Goal: Task Accomplishment & Management: Manage account settings

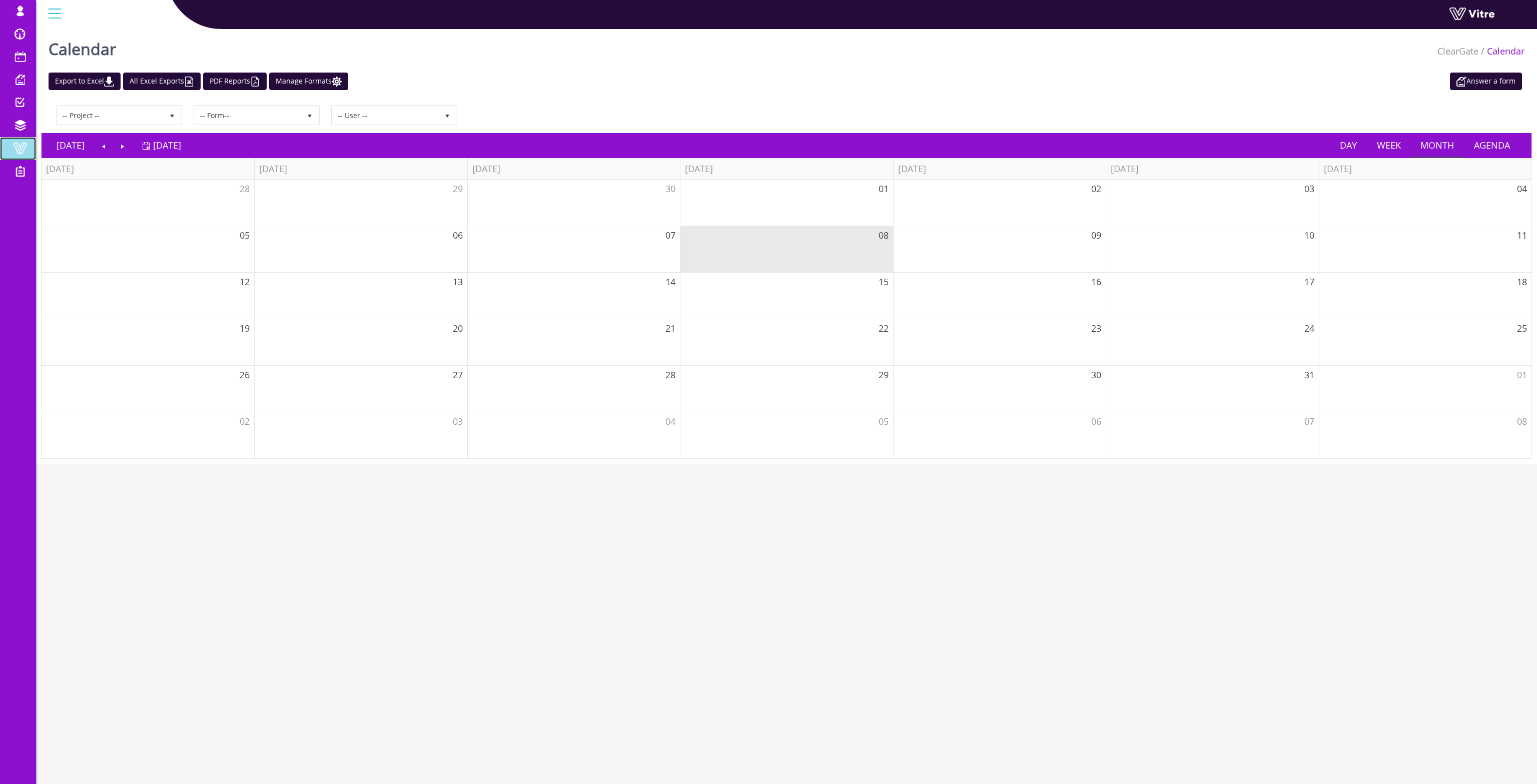
click at [16, 141] on link "Vitre" at bounding box center [18, 149] width 36 height 23
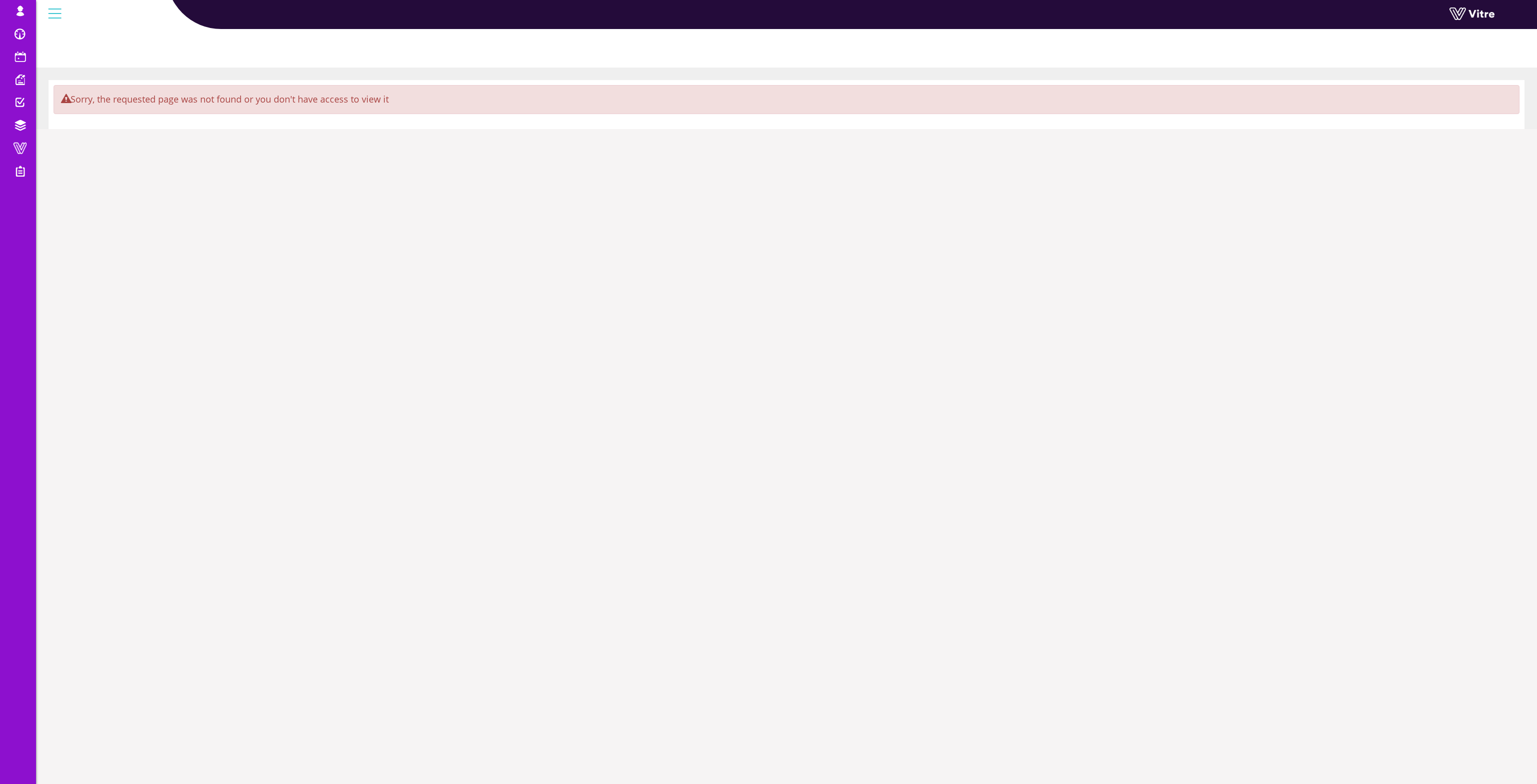
drag, startPoint x: 1537, startPoint y: 164, endPoint x: 1396, endPoint y: 216, distance: 150.3
click at [1537, 141] on html "cleargatemysmwnwlog@yopmail.com Profile Notification English English Español Fr…" at bounding box center [768, 70] width 1537 height 141
click at [63, 195] on span "Users" at bounding box center [61, 194] width 36 height 12
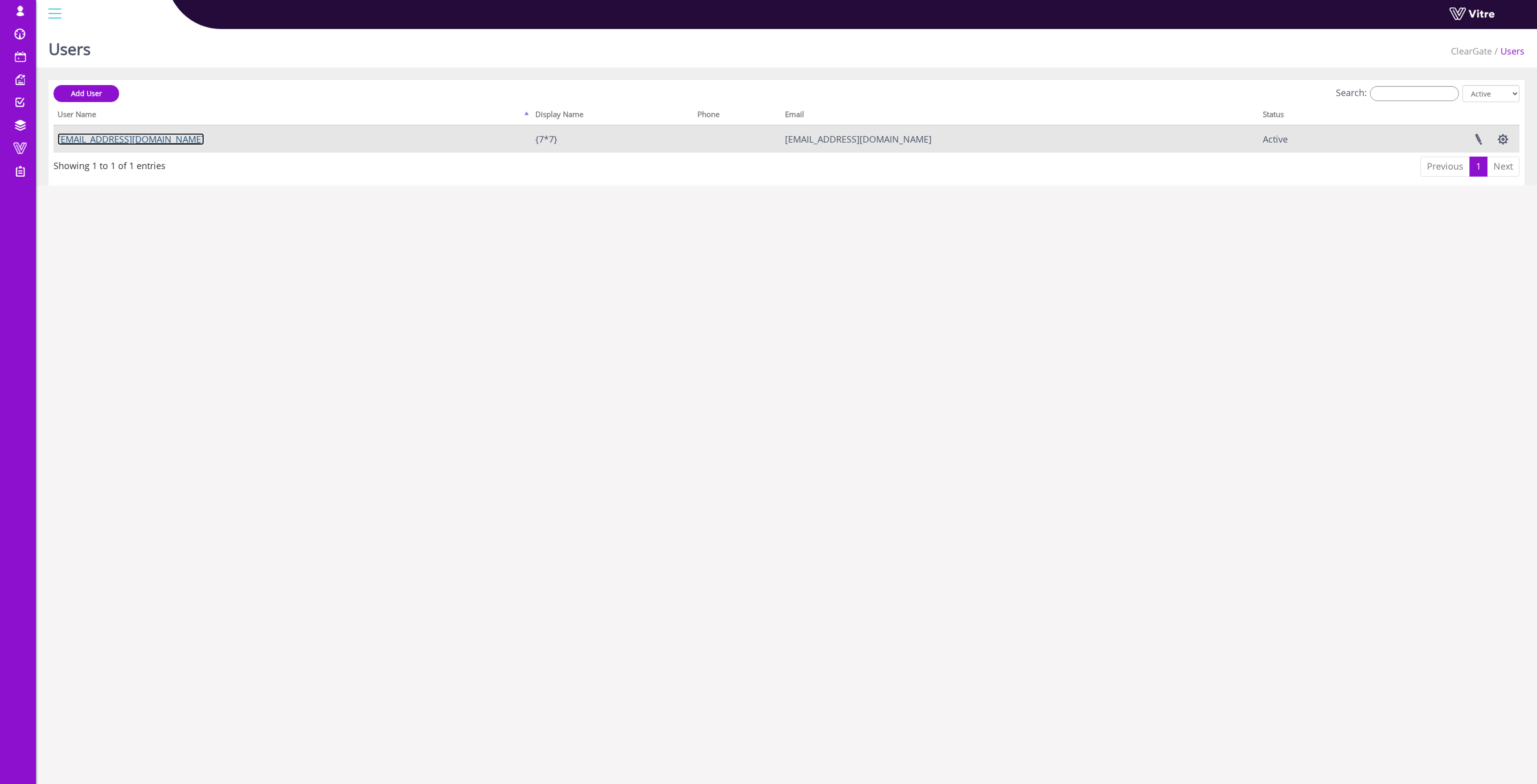
click at [196, 141] on link "[EMAIL_ADDRESS][DOMAIN_NAME]" at bounding box center [130, 139] width 146 height 12
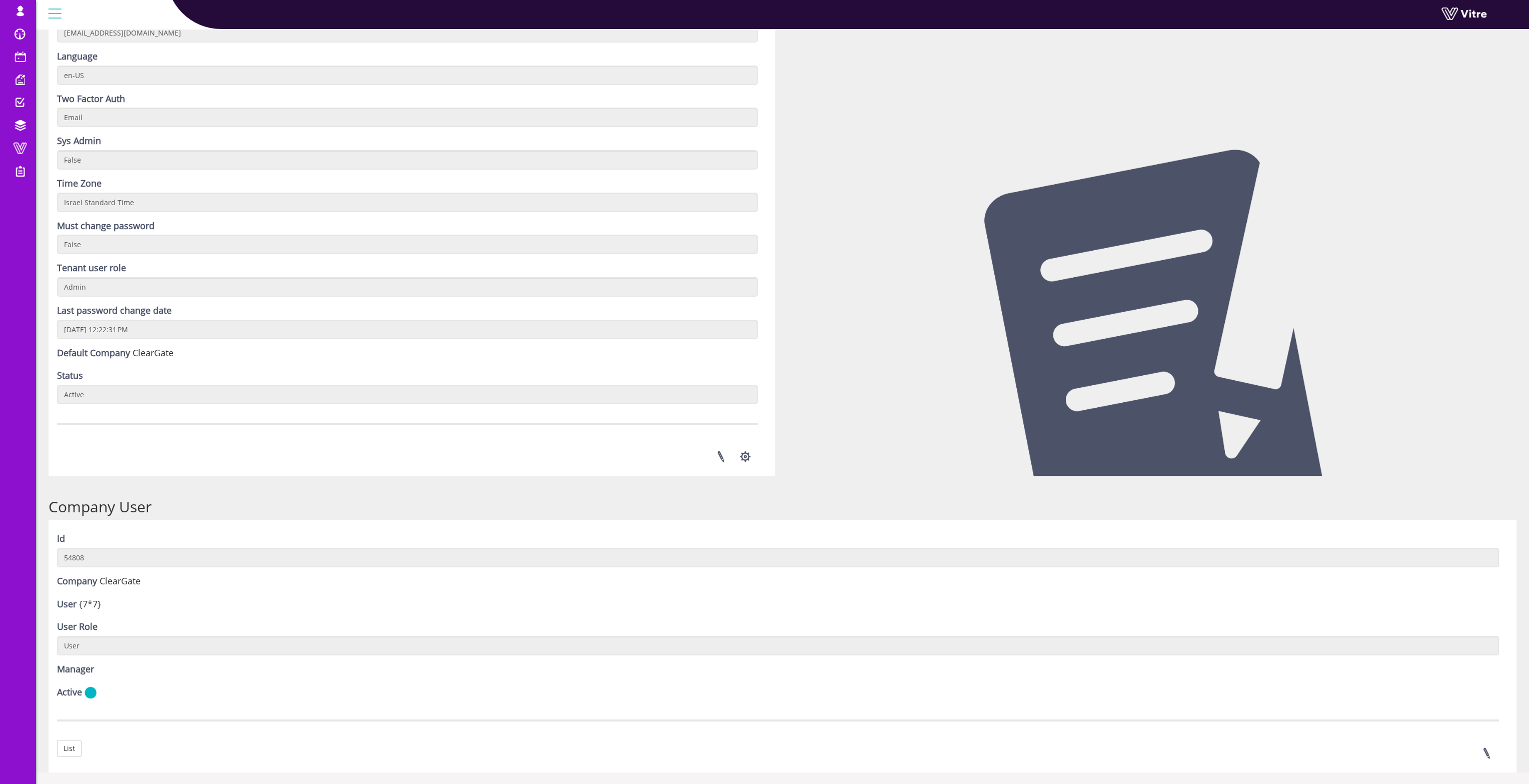
click at [1134, 489] on div "Company User Id 54808 Company ClearGate User {7*7} User Role User Manager Activ…" at bounding box center [782, 629] width 1483 height 284
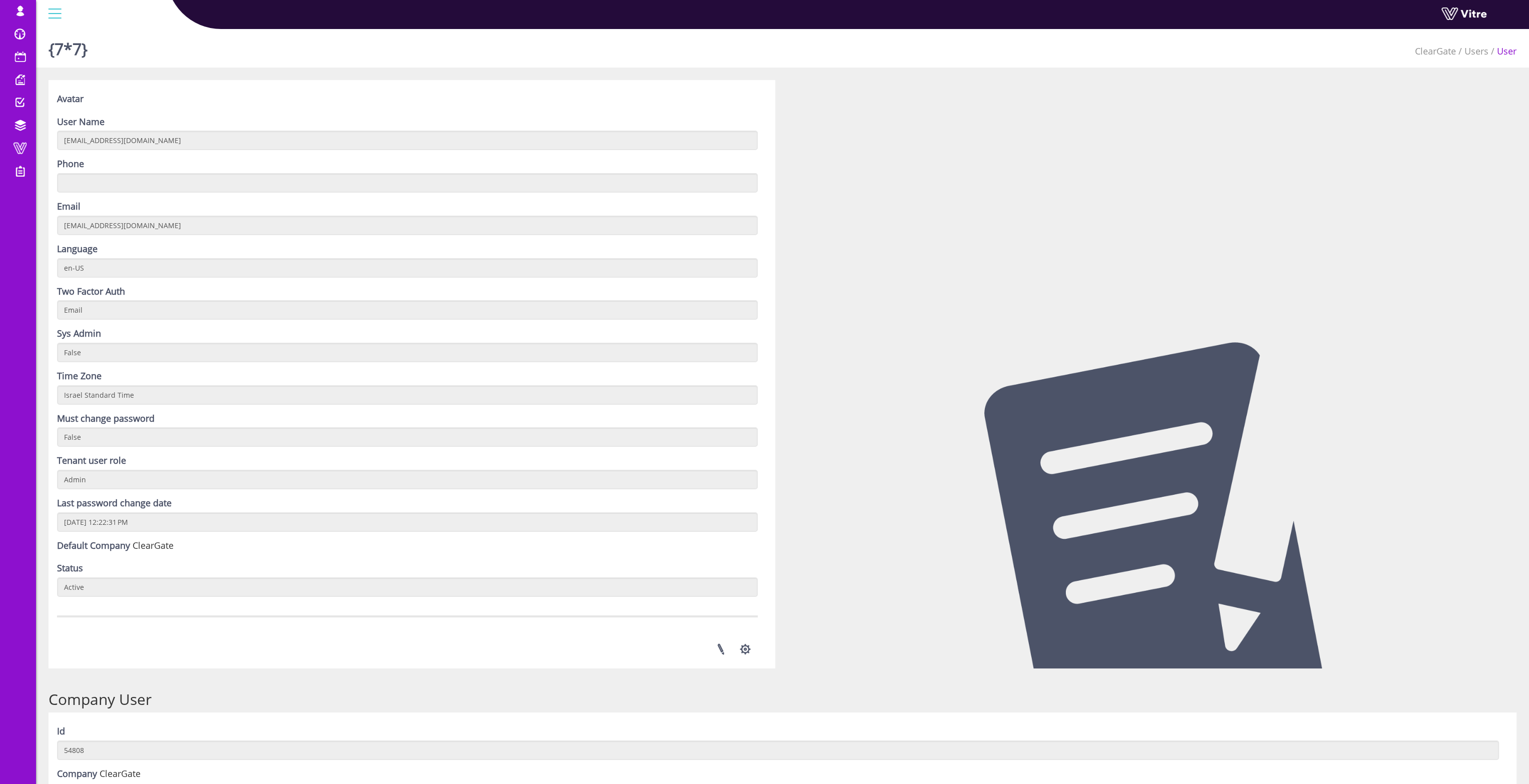
click at [1083, 333] on div at bounding box center [1153, 374] width 742 height 588
drag, startPoint x: 1088, startPoint y: 428, endPoint x: 988, endPoint y: 271, distance: 186.1
click at [988, 271] on div at bounding box center [1153, 374] width 742 height 588
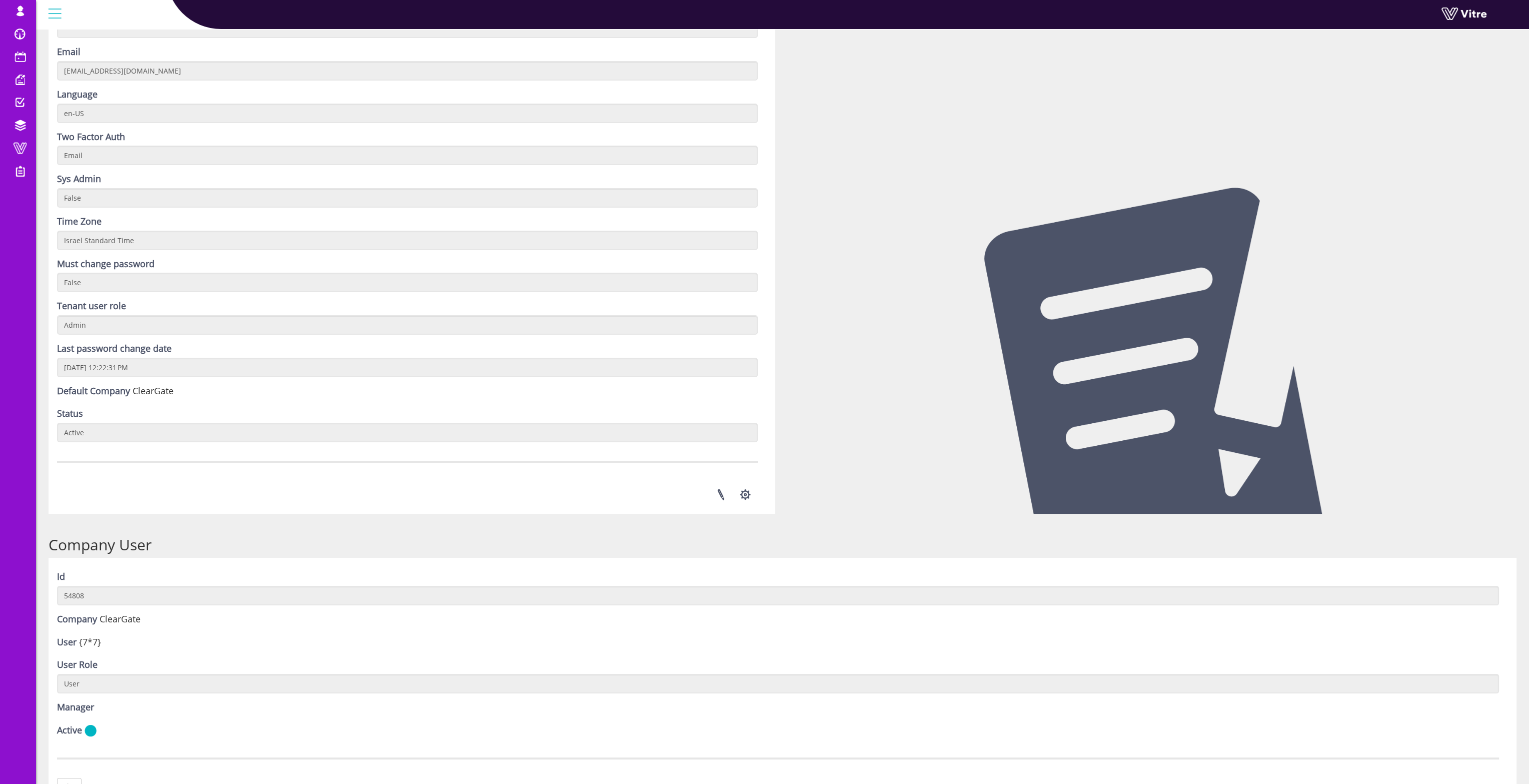
scroll to position [193, 0]
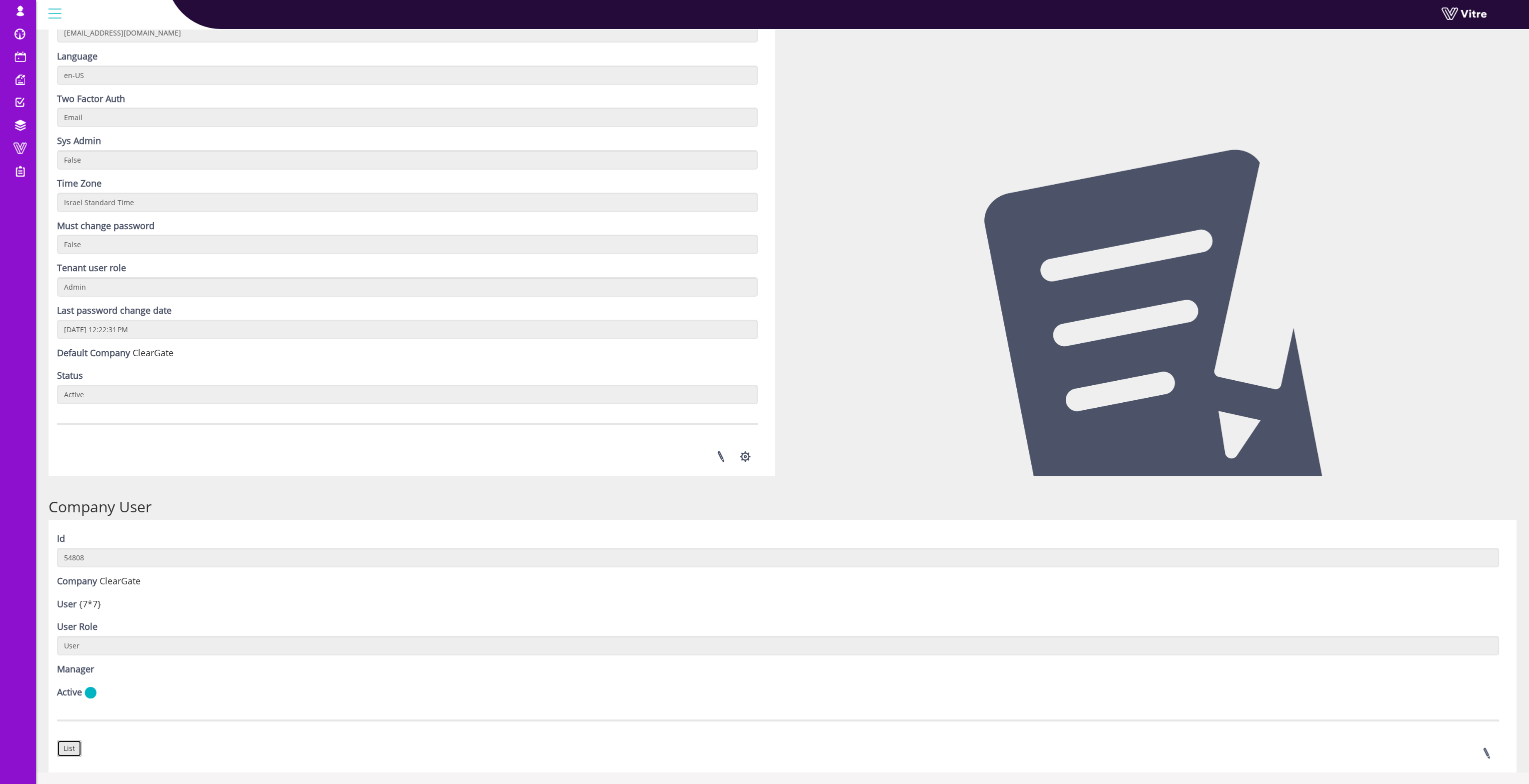
click at [79, 740] on link "List" at bounding box center [70, 748] width 25 height 17
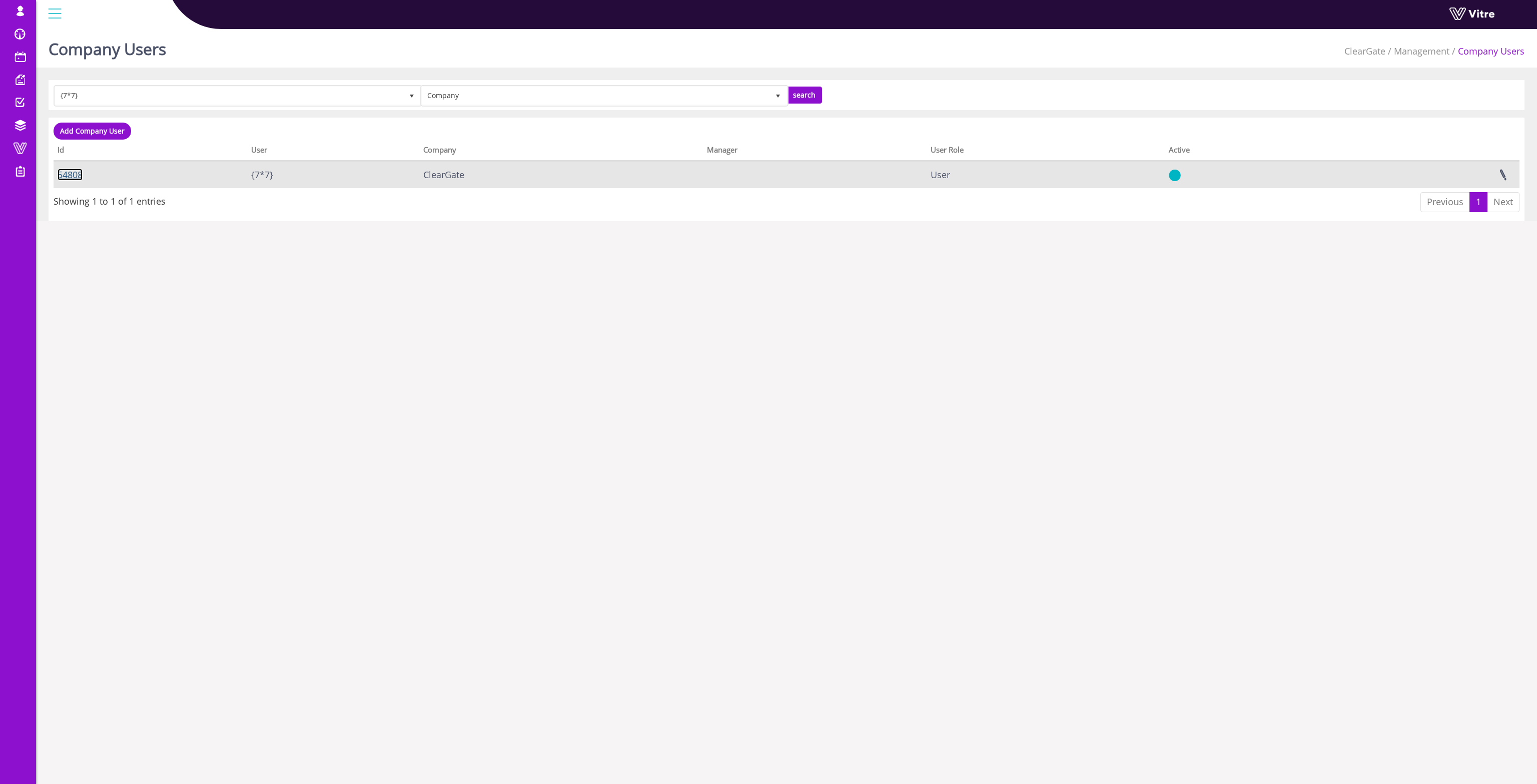
click at [79, 170] on link "54808" at bounding box center [70, 174] width 25 height 12
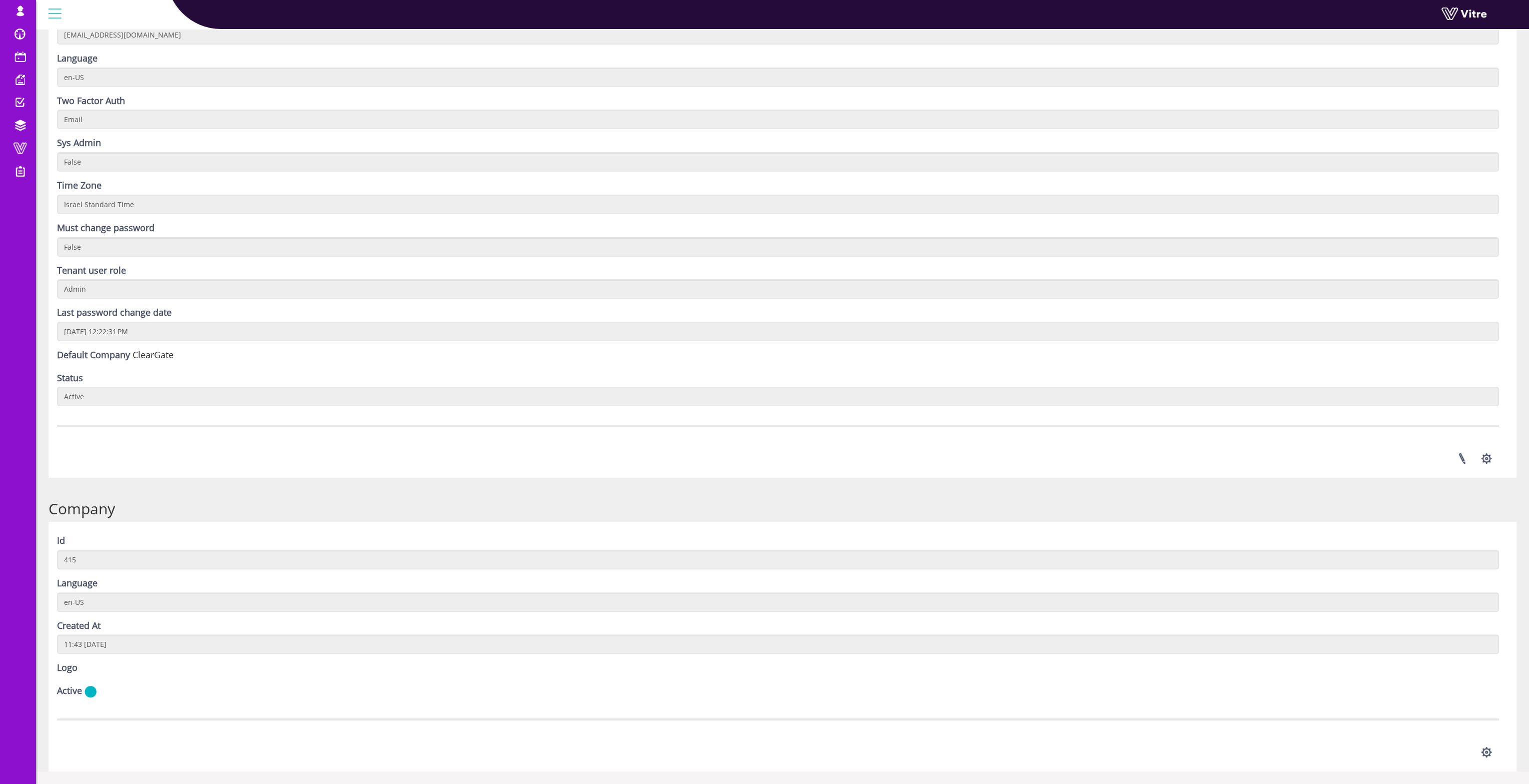
scroll to position [526, 0]
click at [57, 677] on img at bounding box center [57, 677] width 0 height 0
click at [1490, 750] on button "button" at bounding box center [1486, 752] width 25 height 26
click at [1486, 746] on button "button" at bounding box center [1486, 750] width 25 height 26
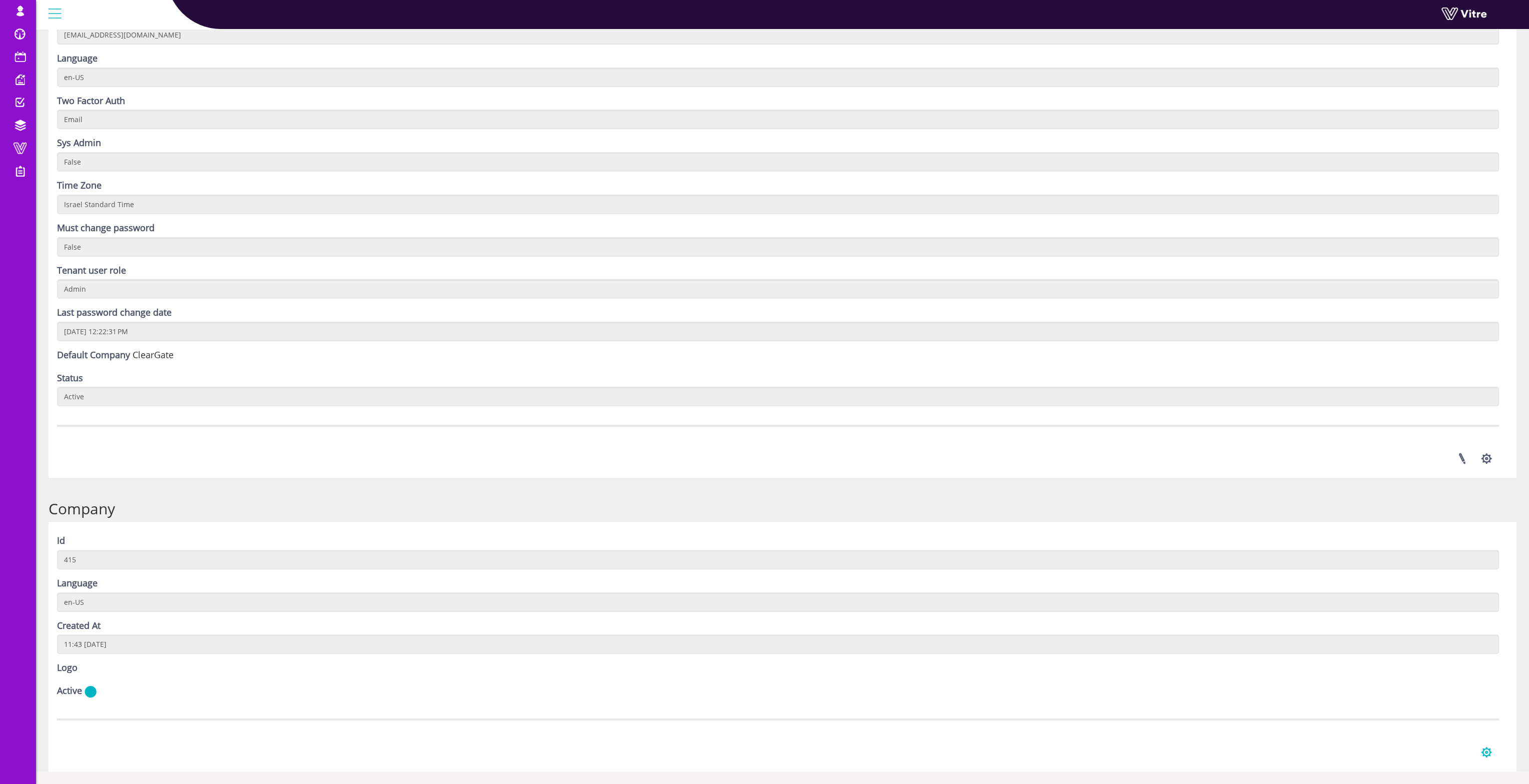
click at [1485, 751] on button "button" at bounding box center [1486, 752] width 25 height 26
click at [1474, 775] on link "Manage Company Access" at bounding box center [1446, 774] width 105 height 13
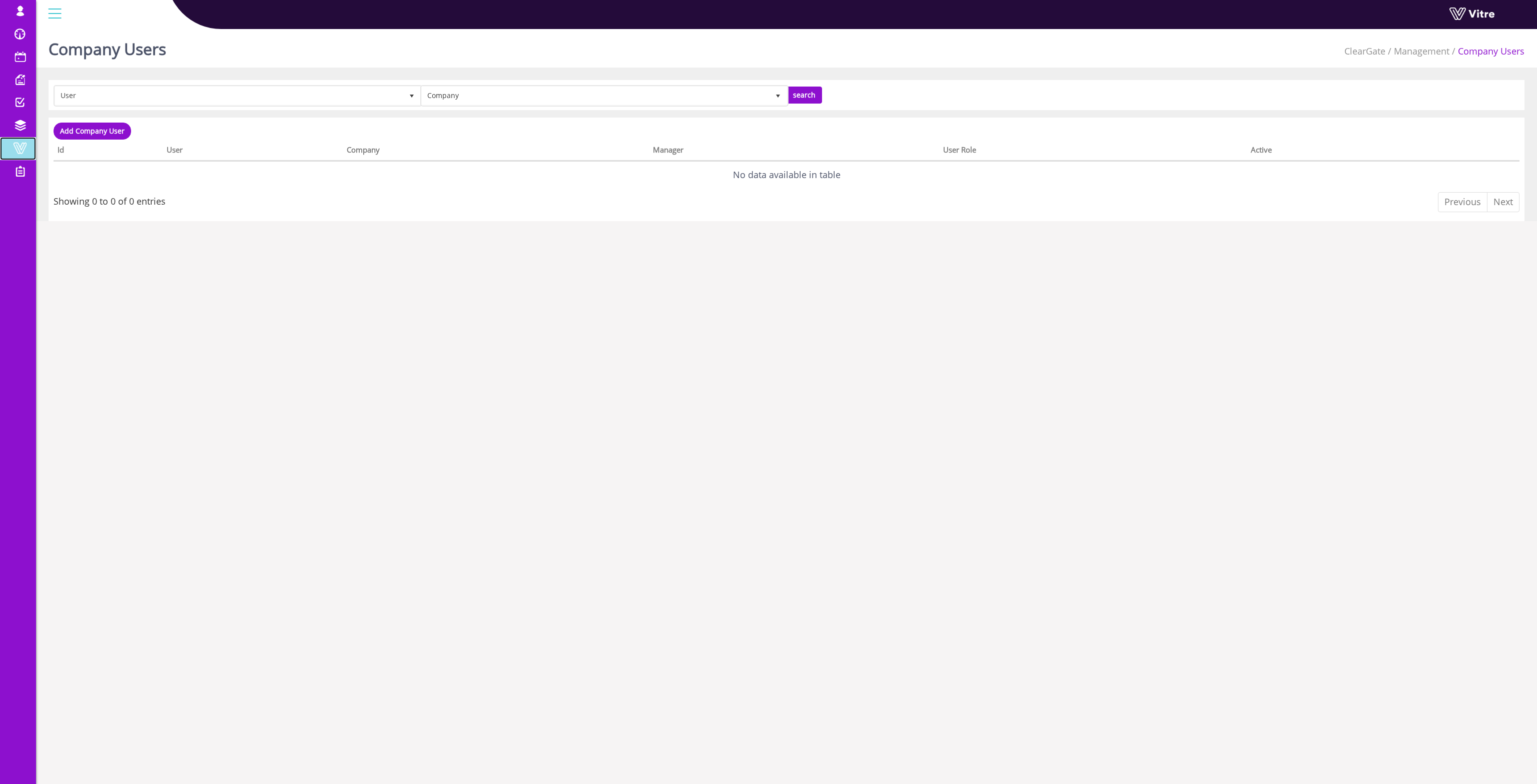
click at [22, 153] on span at bounding box center [20, 148] width 25 height 12
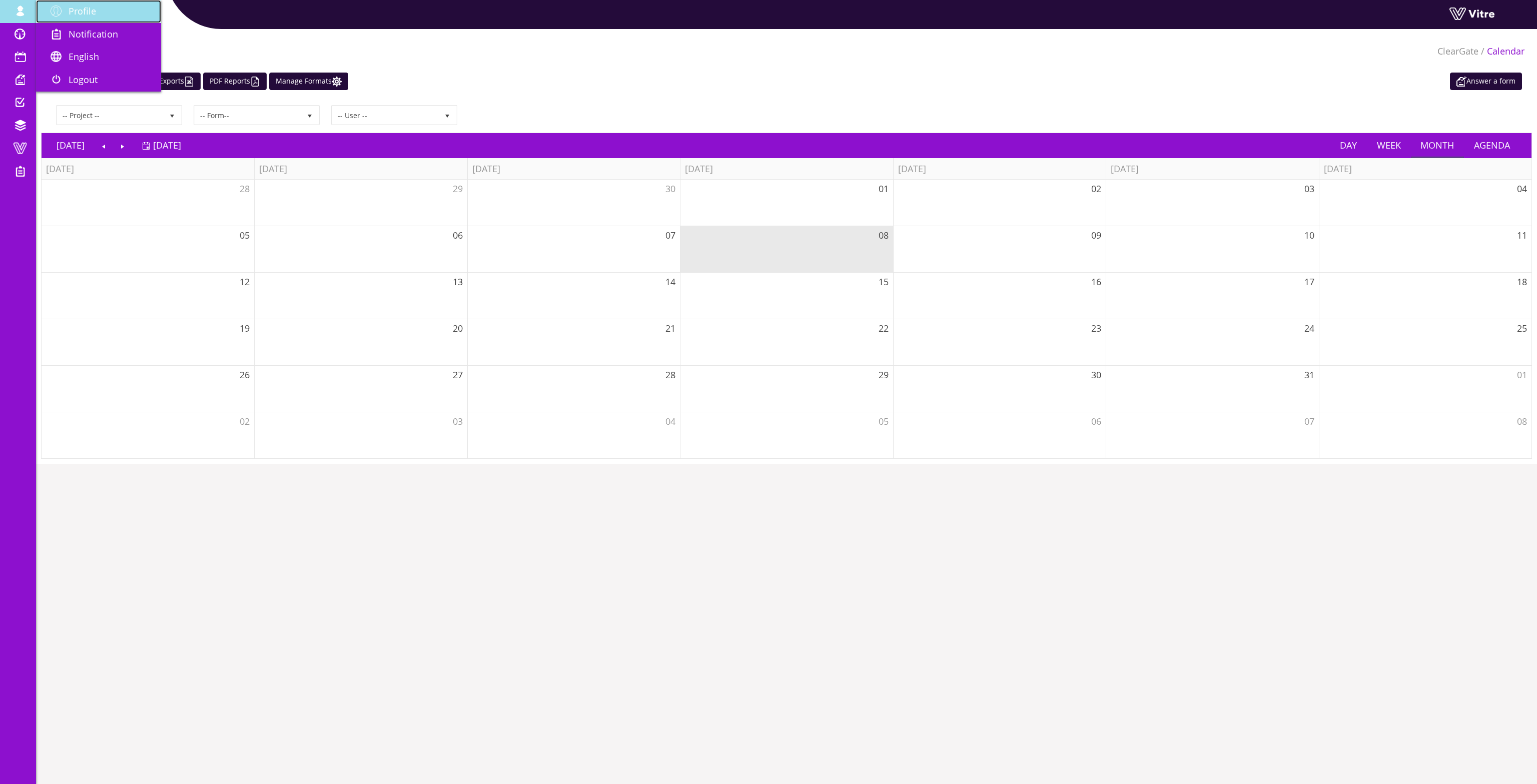
click at [77, 7] on span "Profile" at bounding box center [83, 11] width 28 height 12
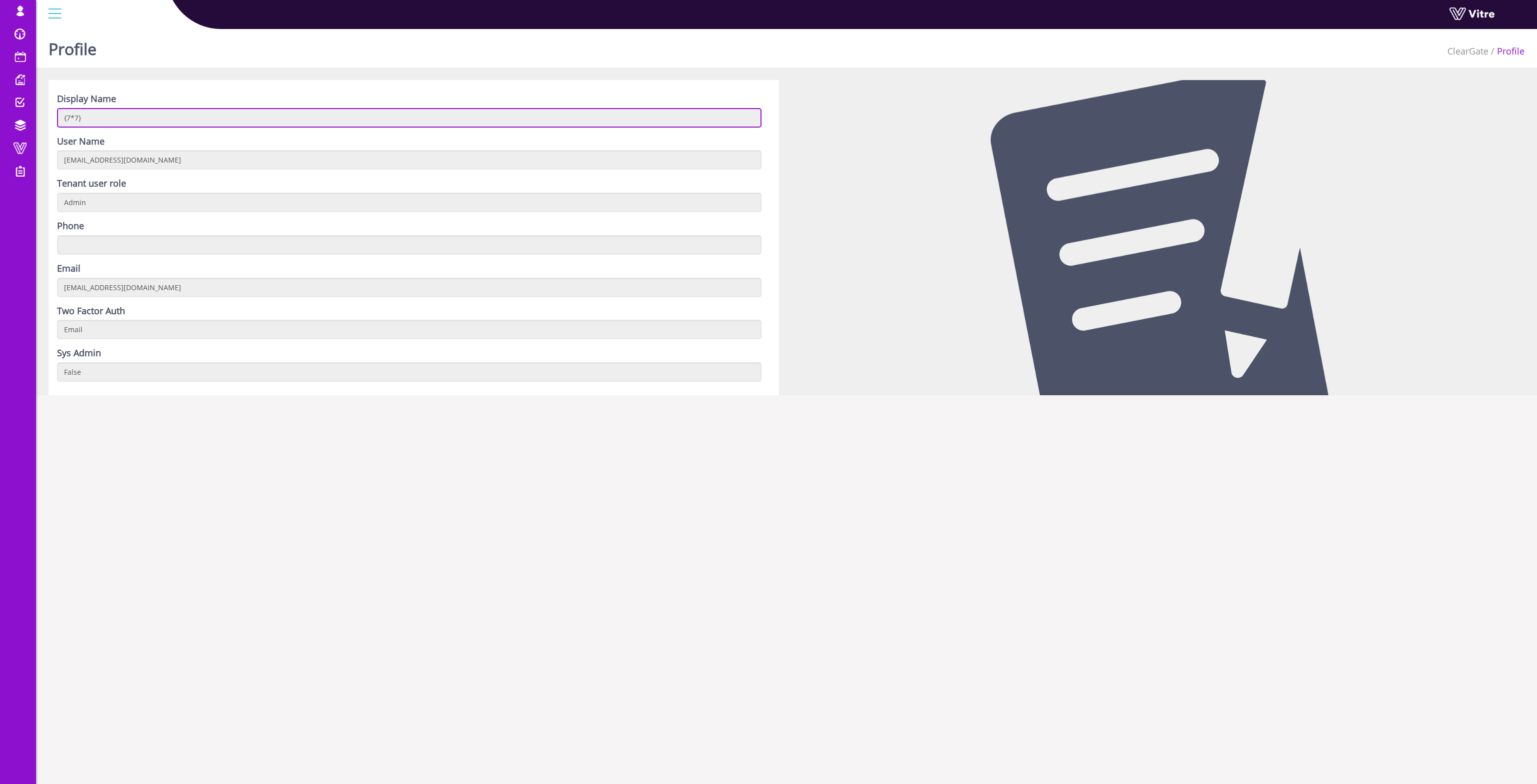
click at [106, 119] on input "{7*7}" at bounding box center [409, 118] width 704 height 20
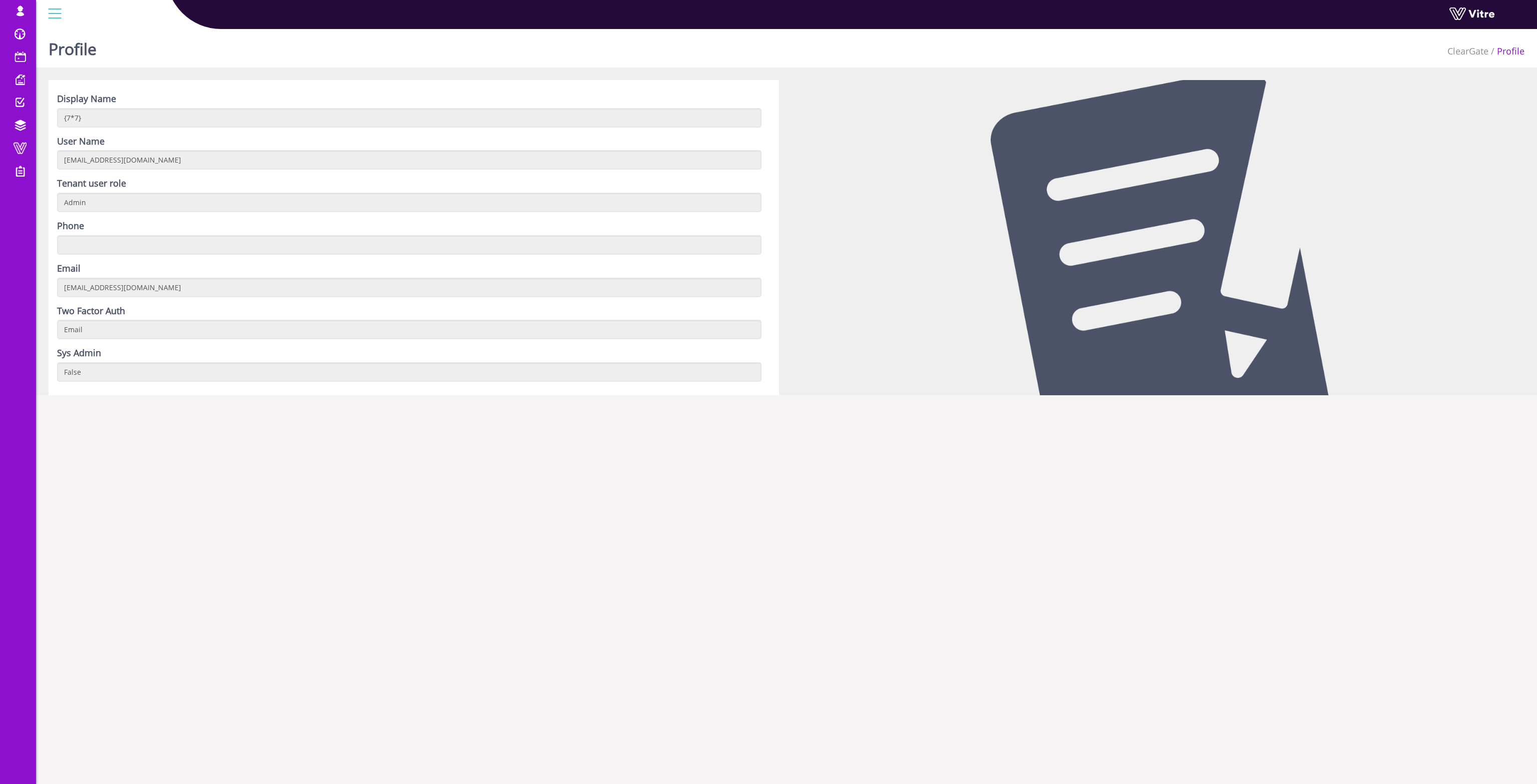
click at [179, 390] on div "Display Name {7*7} User Name cleargatemysmwnwlog@yopmail.com Tenant user role A…" at bounding box center [413, 237] width 730 height 315
click at [66, 26] on link "Notification" at bounding box center [98, 34] width 125 height 23
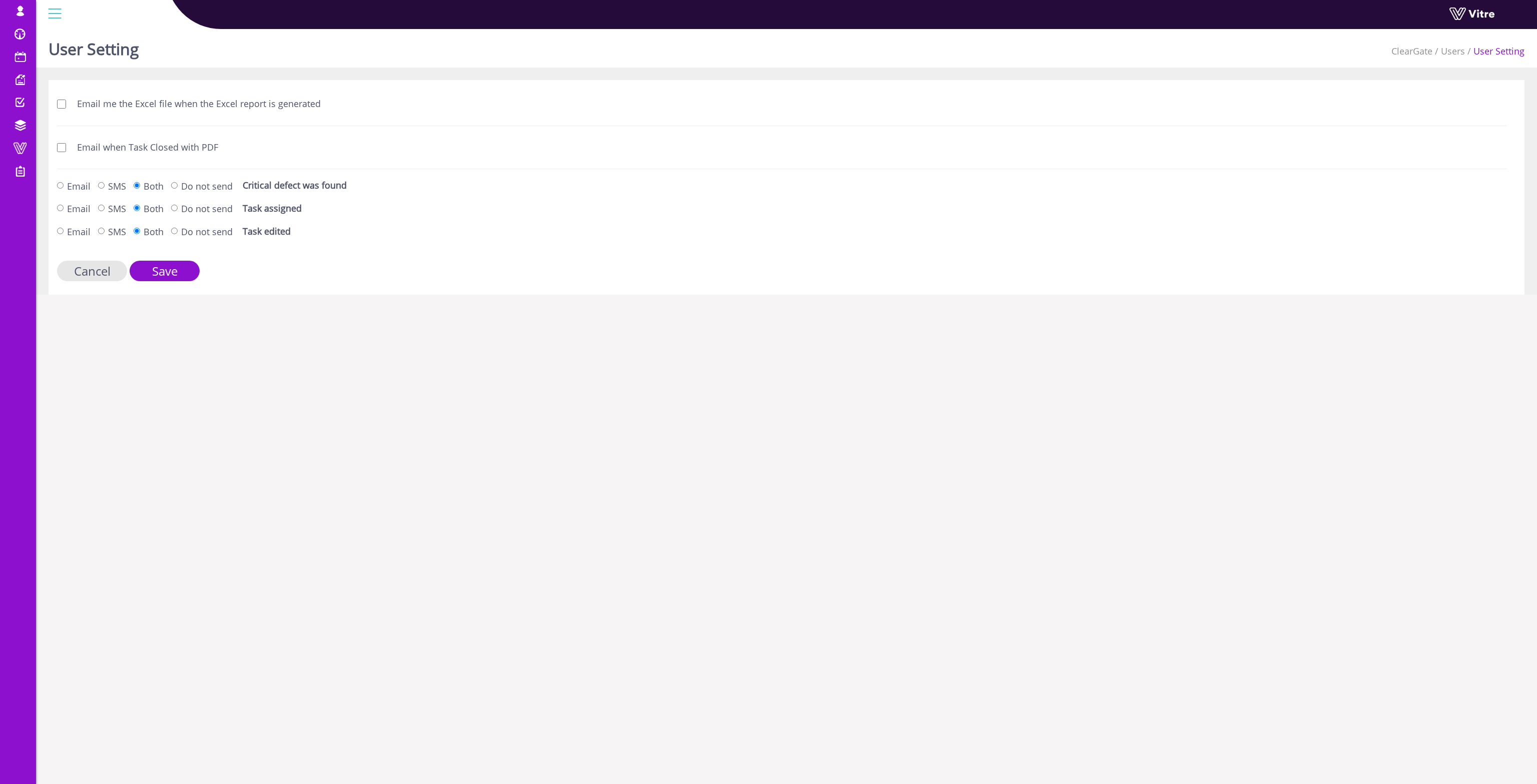
click at [100, 148] on label "Email when Task Closed with PDF" at bounding box center [142, 148] width 151 height 13
click at [66, 148] on input "Email when Task Closed with PDF" at bounding box center [61, 147] width 9 height 9
checkbox input "true"
click at [104, 100] on label "Email me the Excel file when the Excel report is generated" at bounding box center [194, 104] width 254 height 13
click at [66, 100] on input "Email me the Excel file when the Excel report is generated" at bounding box center [61, 104] width 9 height 9
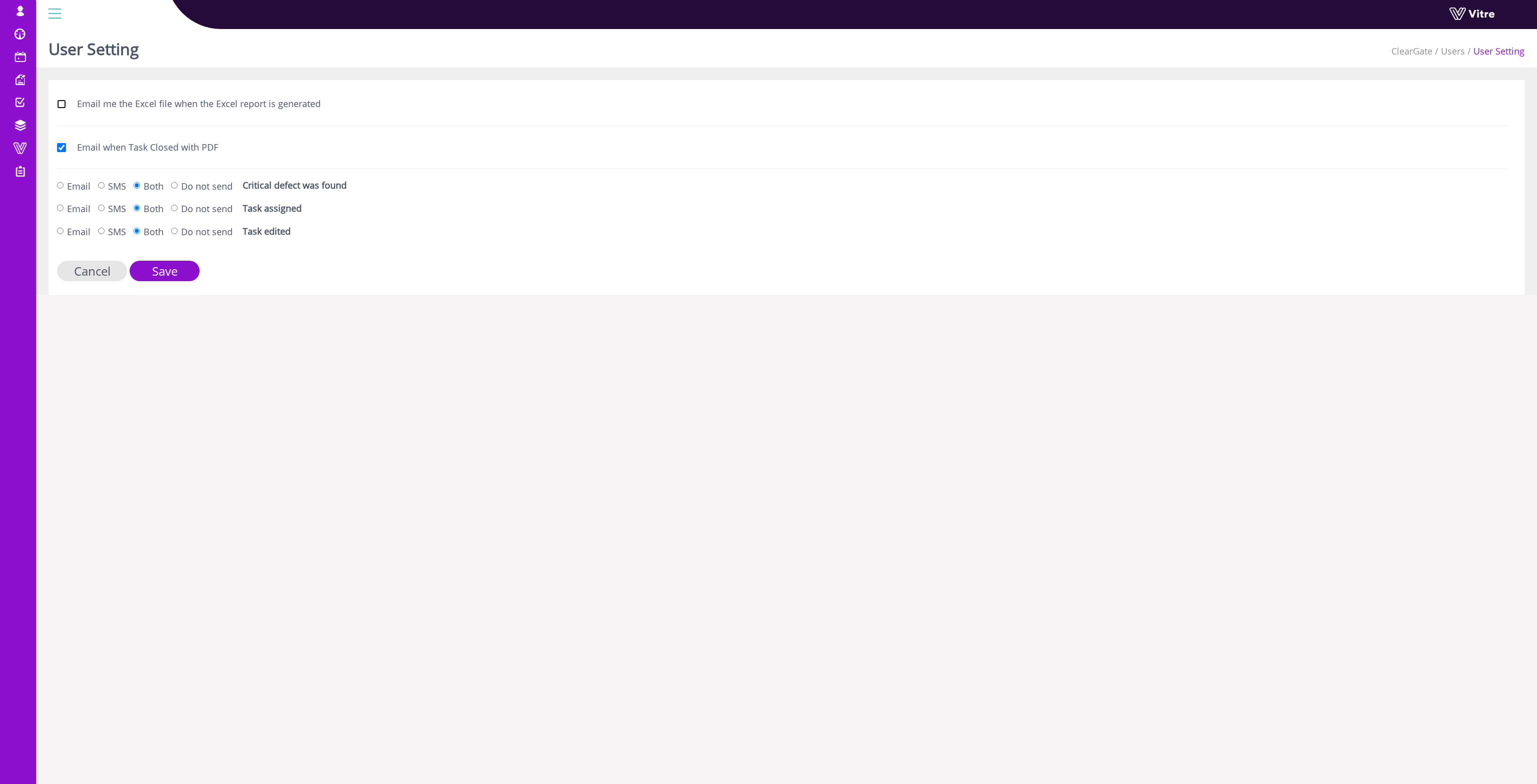
checkbox input "true"
click at [173, 268] on input "Save" at bounding box center [164, 271] width 70 height 20
click at [147, 277] on input "Save" at bounding box center [164, 271] width 70 height 20
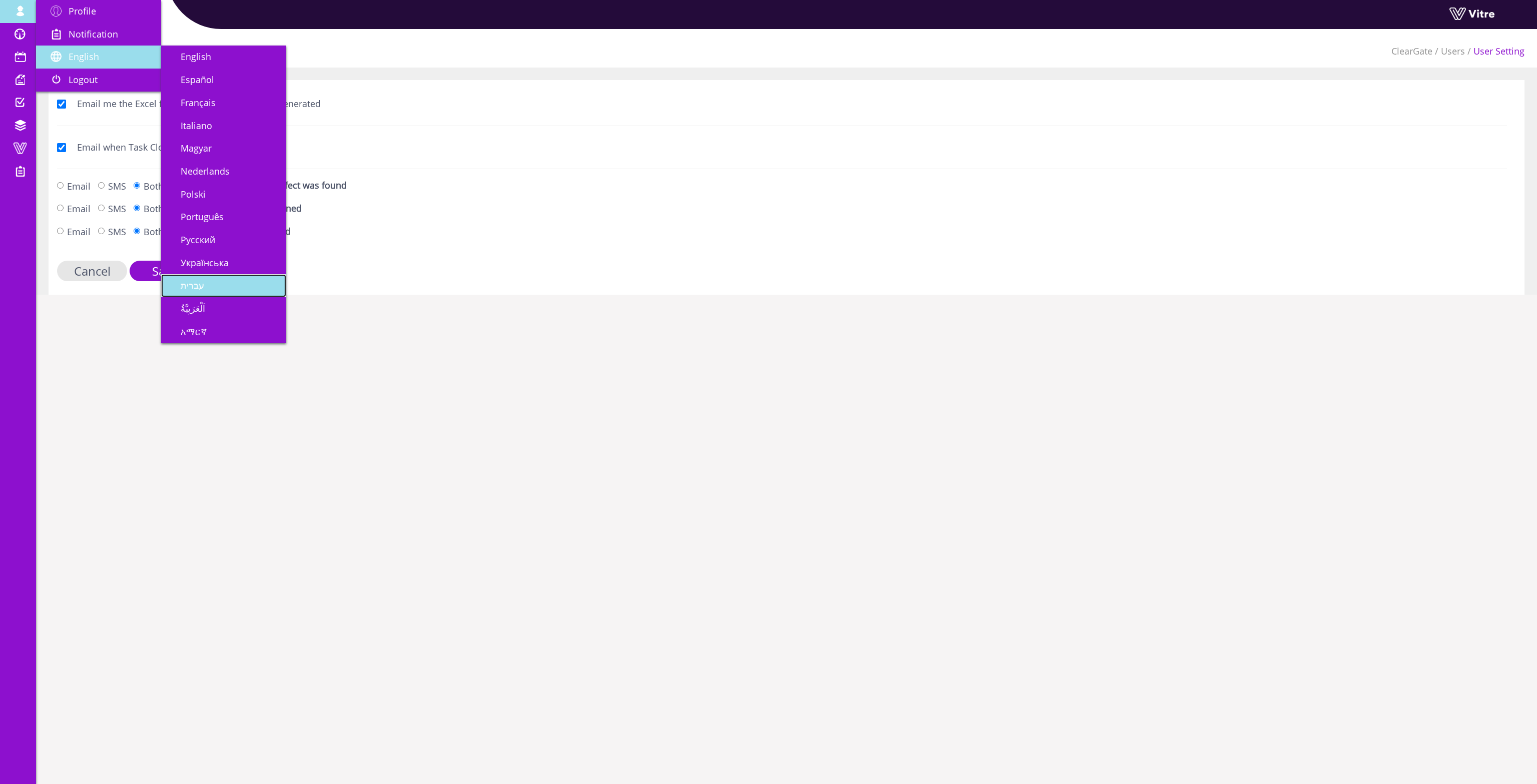
click at [206, 284] on link "עברית" at bounding box center [223, 285] width 125 height 23
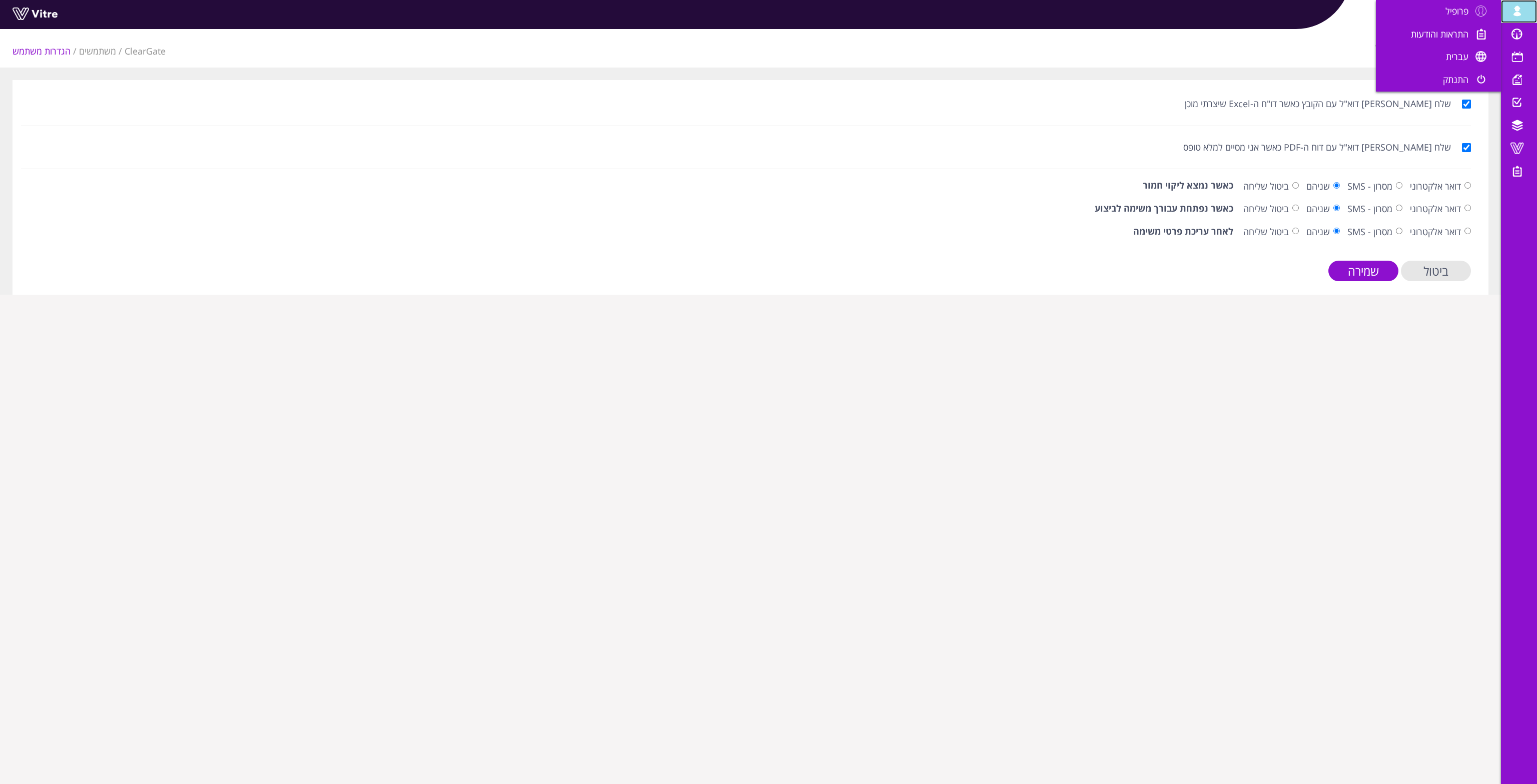
click at [1521, 21] on link "[EMAIL_ADDRESS][DOMAIN_NAME]" at bounding box center [1519, 11] width 36 height 23
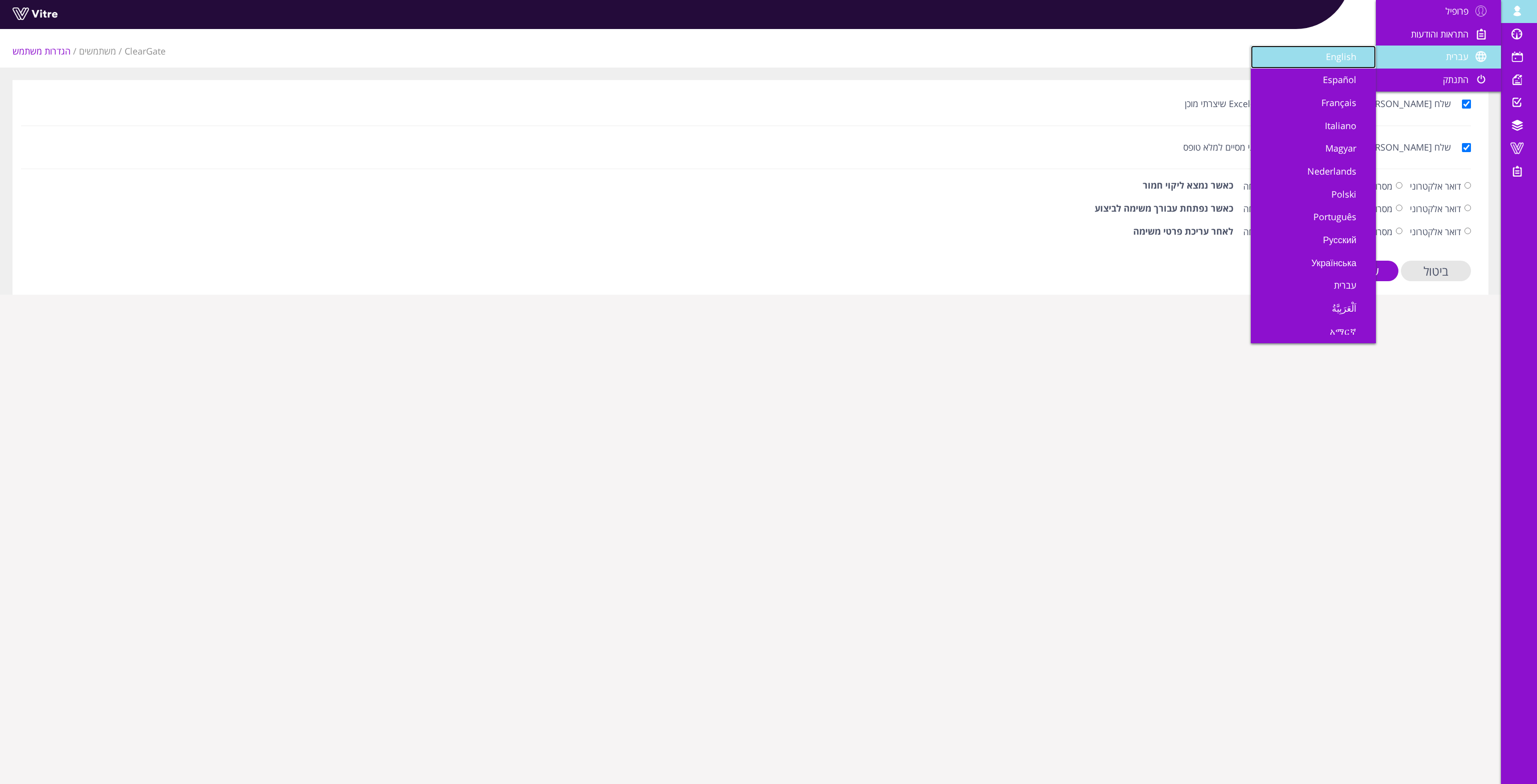
click at [1347, 55] on span "English" at bounding box center [1347, 56] width 43 height 12
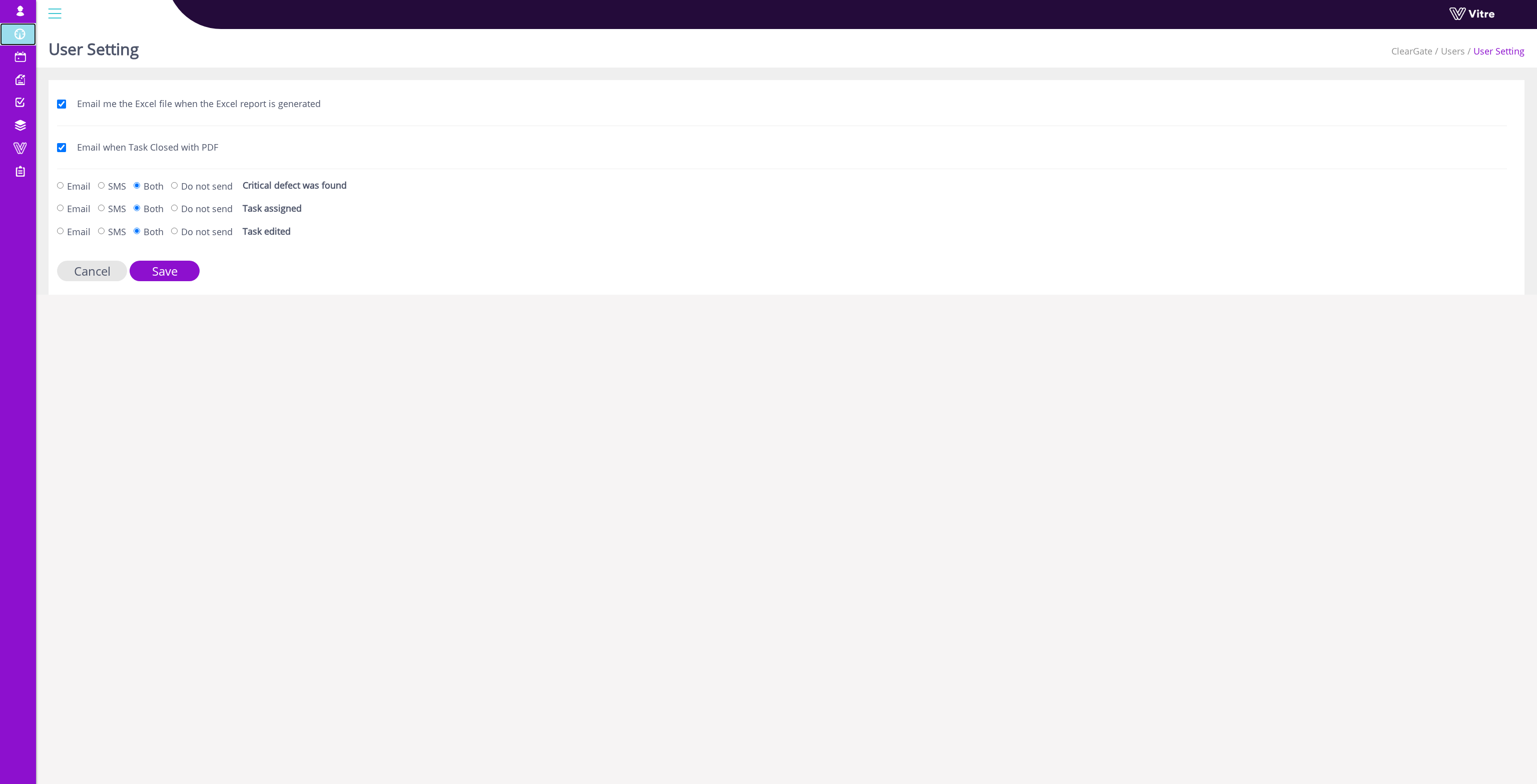
click at [16, 35] on span at bounding box center [20, 34] width 25 height 12
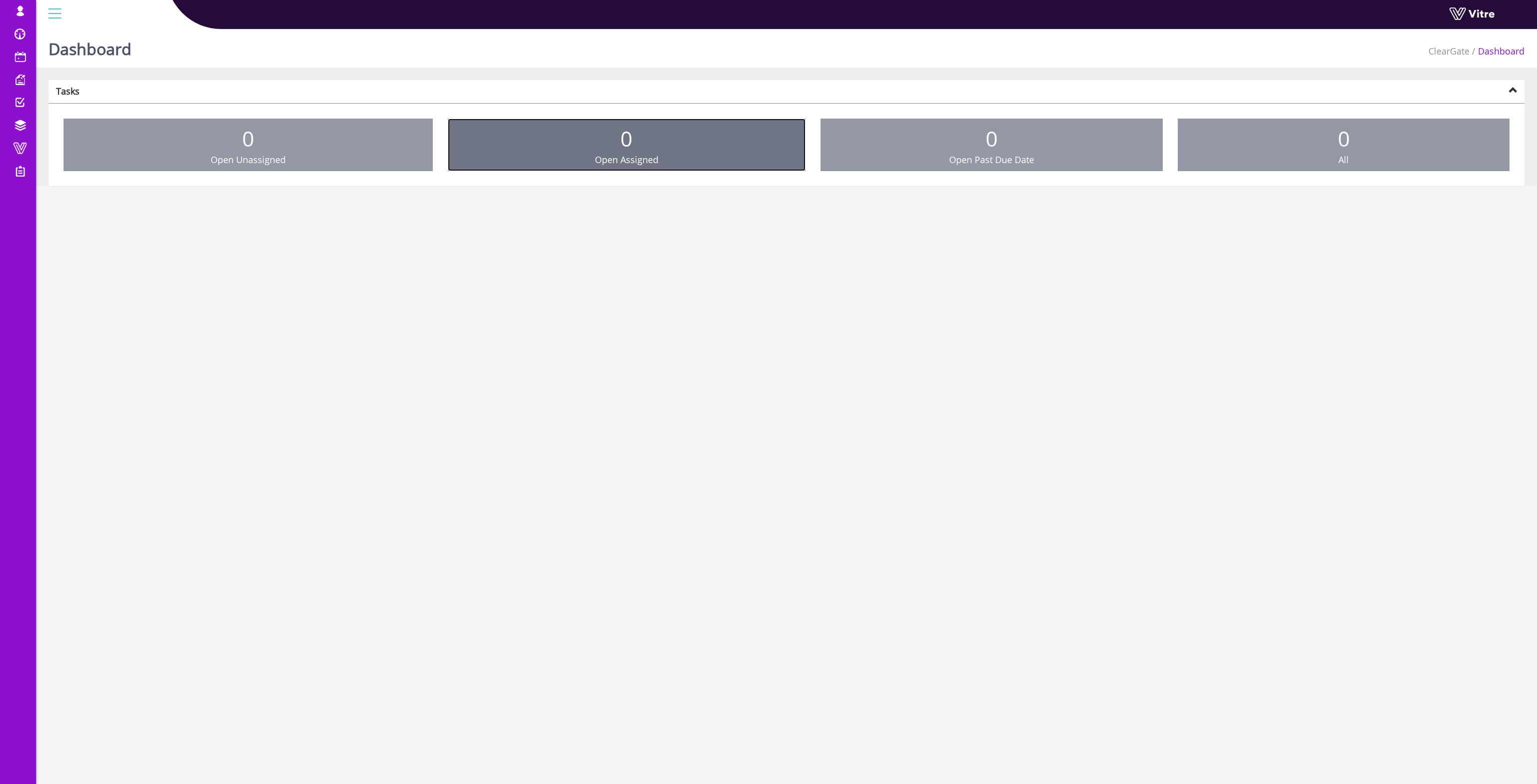
click at [668, 155] on link "0 Open Assigned" at bounding box center [627, 145] width 357 height 53
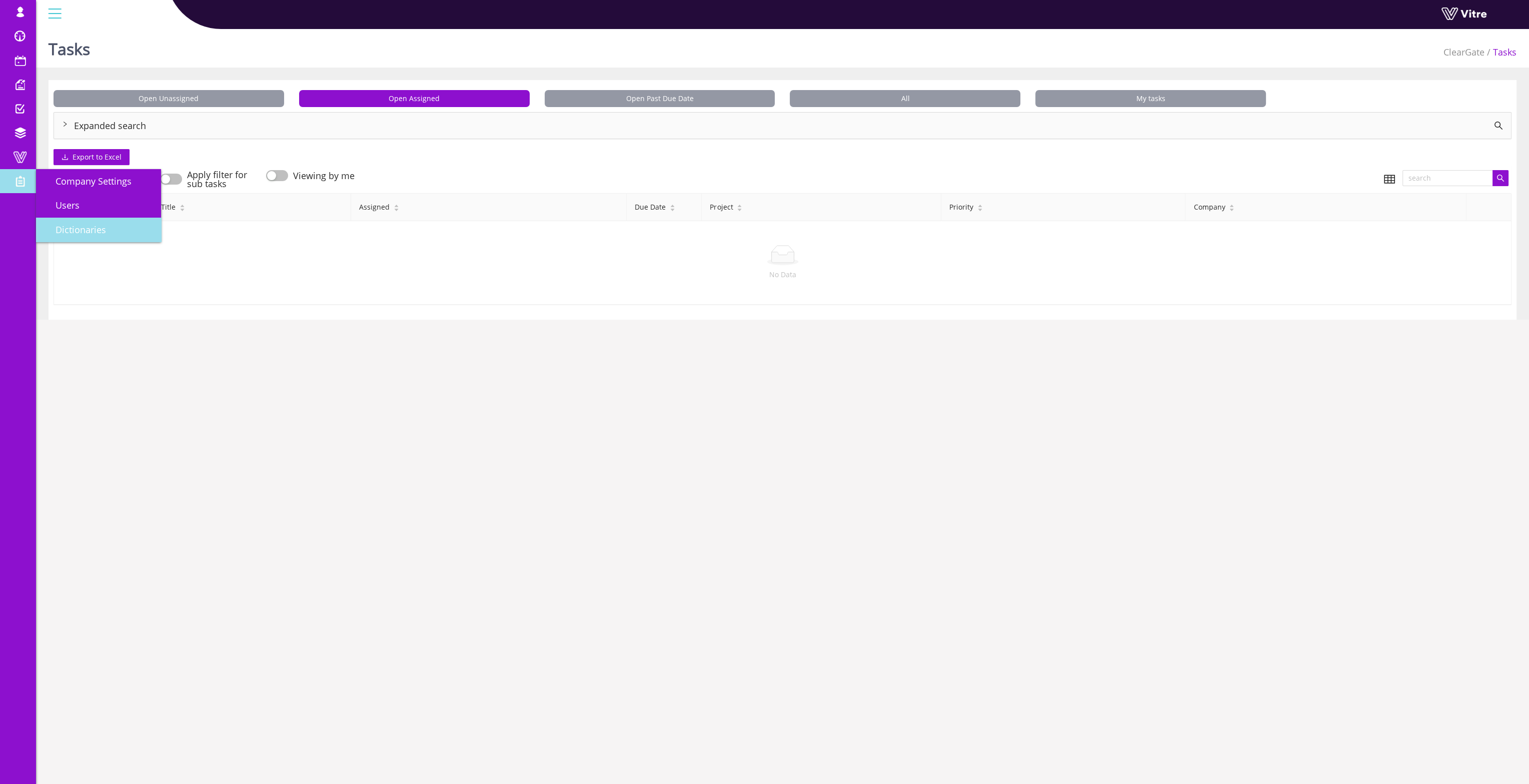
click at [82, 223] on span "Dictionaries" at bounding box center [74, 229] width 62 height 12
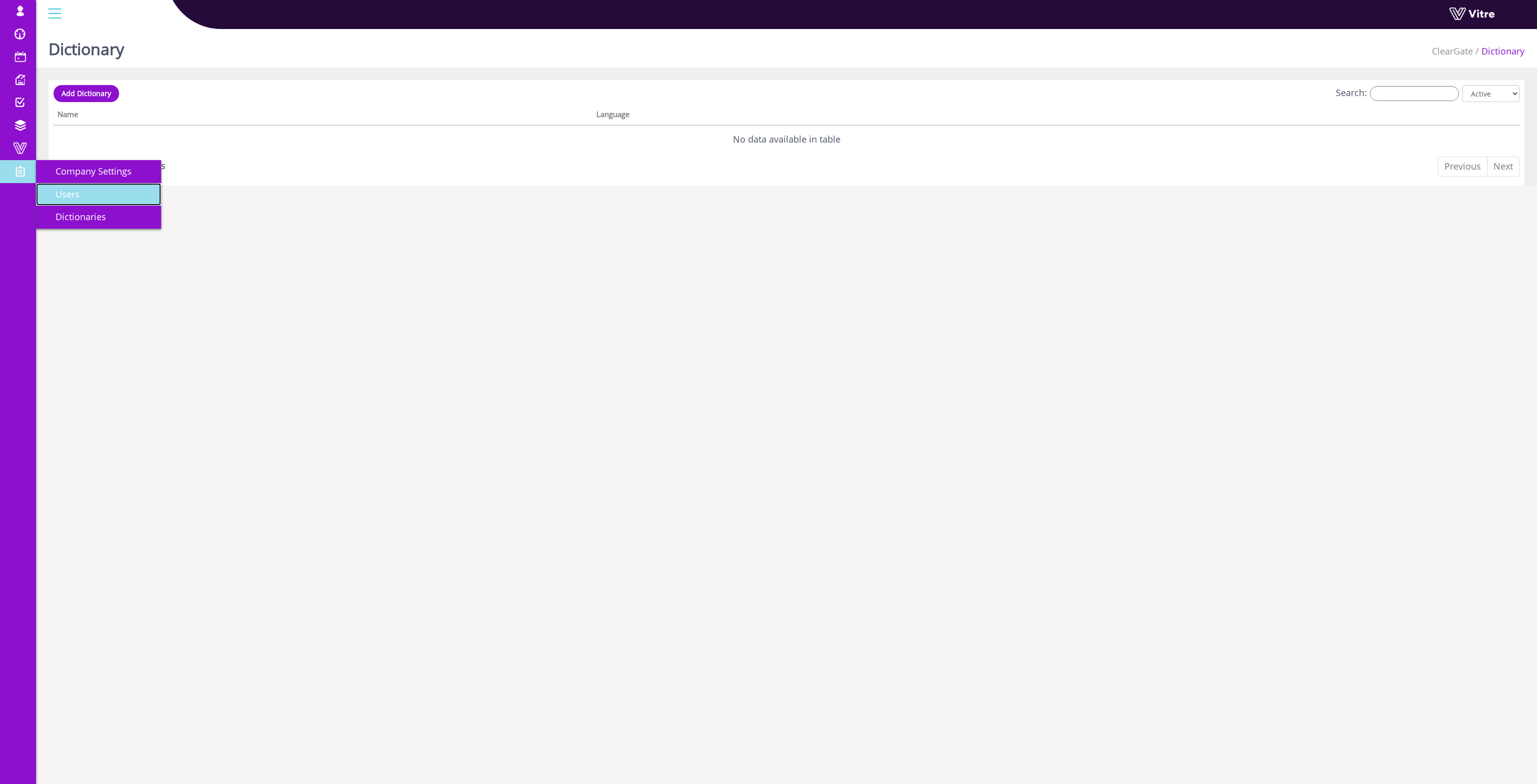
click at [82, 198] on link "Users" at bounding box center [98, 195] width 125 height 23
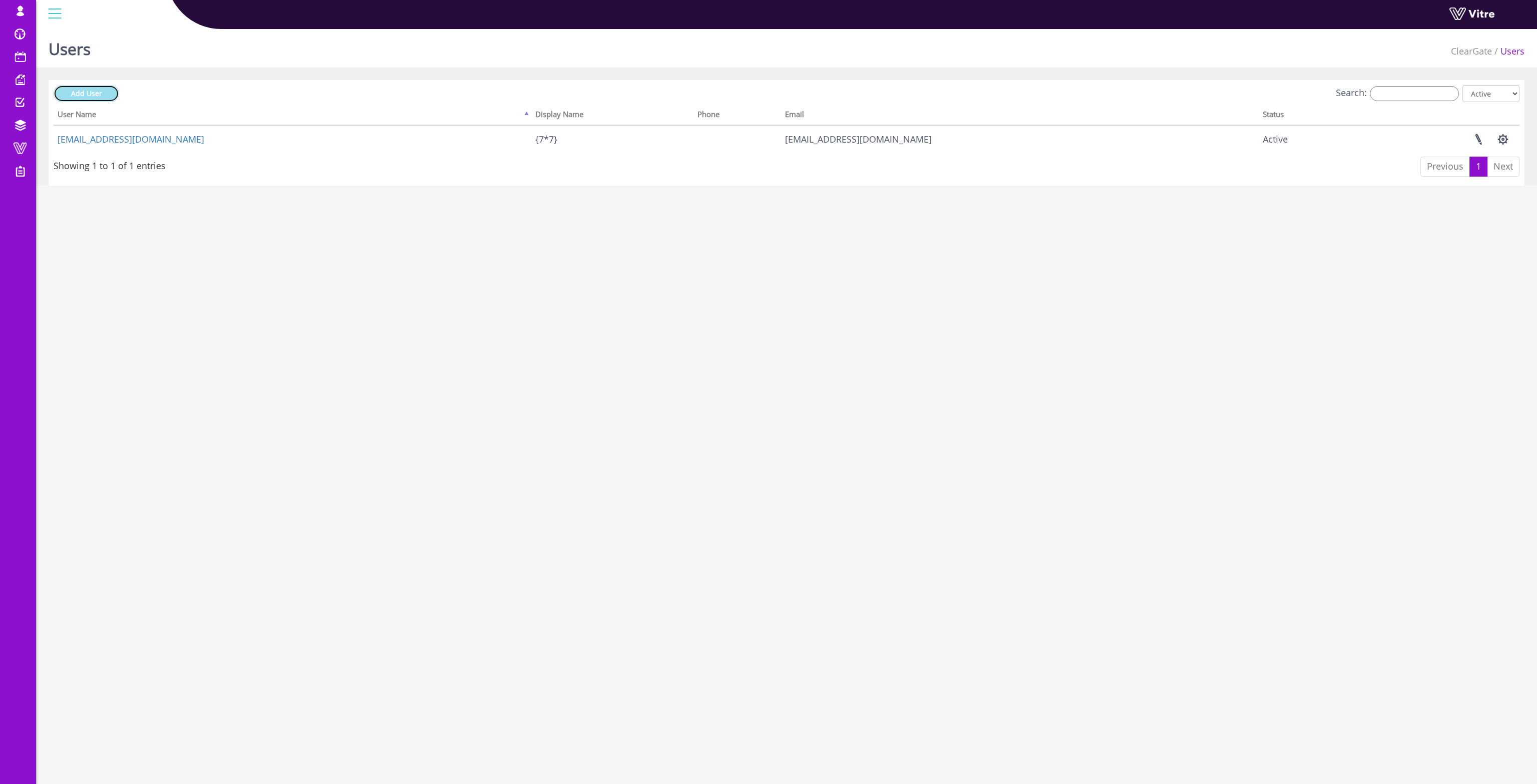
click at [112, 92] on link "Add User" at bounding box center [86, 93] width 65 height 17
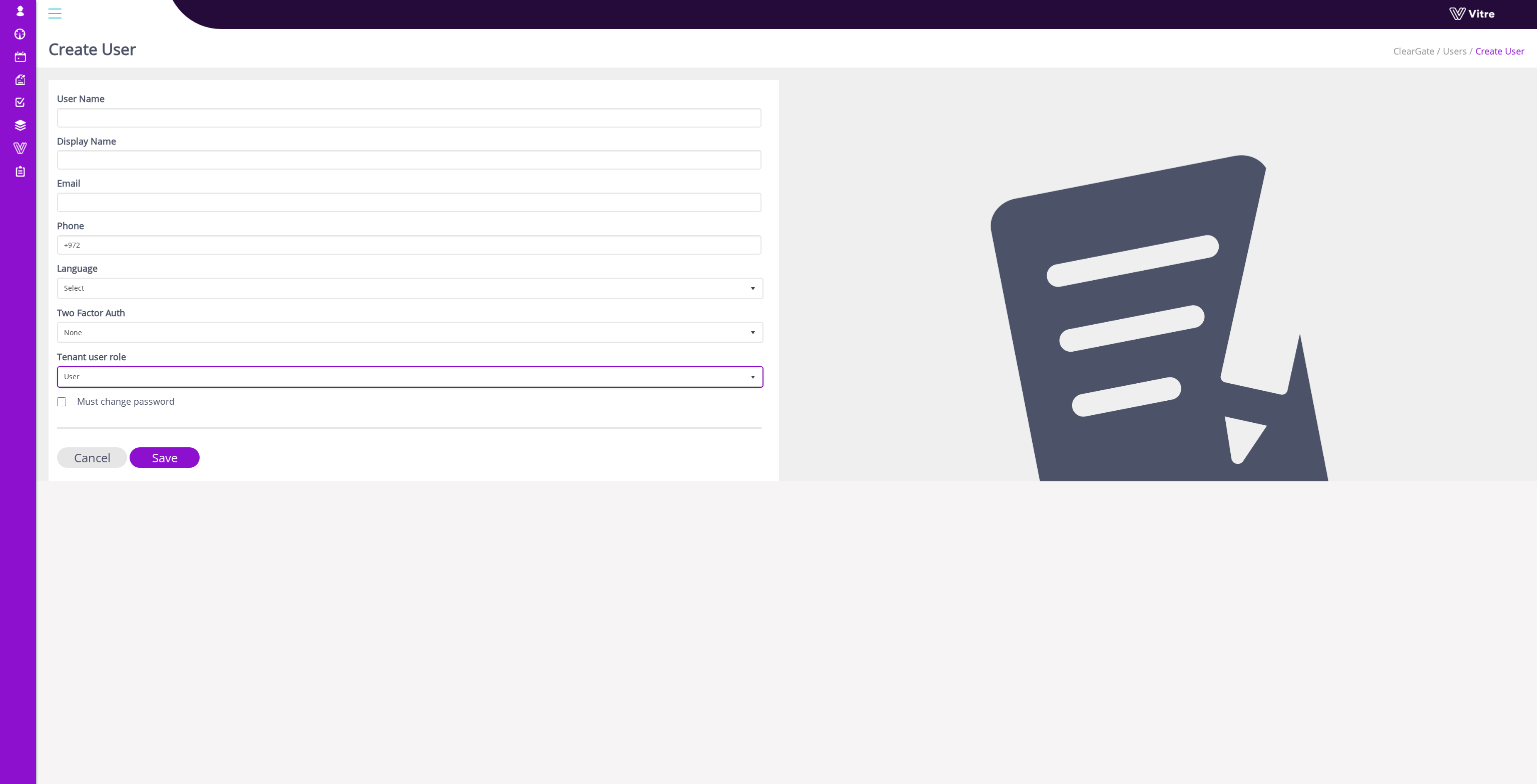
click at [137, 370] on span "User" at bounding box center [402, 377] width 685 height 18
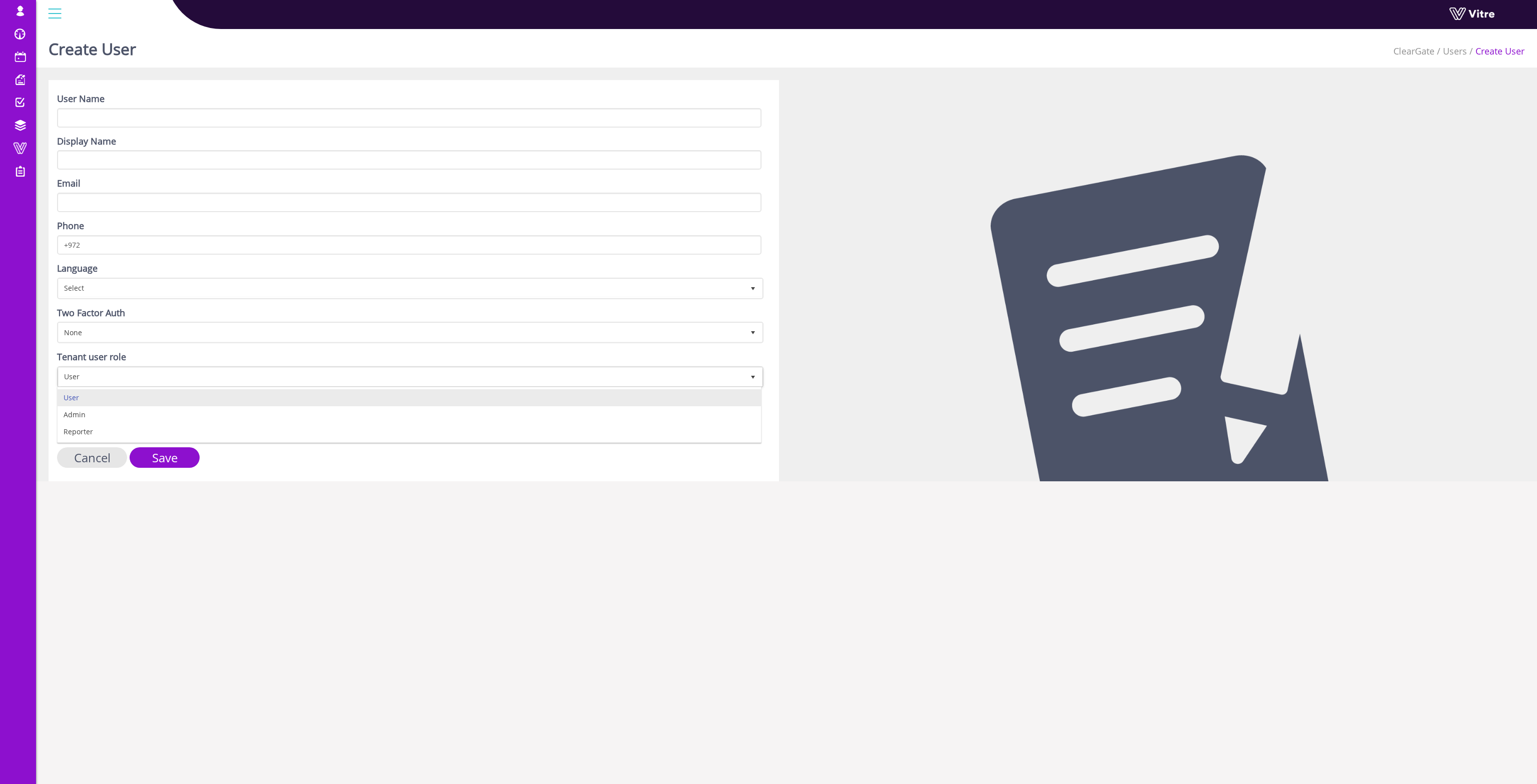
click at [381, 494] on html "cleargatemysmwnwlog@yopmail.com Profile Notification English English Español Fr…" at bounding box center [768, 247] width 1537 height 494
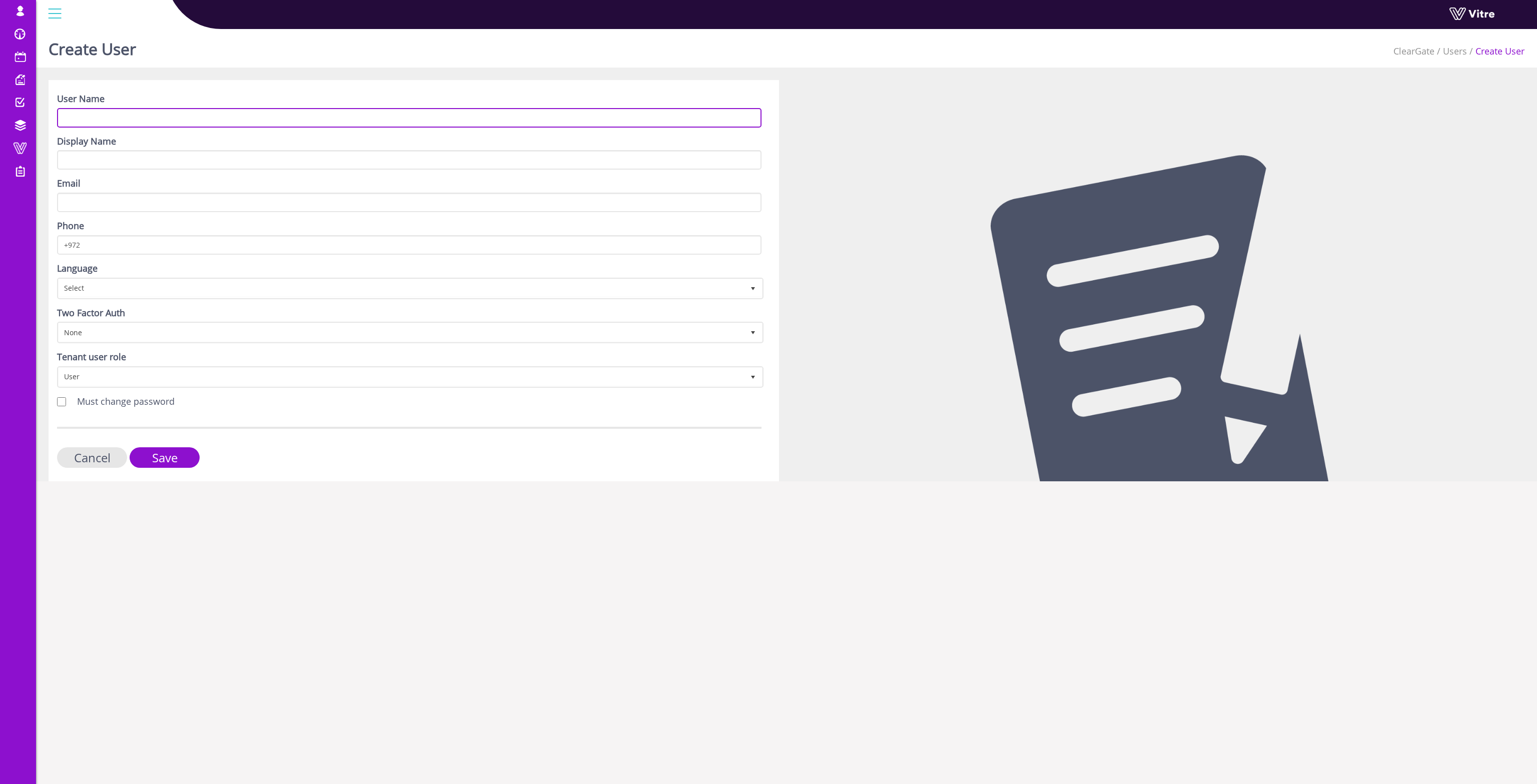
click at [180, 111] on input "User Name" at bounding box center [409, 118] width 704 height 20
type input "test 1"
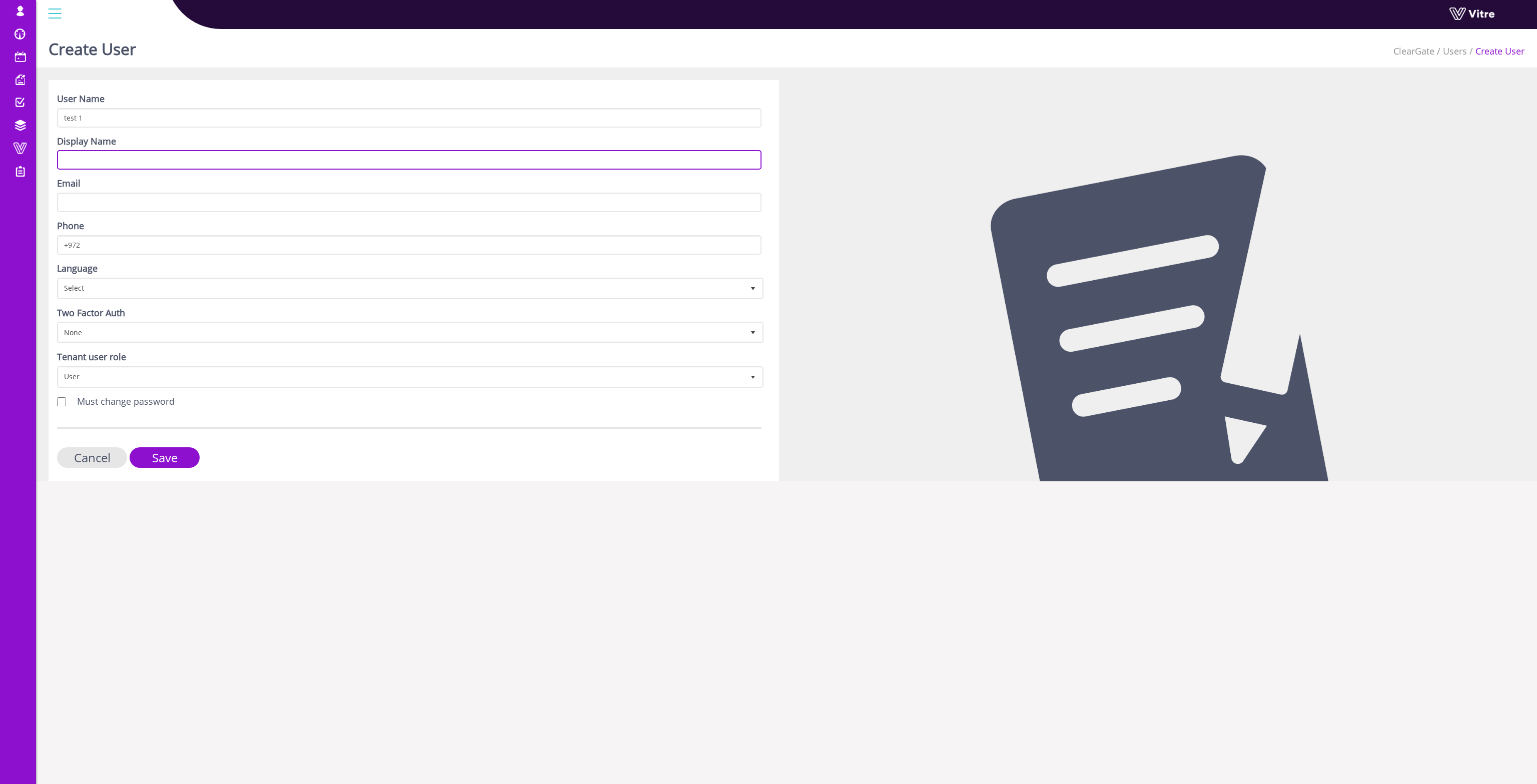
click at [128, 158] on input "Display Name" at bounding box center [409, 160] width 704 height 20
paste input "test 1"
type input "test 1"
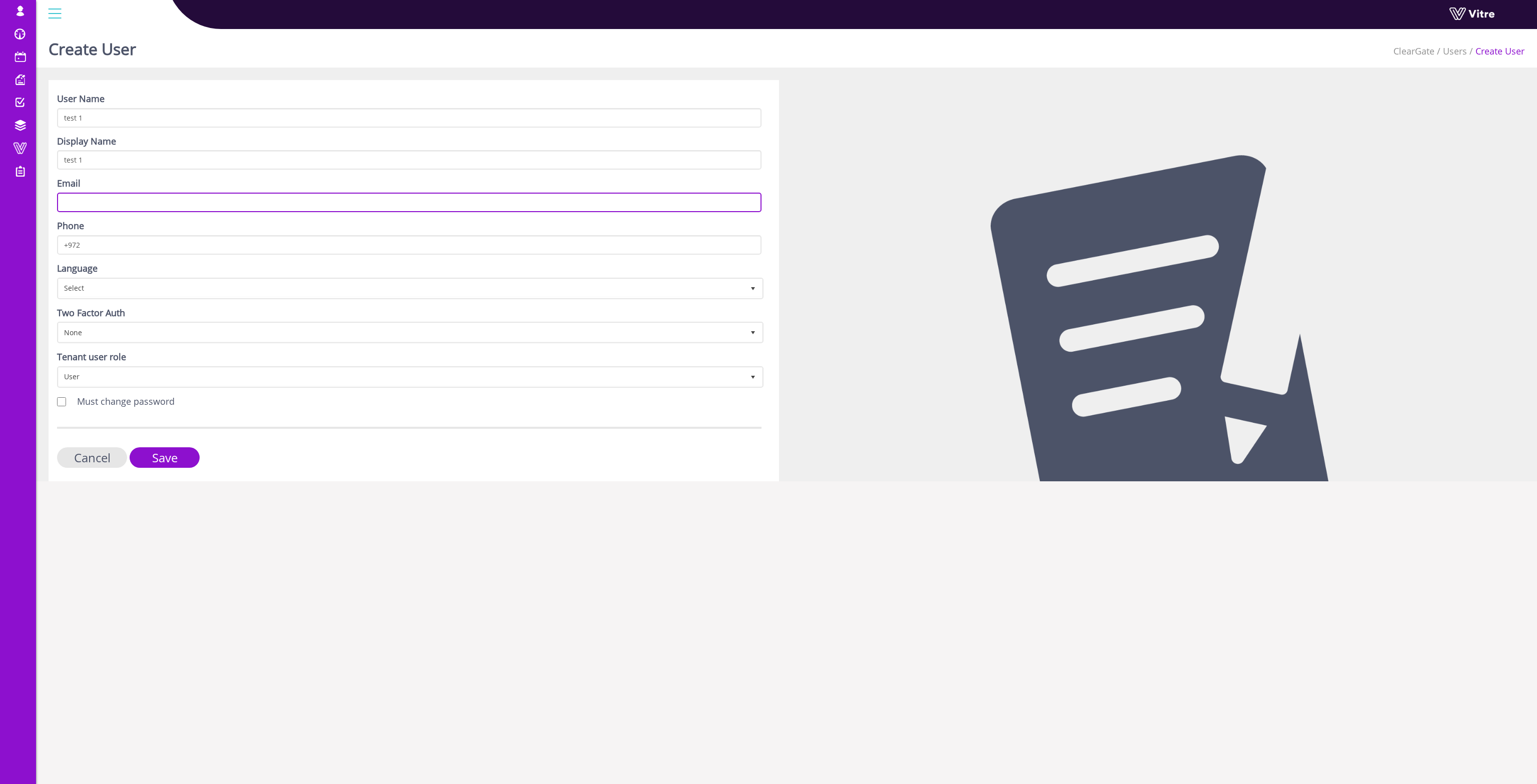
click at [119, 208] on input "Email" at bounding box center [409, 203] width 704 height 20
type input "cleargatept555@yopmail.com"
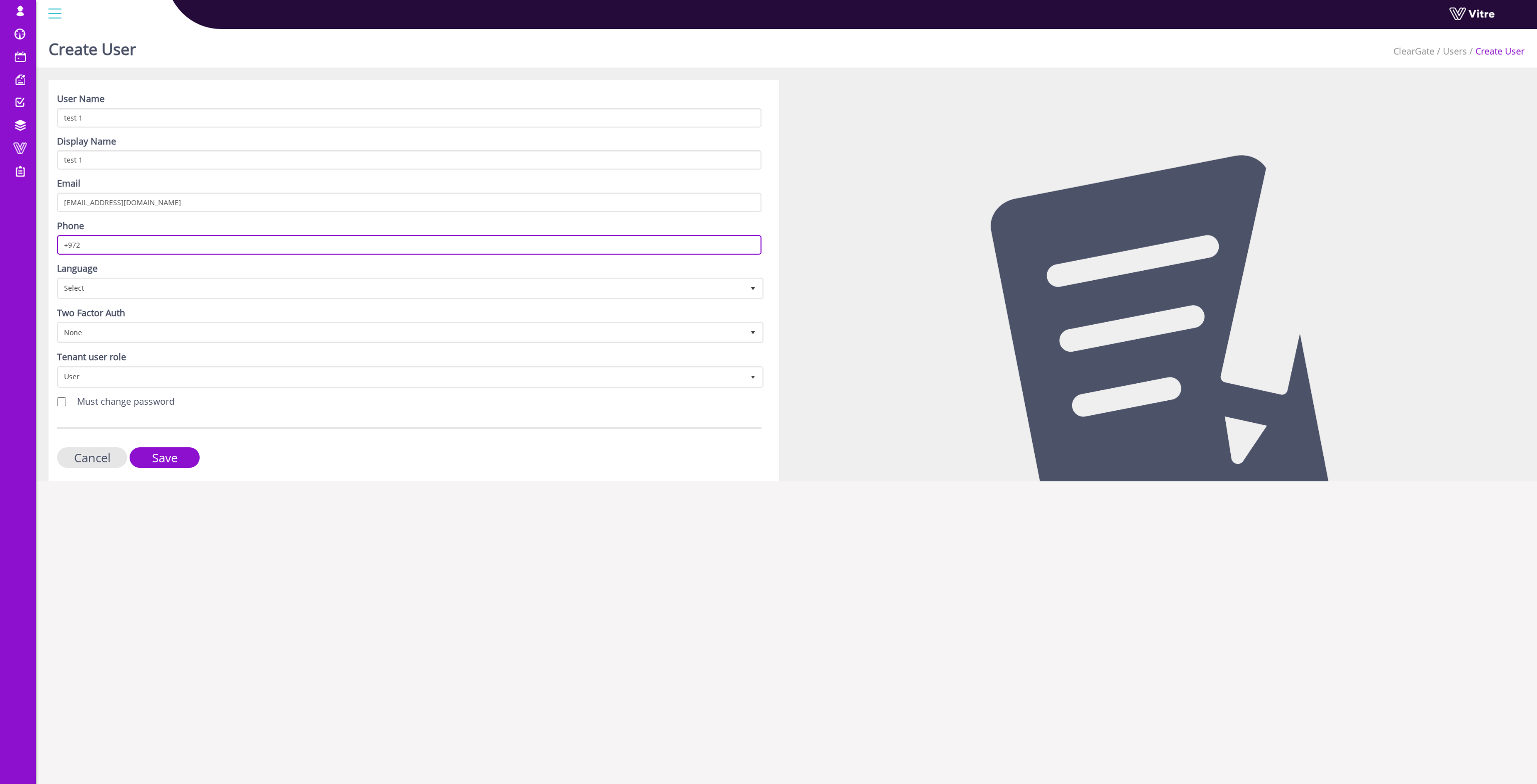
click at [151, 248] on input "+972" at bounding box center [409, 245] width 704 height 20
type input "+972000000"
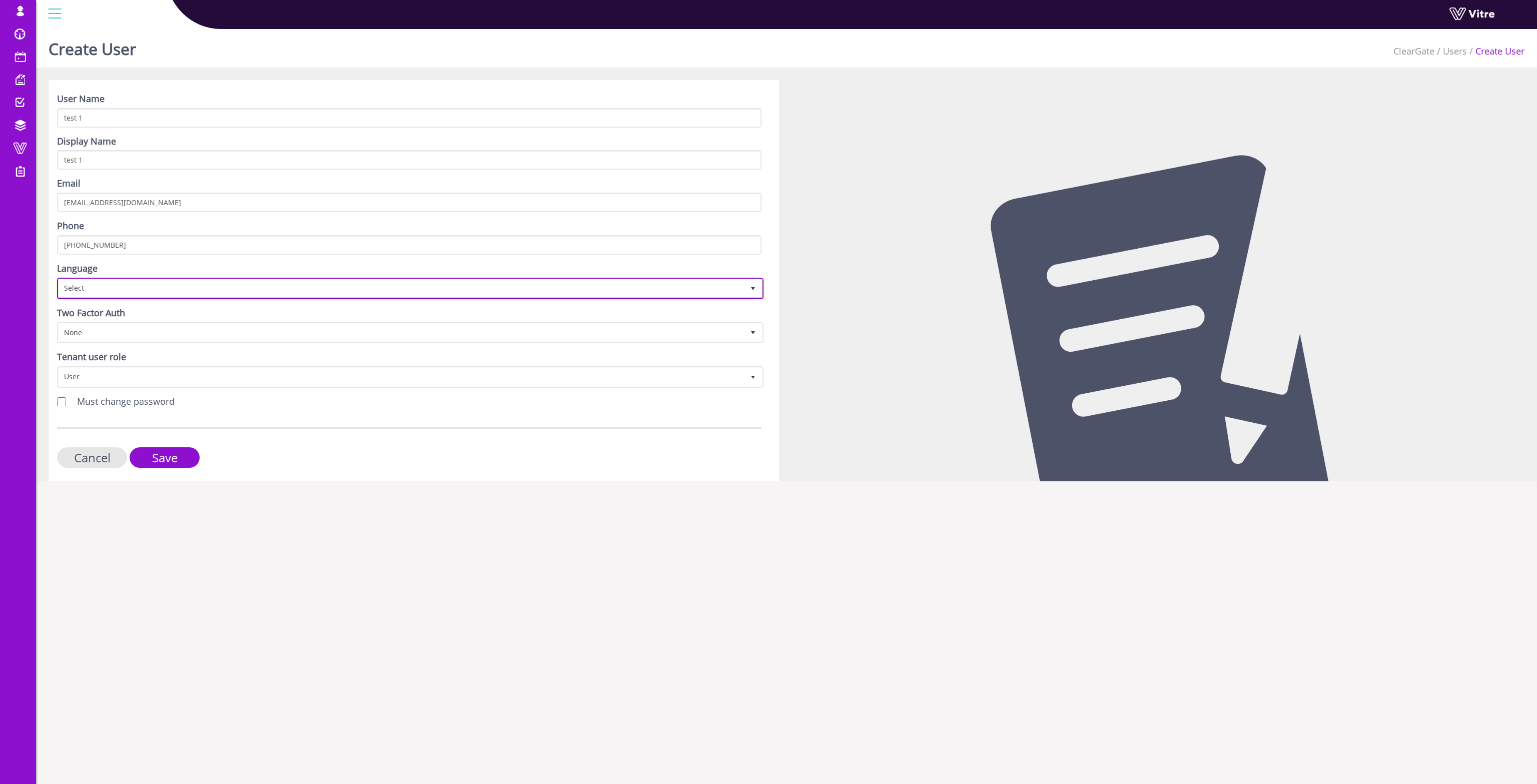
click at [174, 292] on span "Select" at bounding box center [402, 288] width 685 height 18
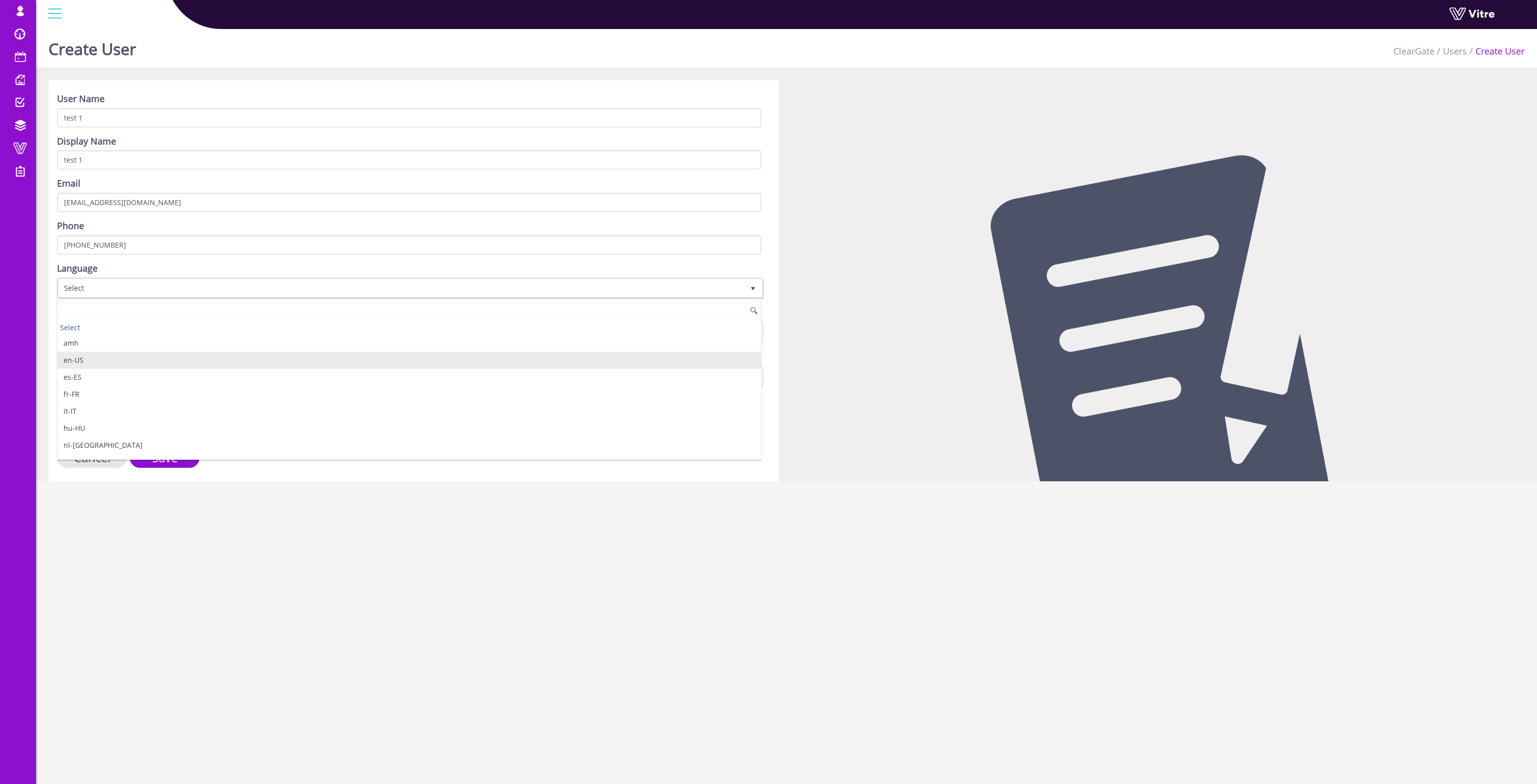
click at [125, 355] on li "en-US" at bounding box center [409, 360] width 703 height 17
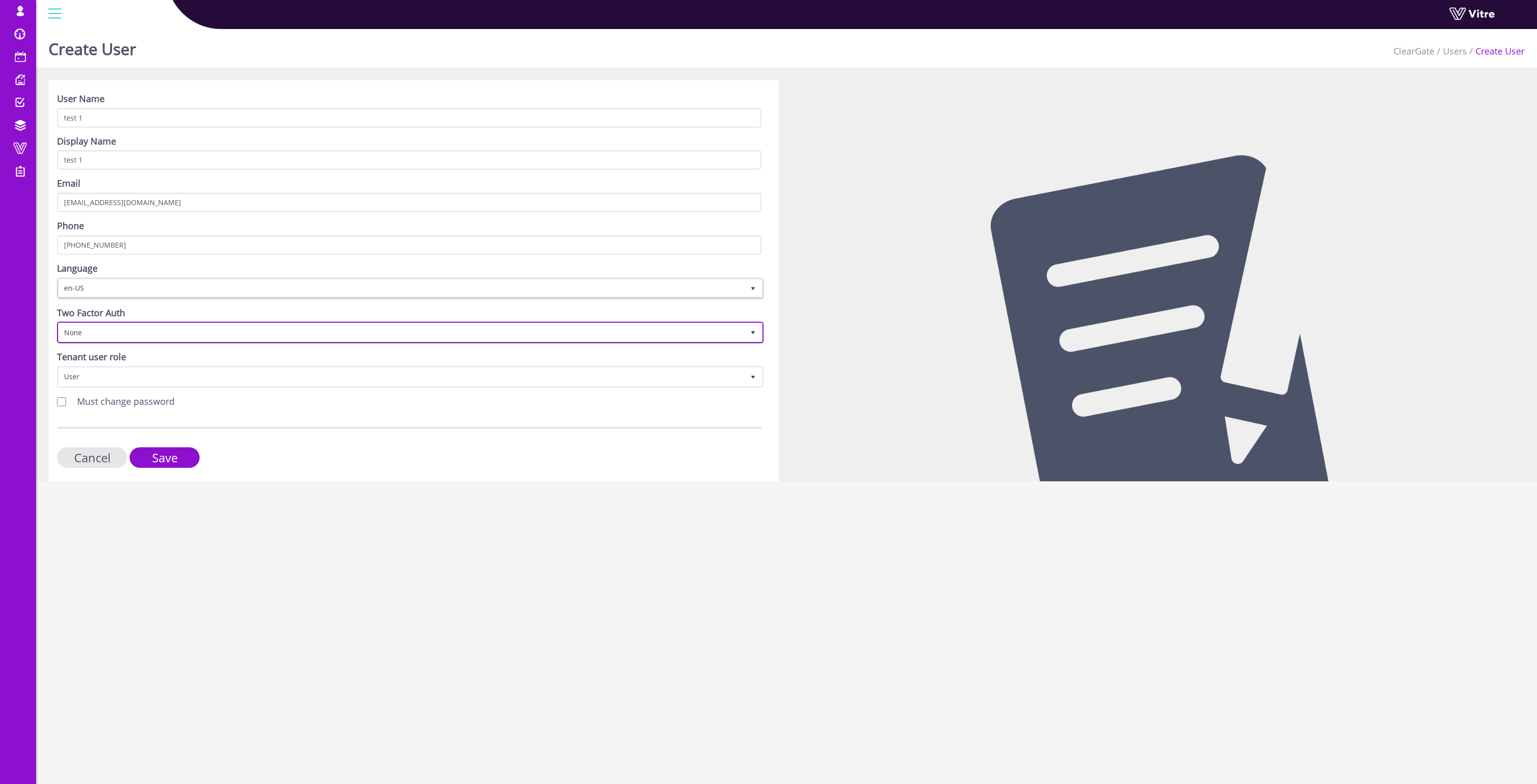
click at [129, 335] on span "None" at bounding box center [402, 332] width 685 height 18
click at [124, 356] on li "None" at bounding box center [409, 353] width 703 height 17
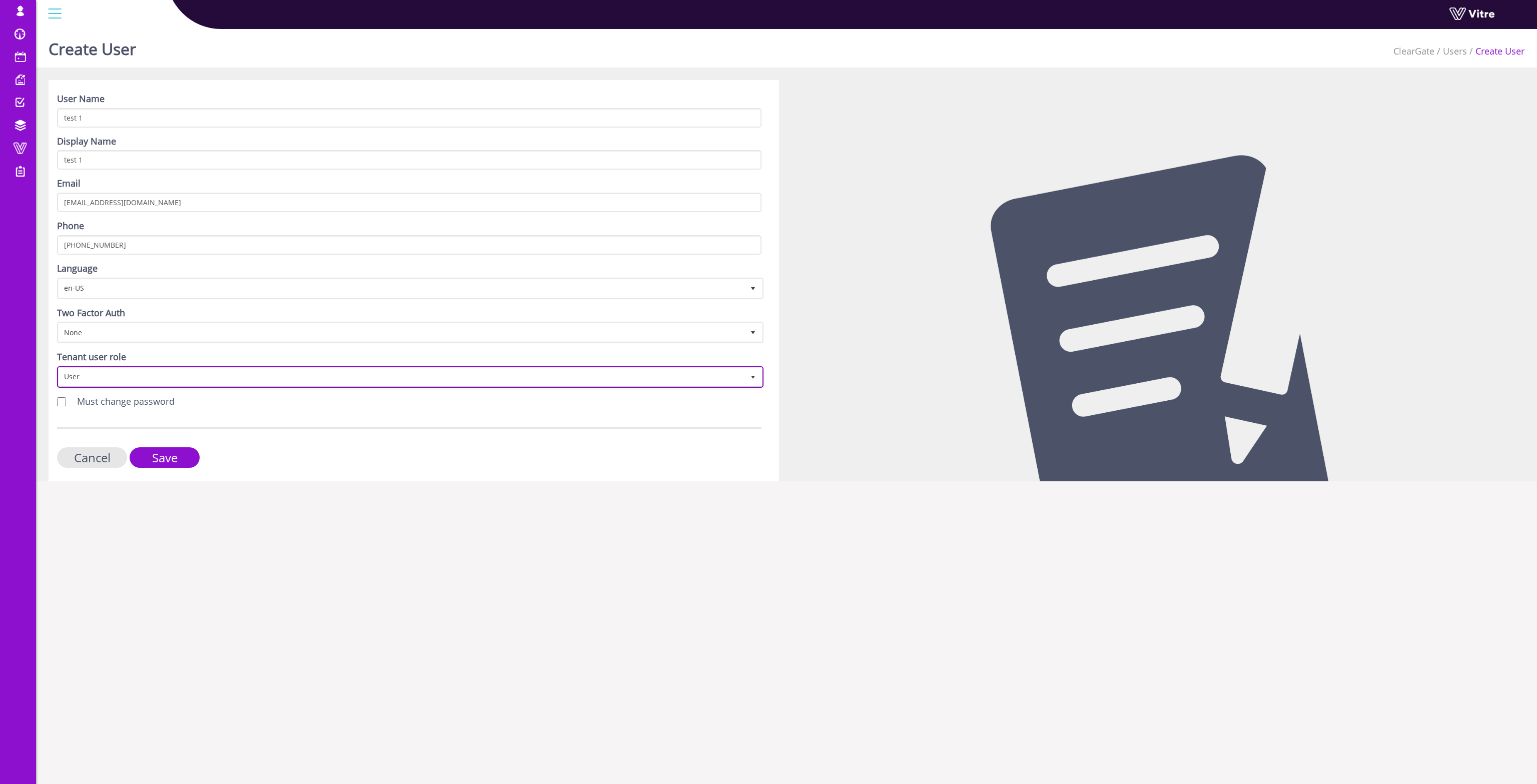
click at [122, 370] on span "User" at bounding box center [402, 377] width 685 height 18
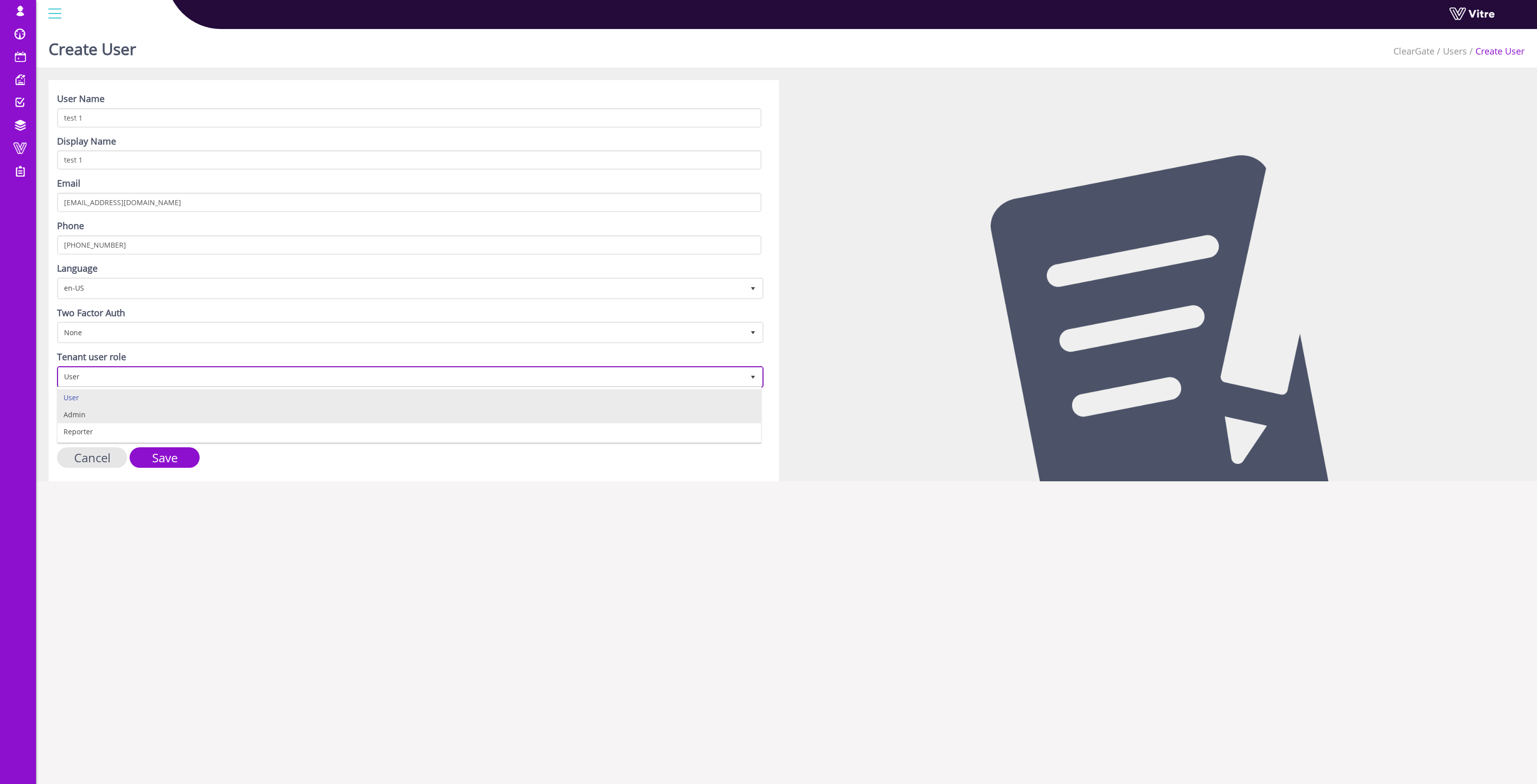
click at [117, 411] on li "Admin" at bounding box center [409, 414] width 703 height 17
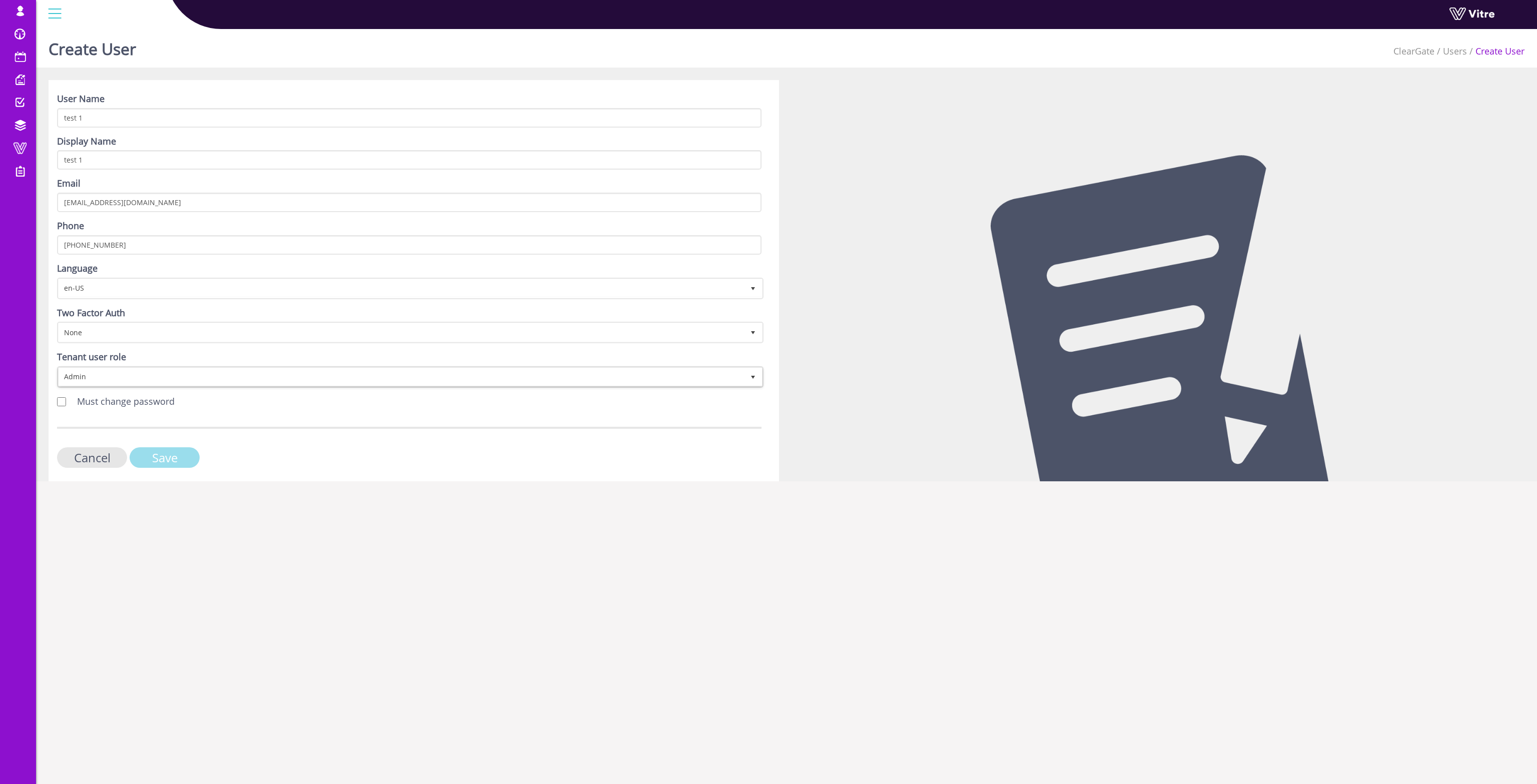
click at [164, 456] on input "Save" at bounding box center [164, 457] width 70 height 20
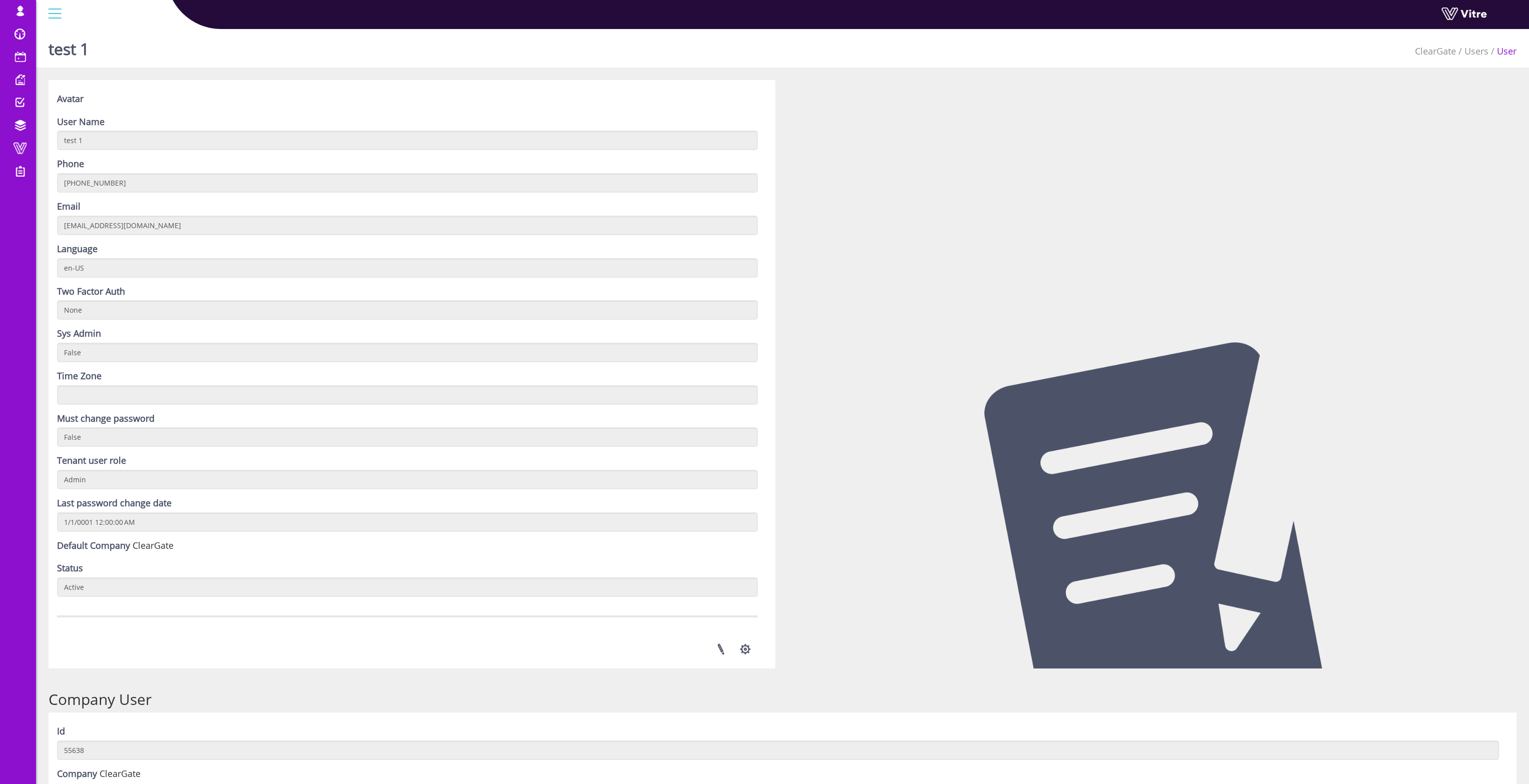
click at [254, 603] on div "Avatar User Name test 1 Phone +972000000 Email [EMAIL_ADDRESS][DOMAIN_NAME] Lan…" at bounding box center [411, 374] width 727 height 588
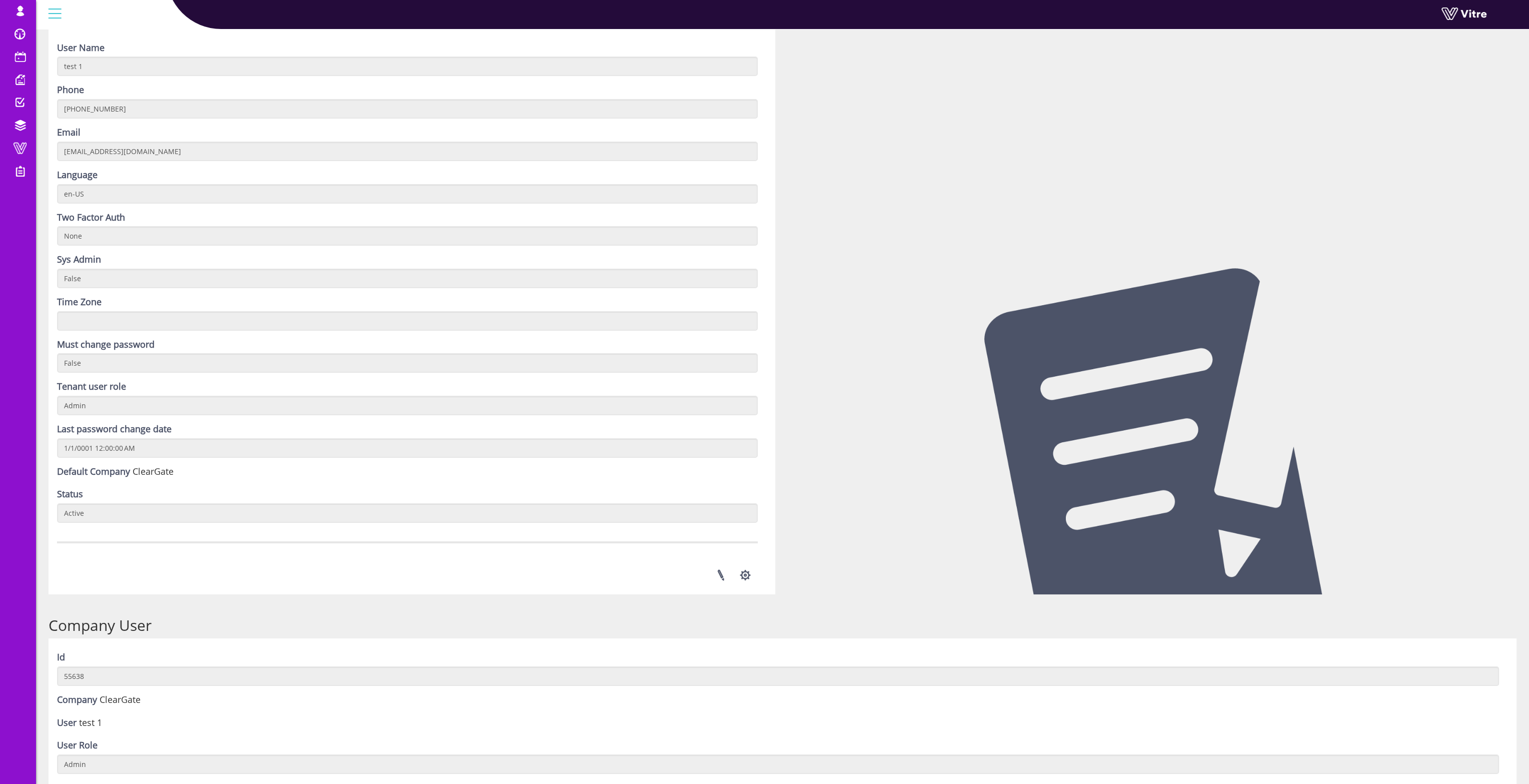
scroll to position [193, 0]
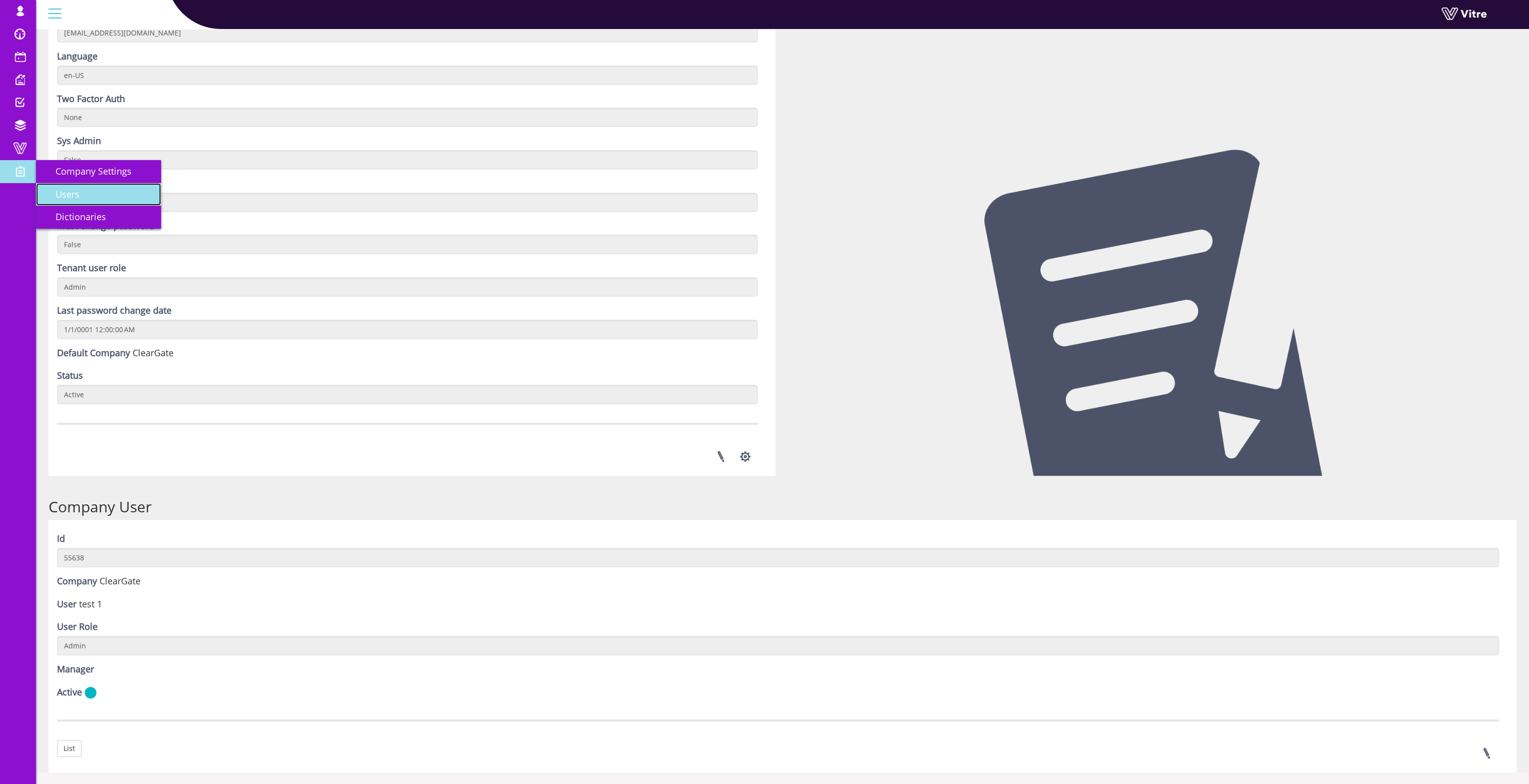
click at [68, 200] on span "Users" at bounding box center [61, 194] width 36 height 12
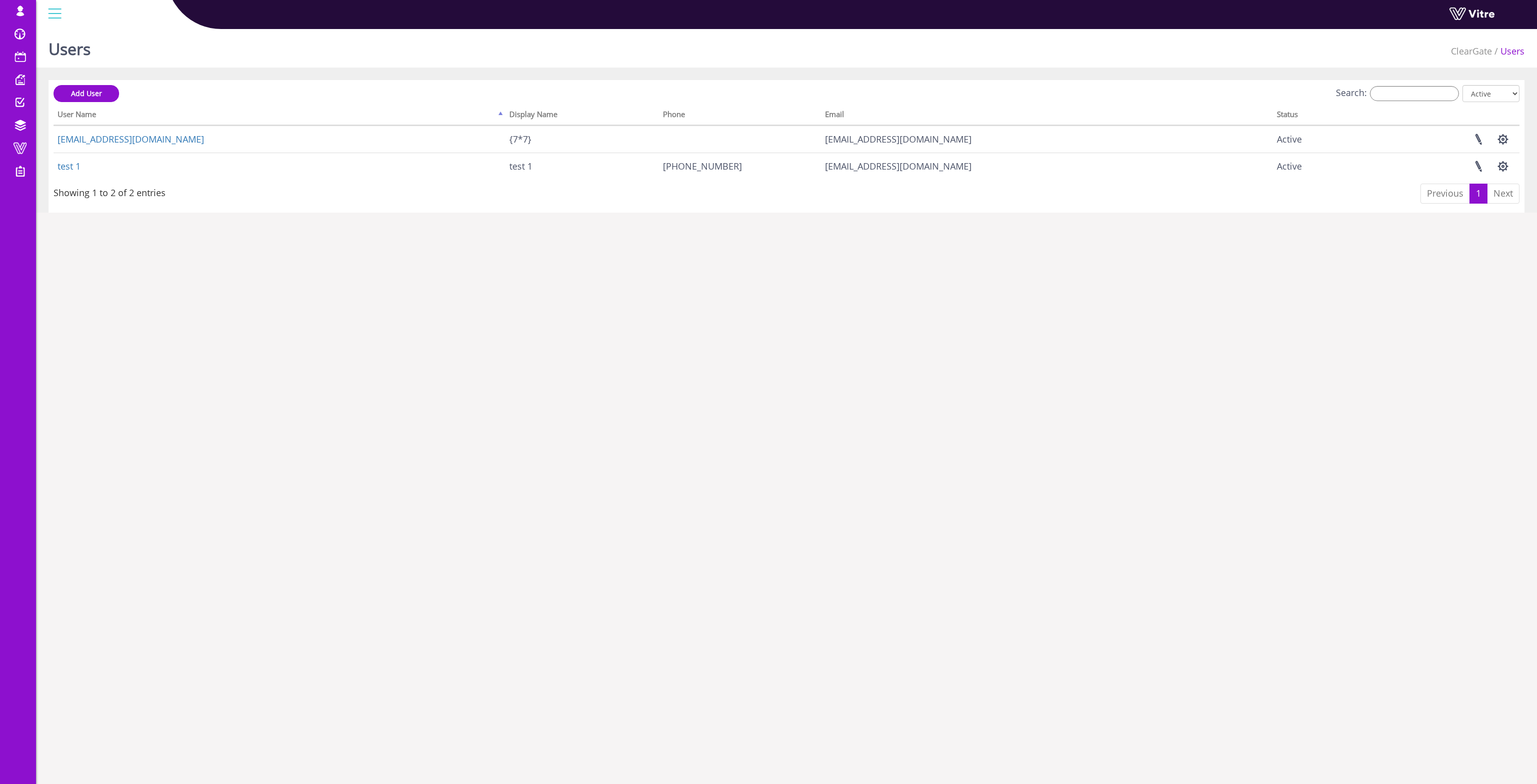
click at [0, 0] on span "Company Settings" at bounding box center [0, 0] width 0 height 0
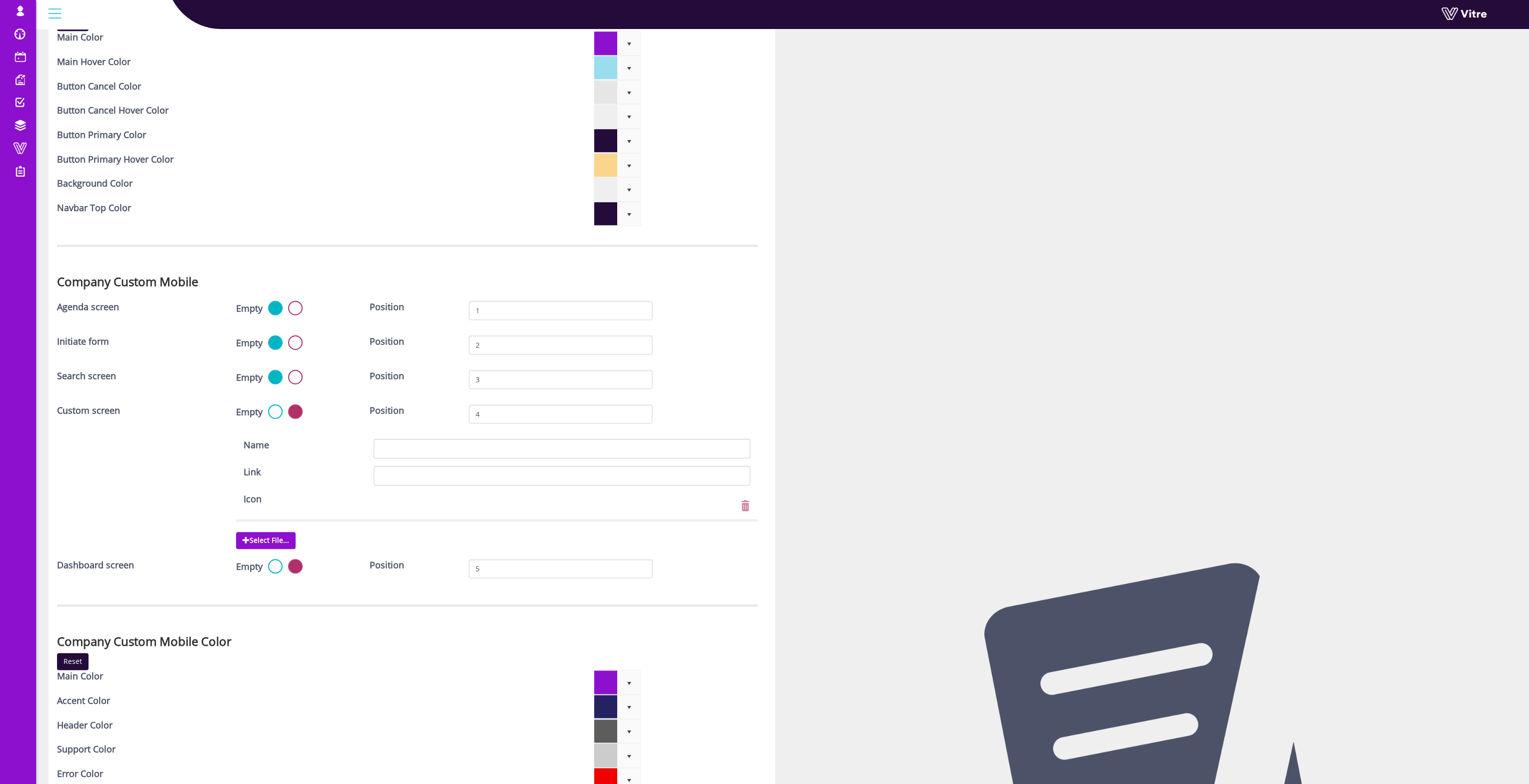
scroll to position [2498, 0]
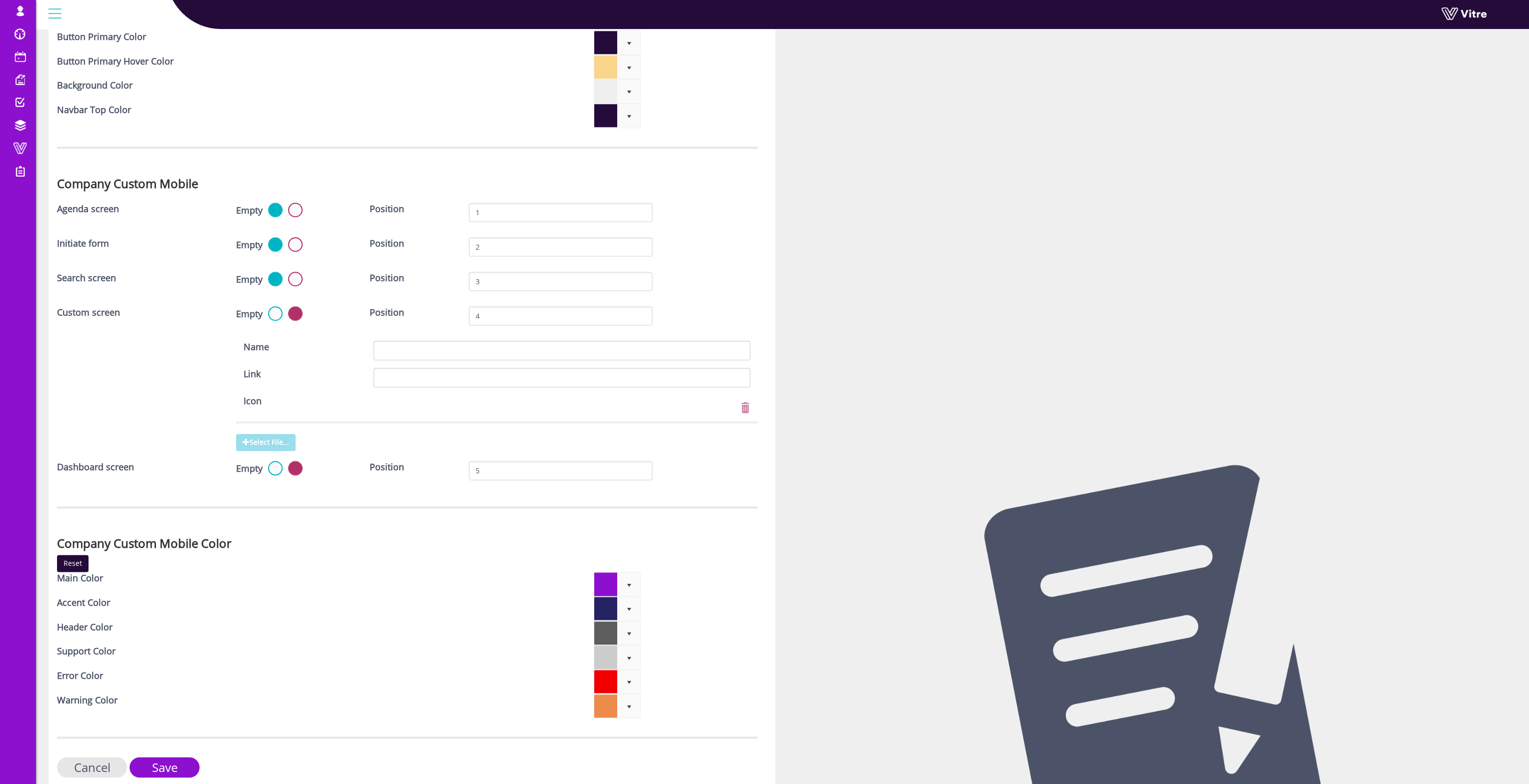
click at [262, 433] on span "Select File..." at bounding box center [266, 441] width 60 height 17
click at [0, 0] on input "Select File..." at bounding box center [0, 0] width 0 height 0
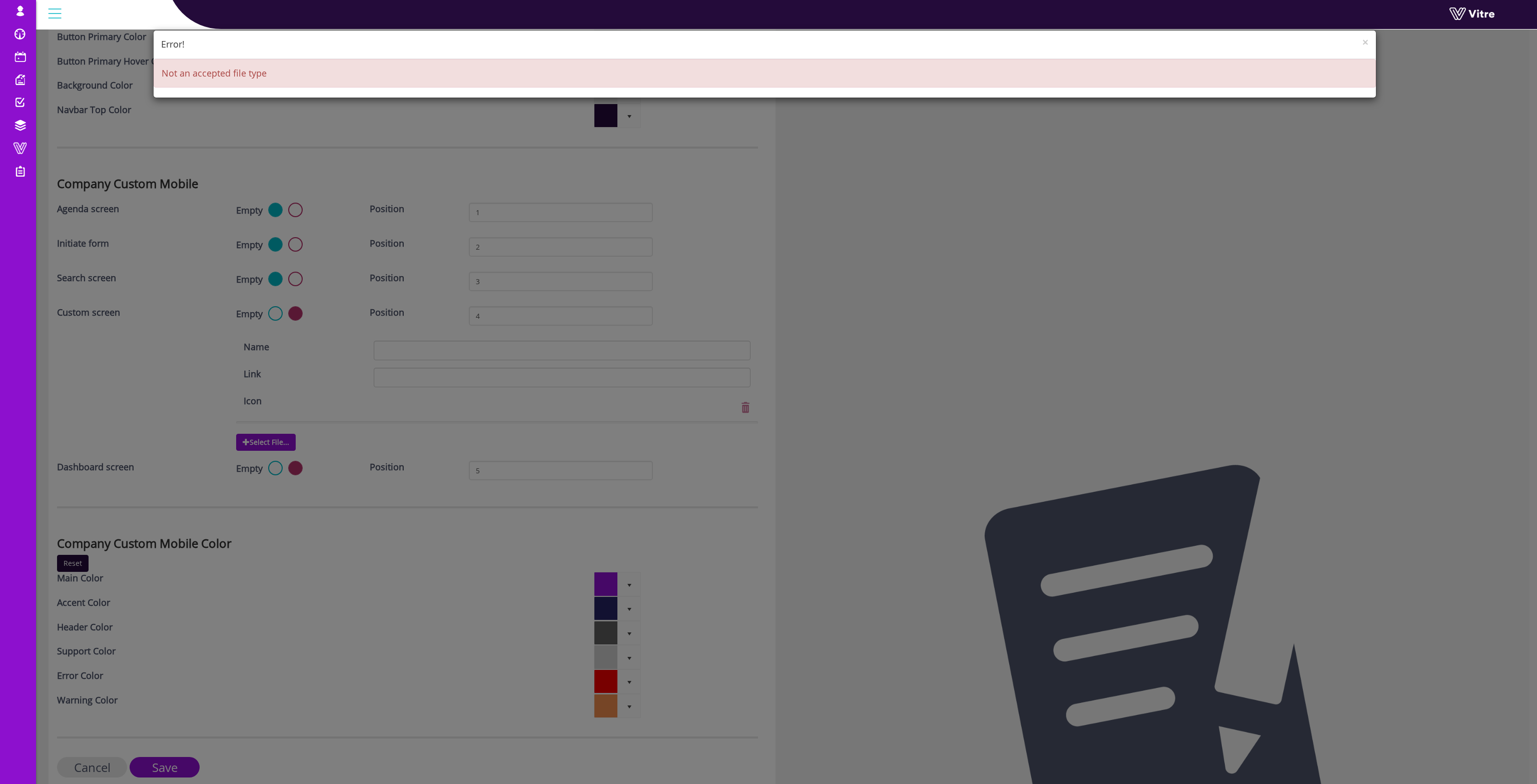
click at [420, 357] on div "× Error! Not an accepted file type" at bounding box center [768, 392] width 1537 height 784
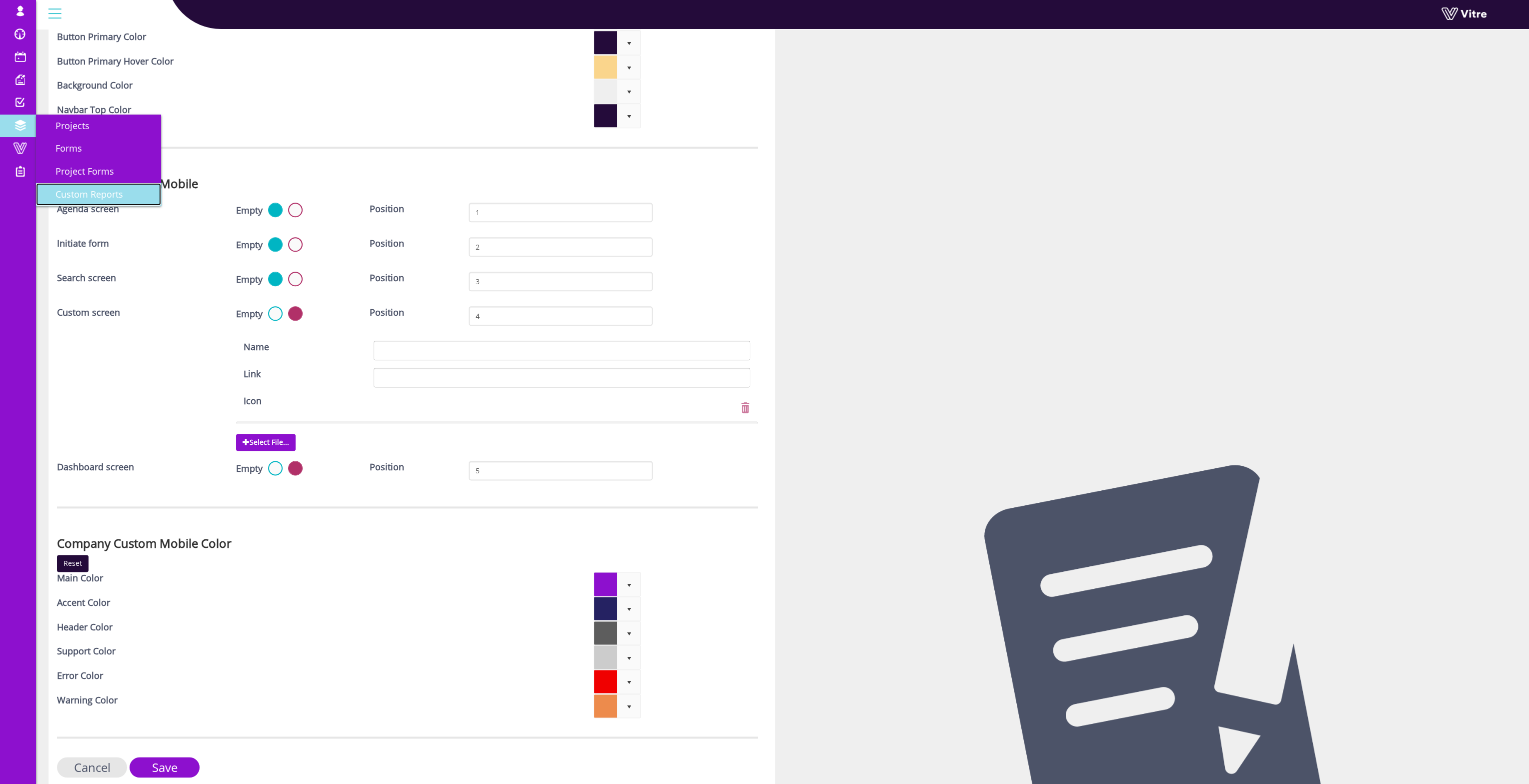
click at [74, 187] on link "Custom Reports" at bounding box center [98, 195] width 125 height 23
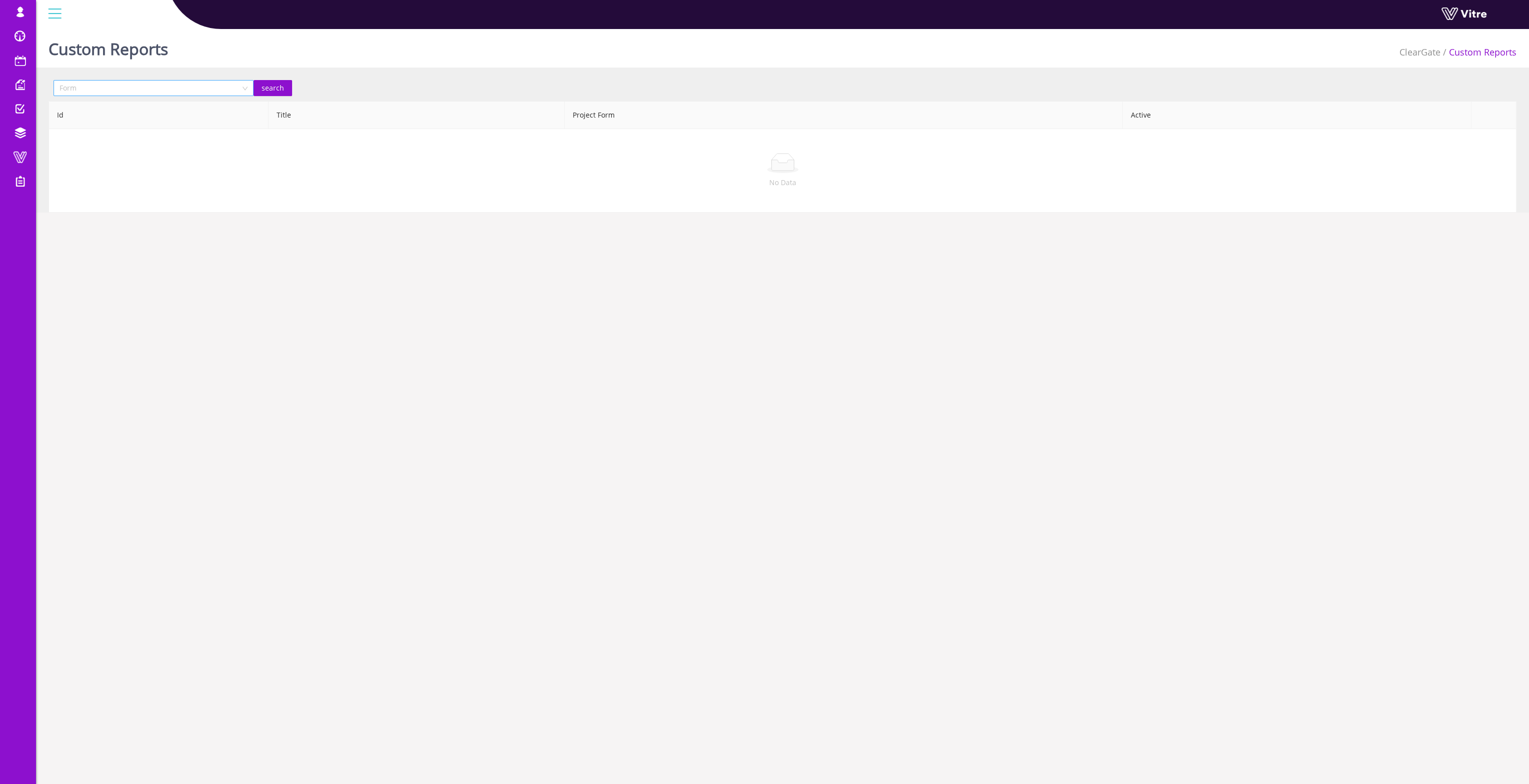
click at [168, 91] on input "search" at bounding box center [150, 87] width 181 height 15
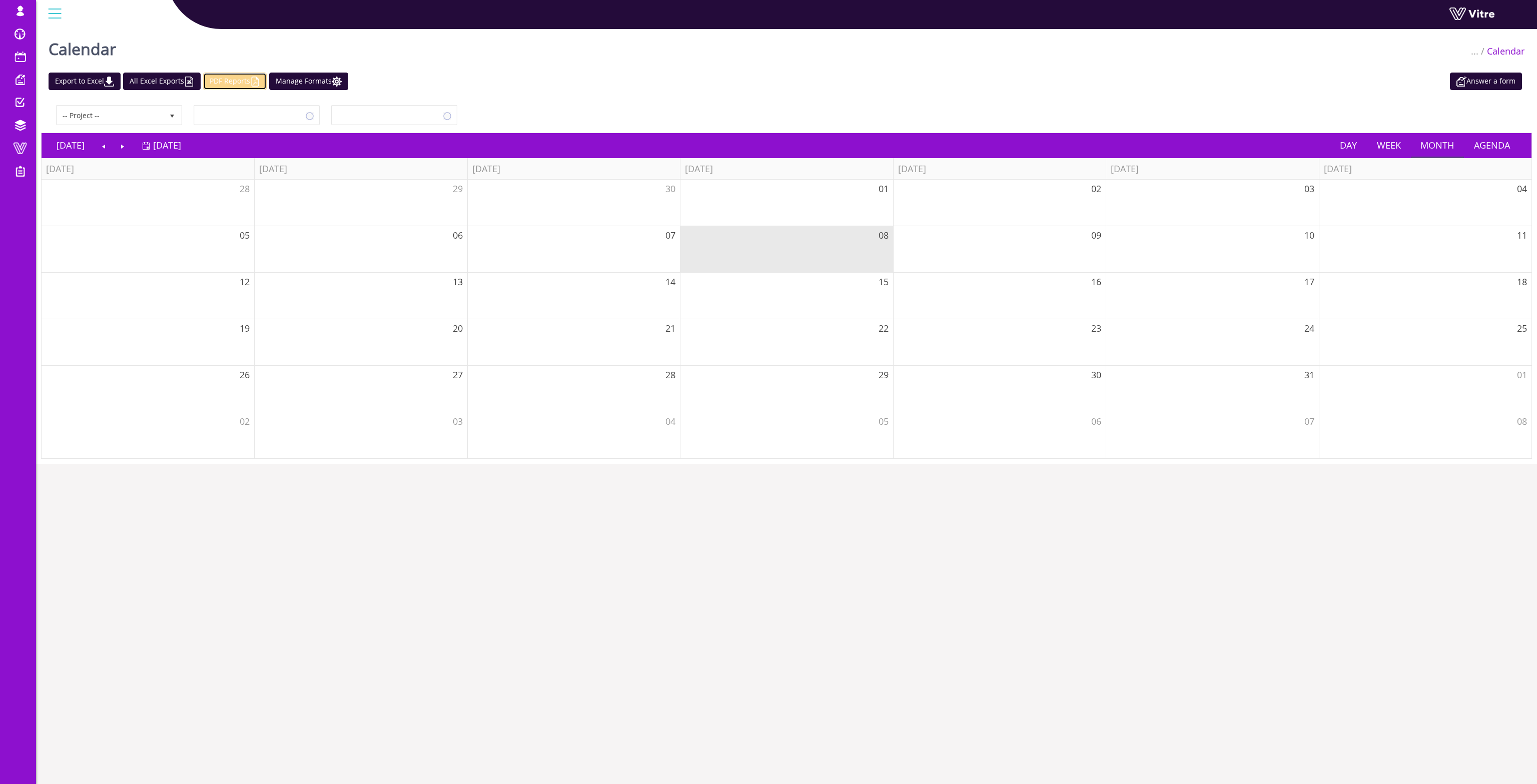
click at [238, 87] on link "PDF Reports" at bounding box center [235, 81] width 64 height 17
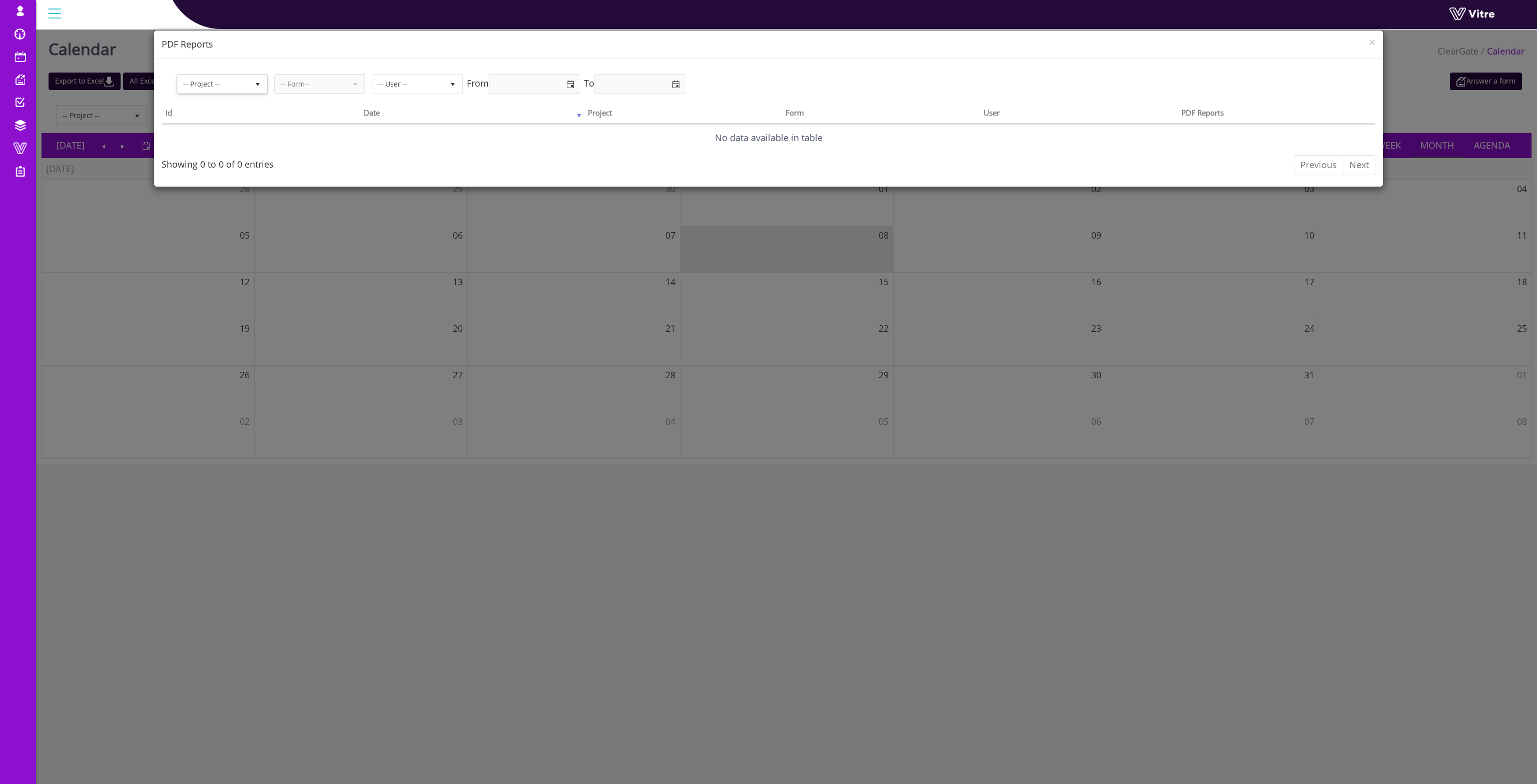
click at [230, 86] on span "-- Project --" at bounding box center [213, 84] width 71 height 18
click at [317, 86] on span "-- Form--" at bounding box center [310, 84] width 71 height 18
click at [545, 82] on input "text" at bounding box center [535, 84] width 90 height 18
click at [111, 123] on div "× PDF Reports -- Project -- -- Form-- -- User -- From To Id Date Project Form U…" at bounding box center [768, 392] width 1537 height 784
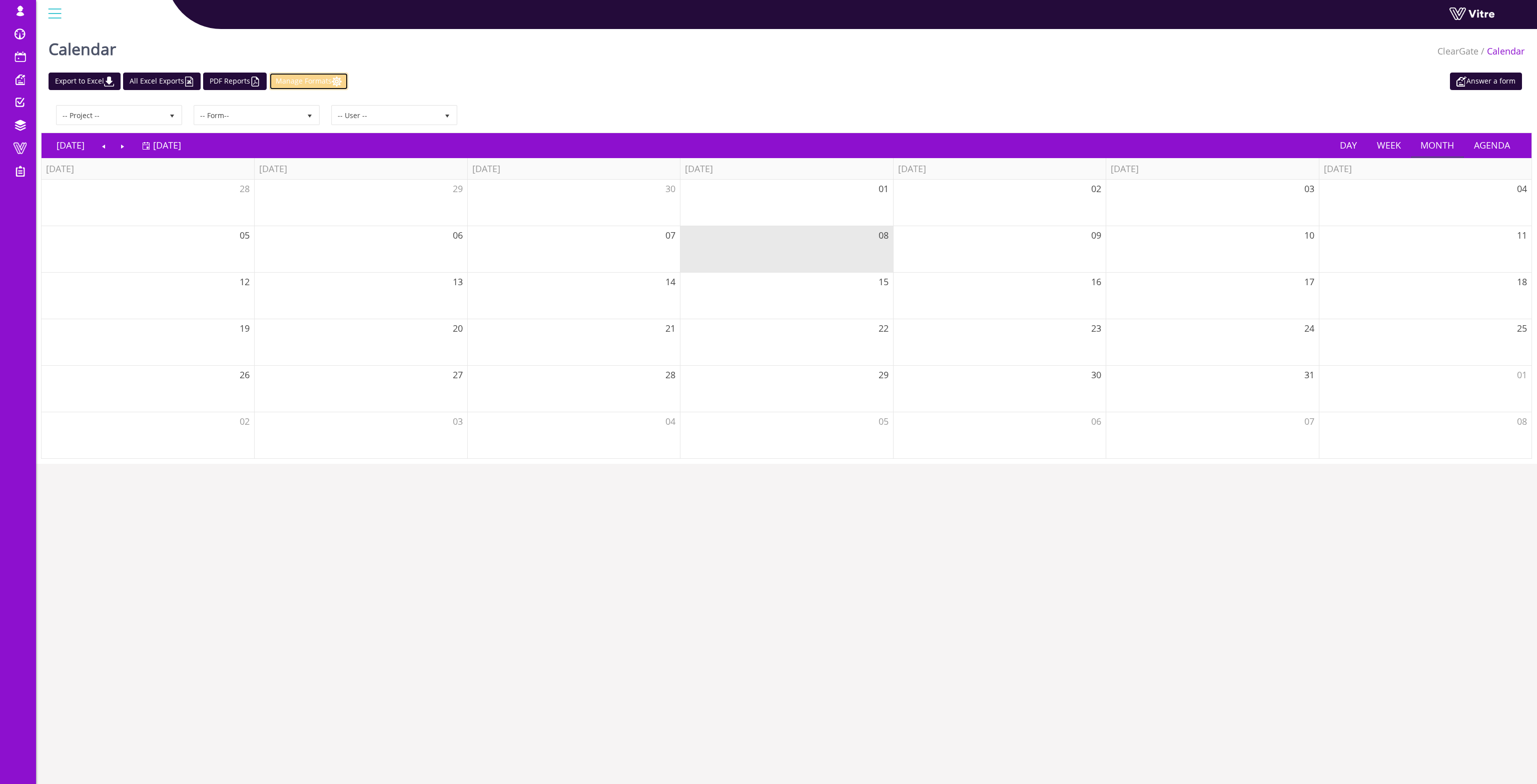
click at [328, 82] on link "Manage Formats" at bounding box center [308, 81] width 79 height 17
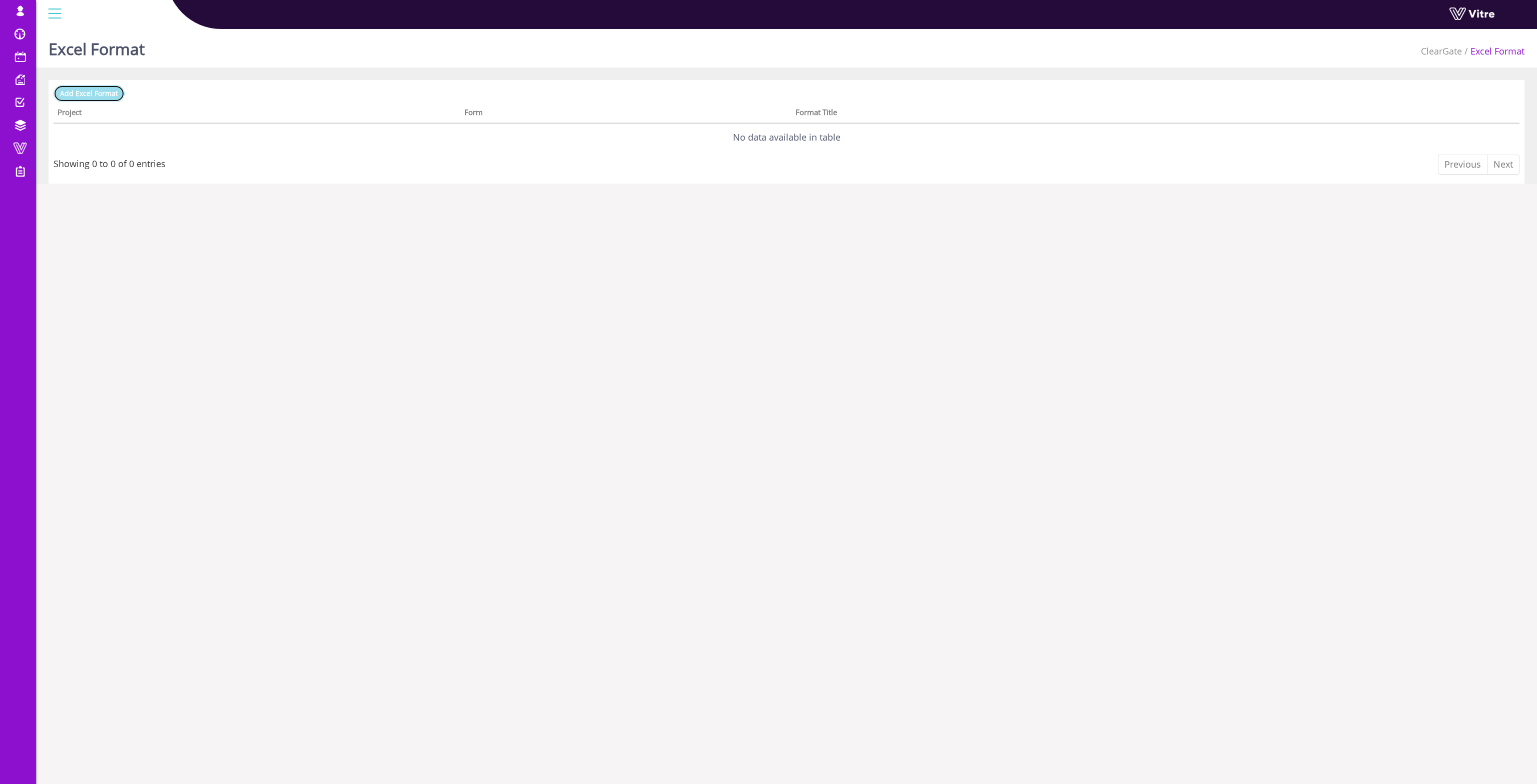
click at [90, 93] on span "Add Excel Format" at bounding box center [88, 93] width 58 height 10
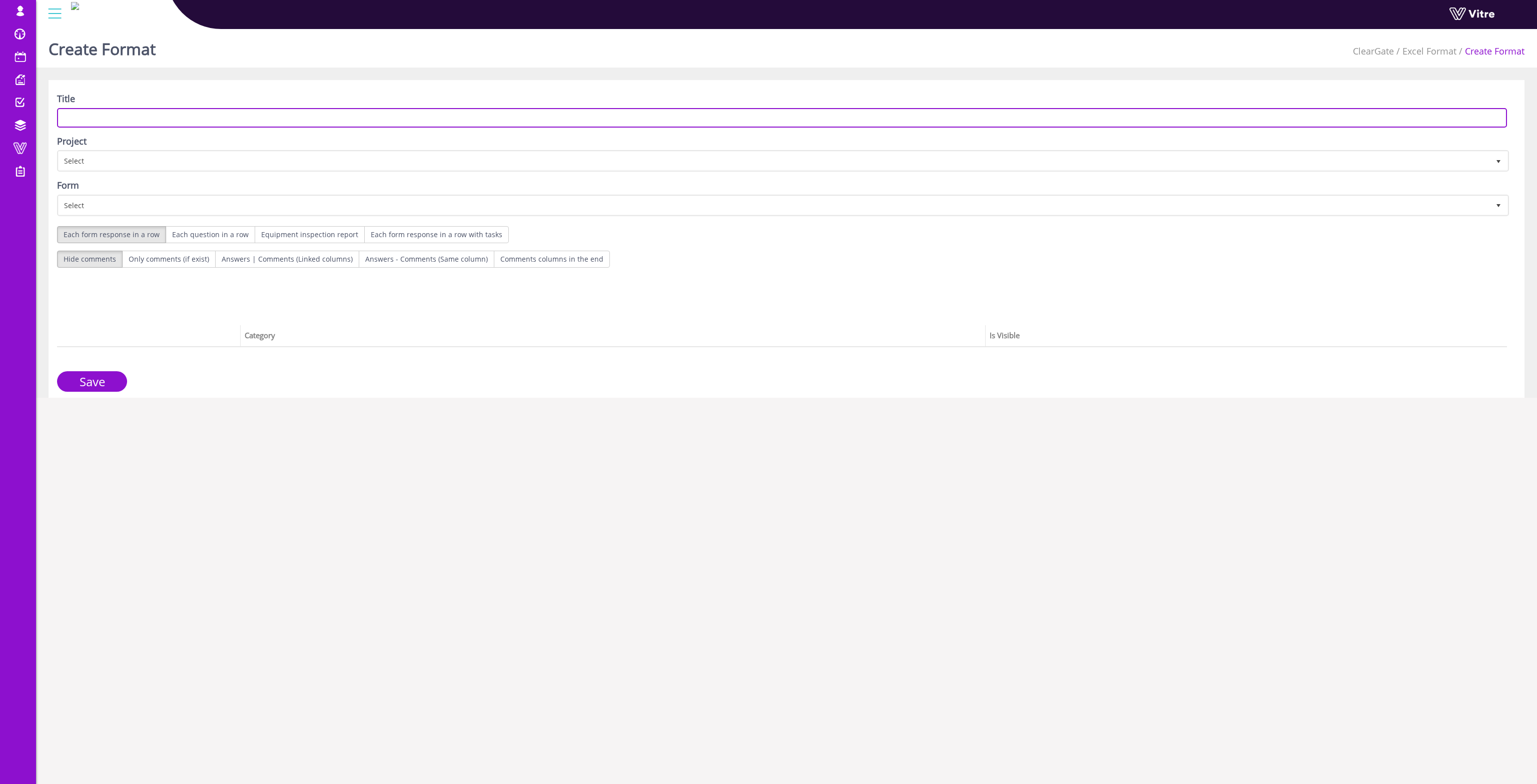
click at [178, 120] on input "text" at bounding box center [782, 118] width 1450 height 20
type input "tet"
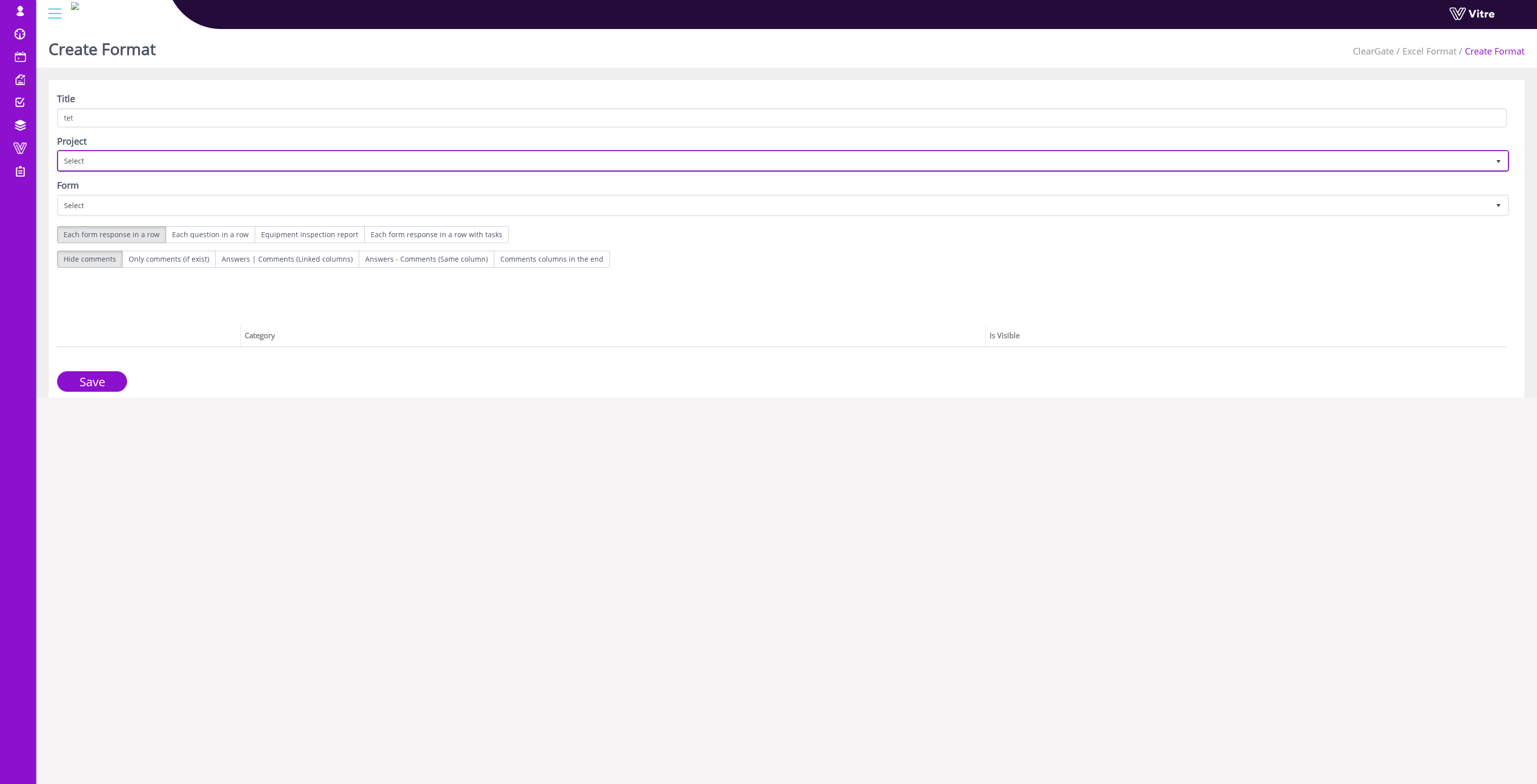
click at [128, 162] on span "Select" at bounding box center [775, 160] width 1431 height 18
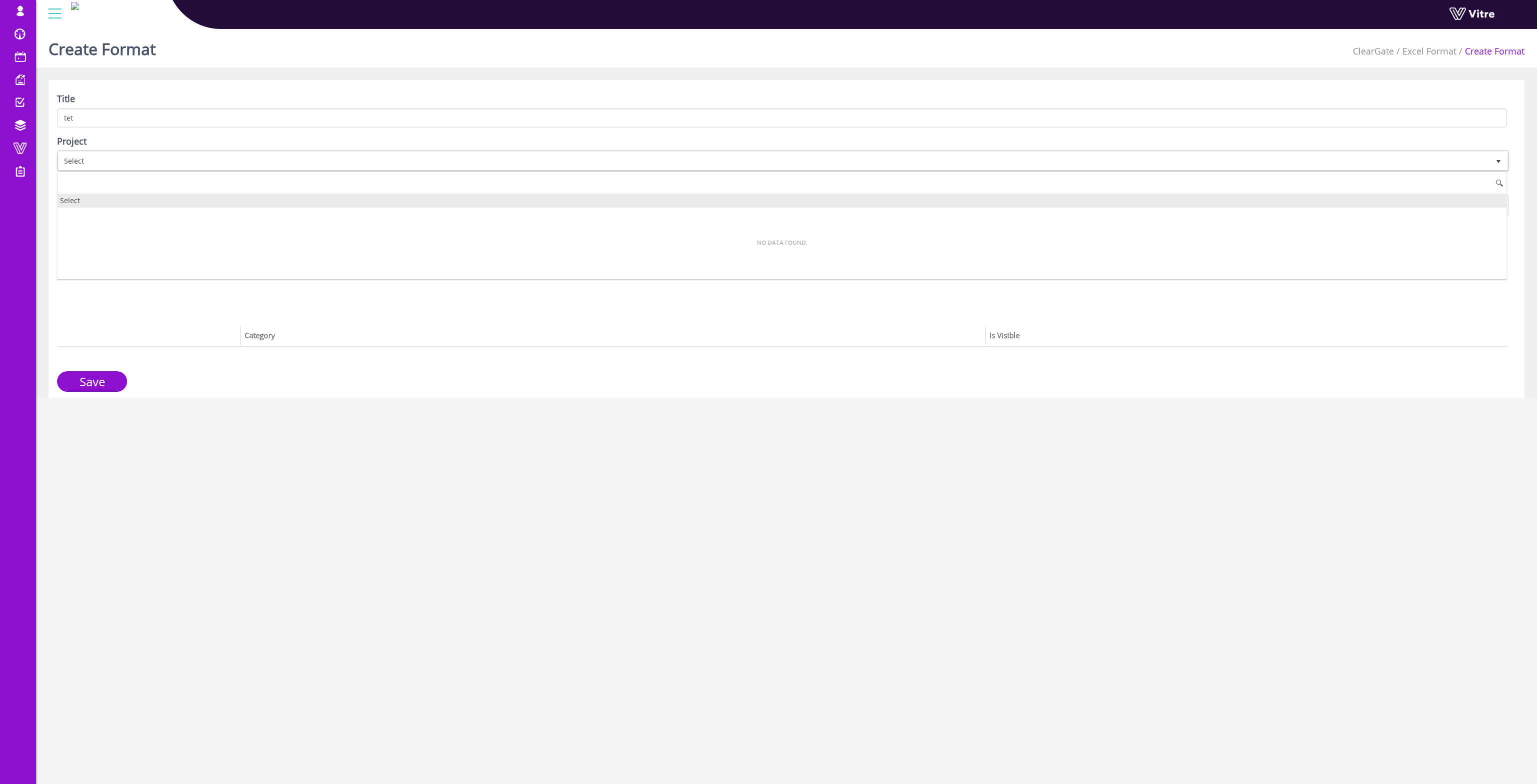
click at [115, 202] on div "Select" at bounding box center [782, 200] width 1449 height 14
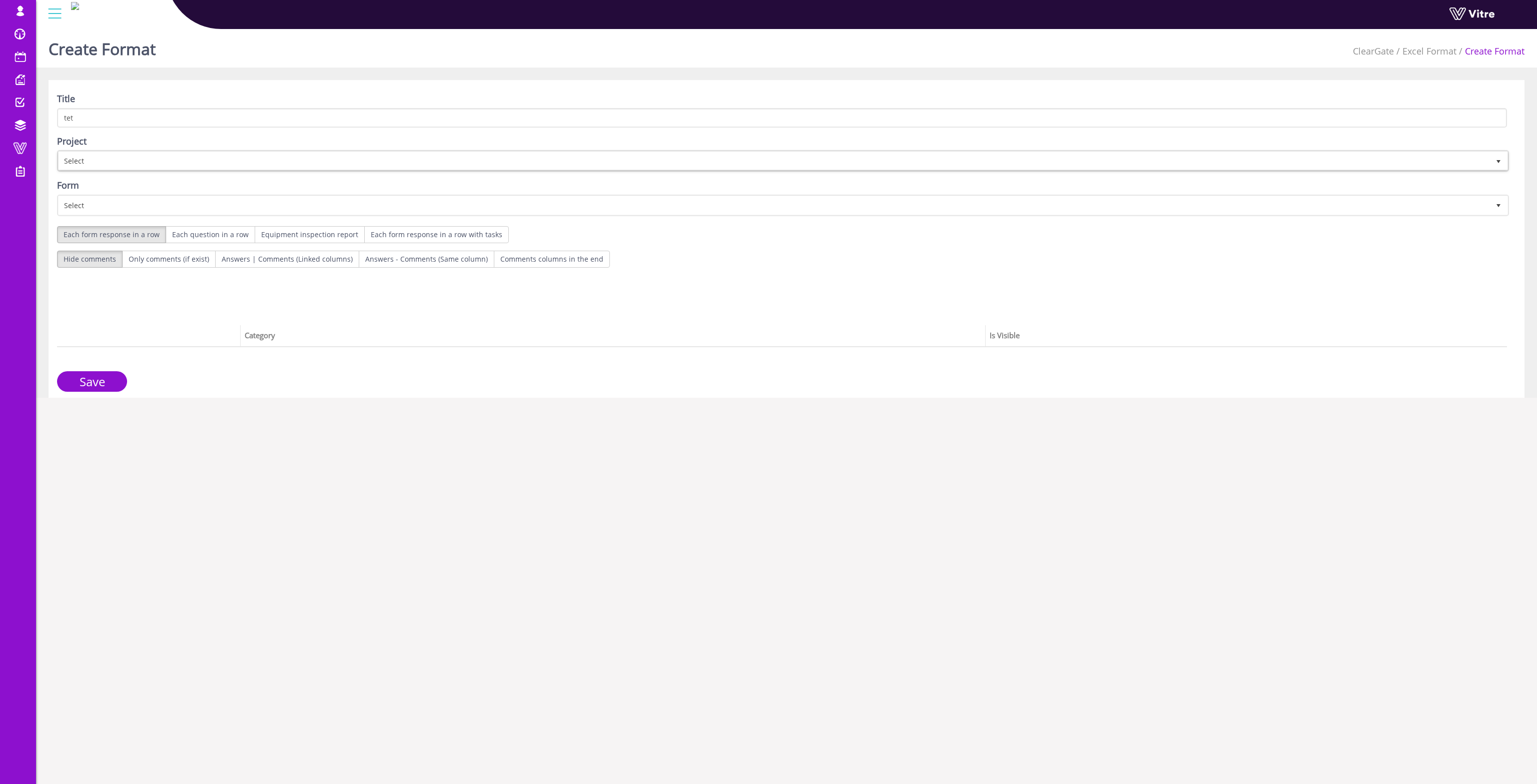
drag, startPoint x: 117, startPoint y: 187, endPoint x: 116, endPoint y: 202, distance: 15.0
click at [117, 189] on div "Form Select" at bounding box center [782, 197] width 1450 height 37
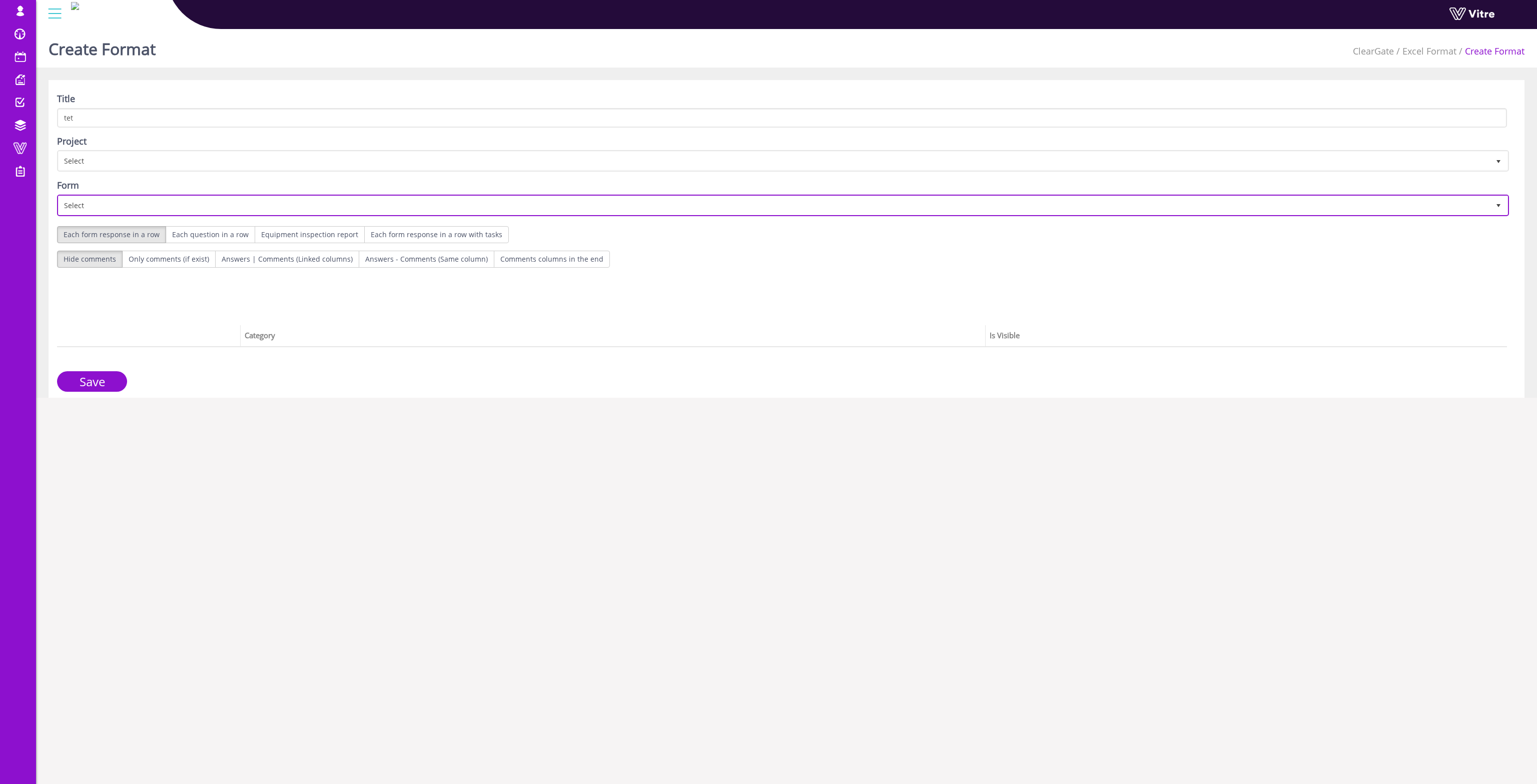
click at [116, 203] on span "Select" at bounding box center [775, 205] width 1431 height 18
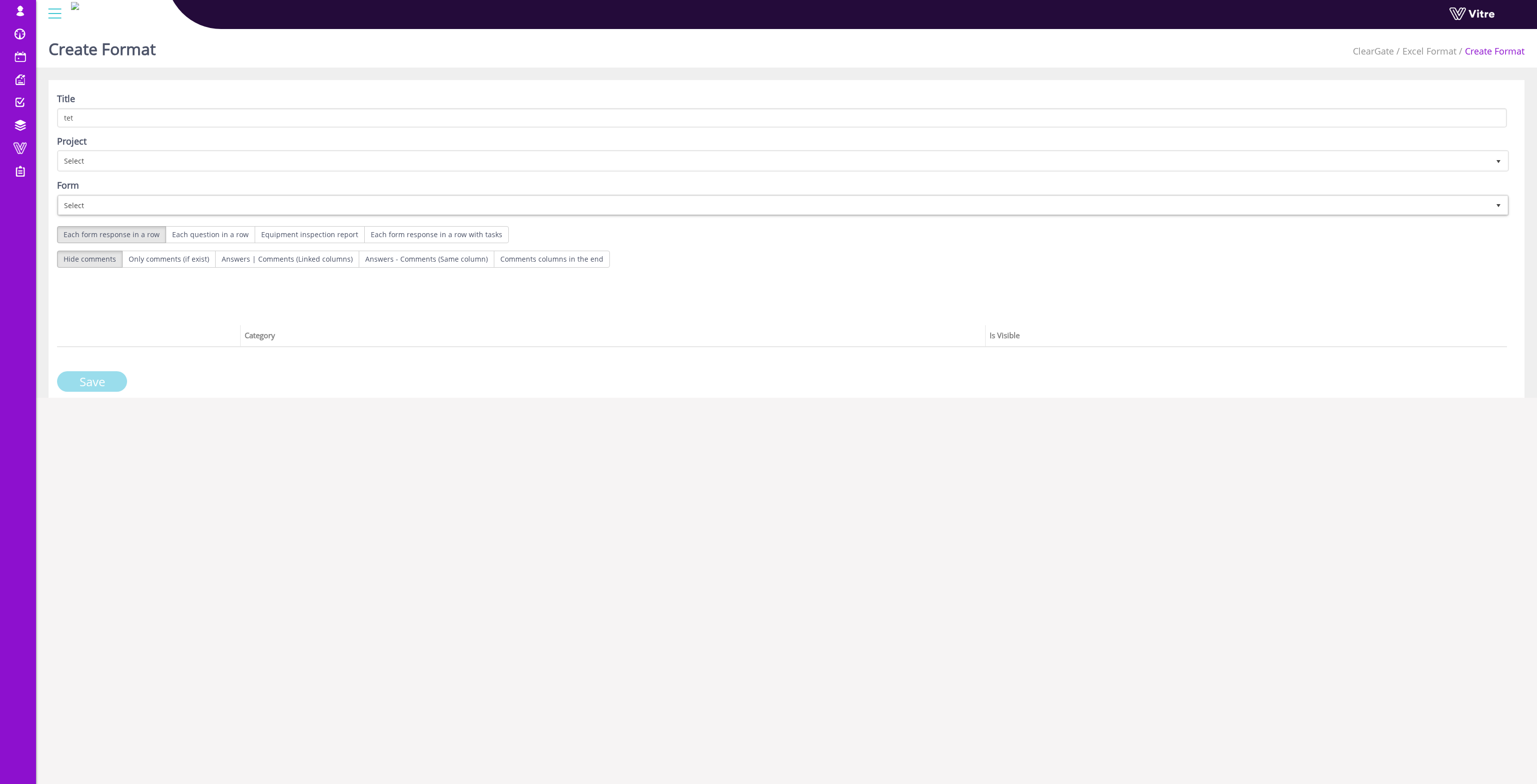
click at [101, 377] on input "Save" at bounding box center [92, 381] width 70 height 20
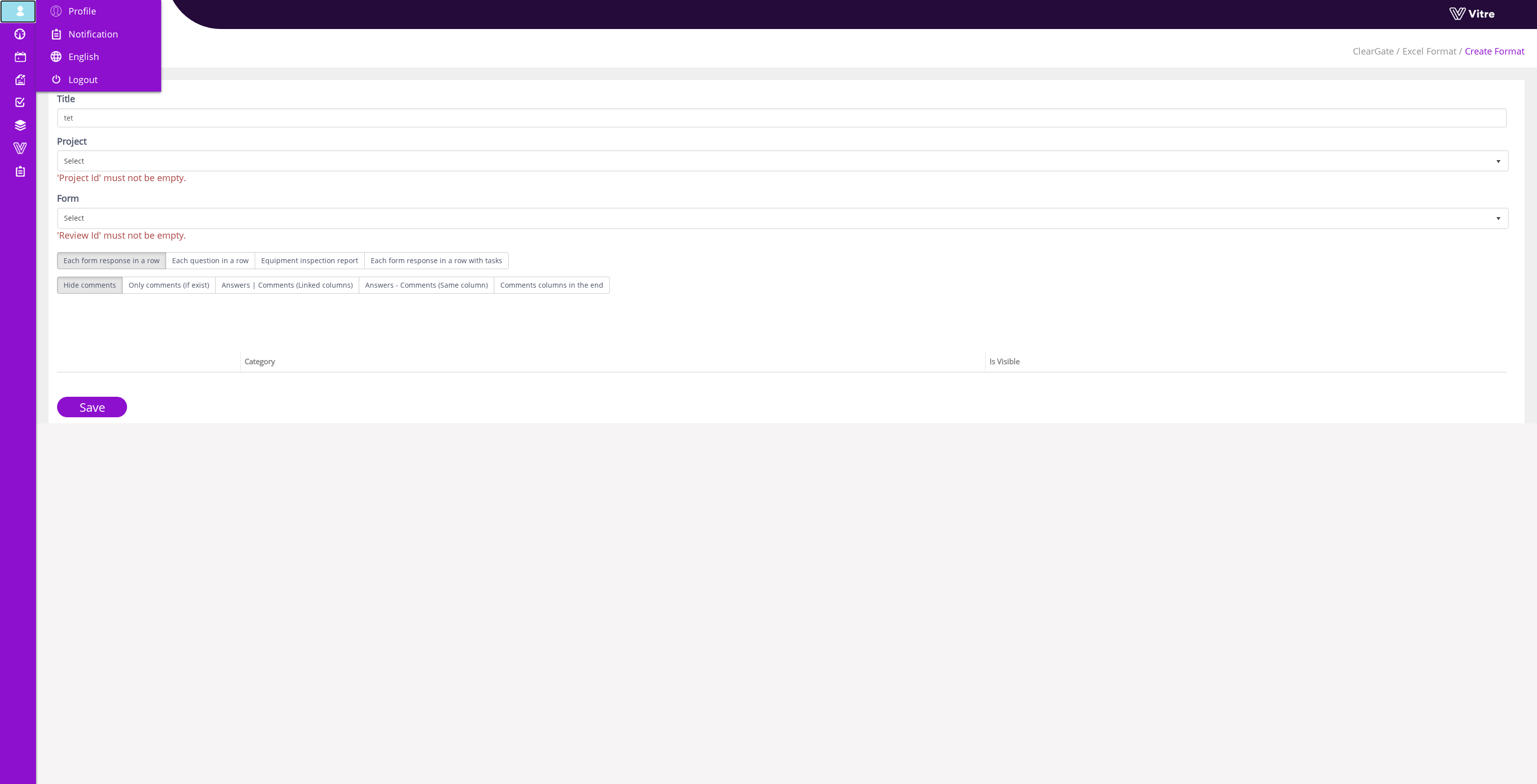
click at [24, 11] on span at bounding box center [20, 11] width 25 height 12
click at [83, 14] on span "Profile" at bounding box center [83, 11] width 28 height 12
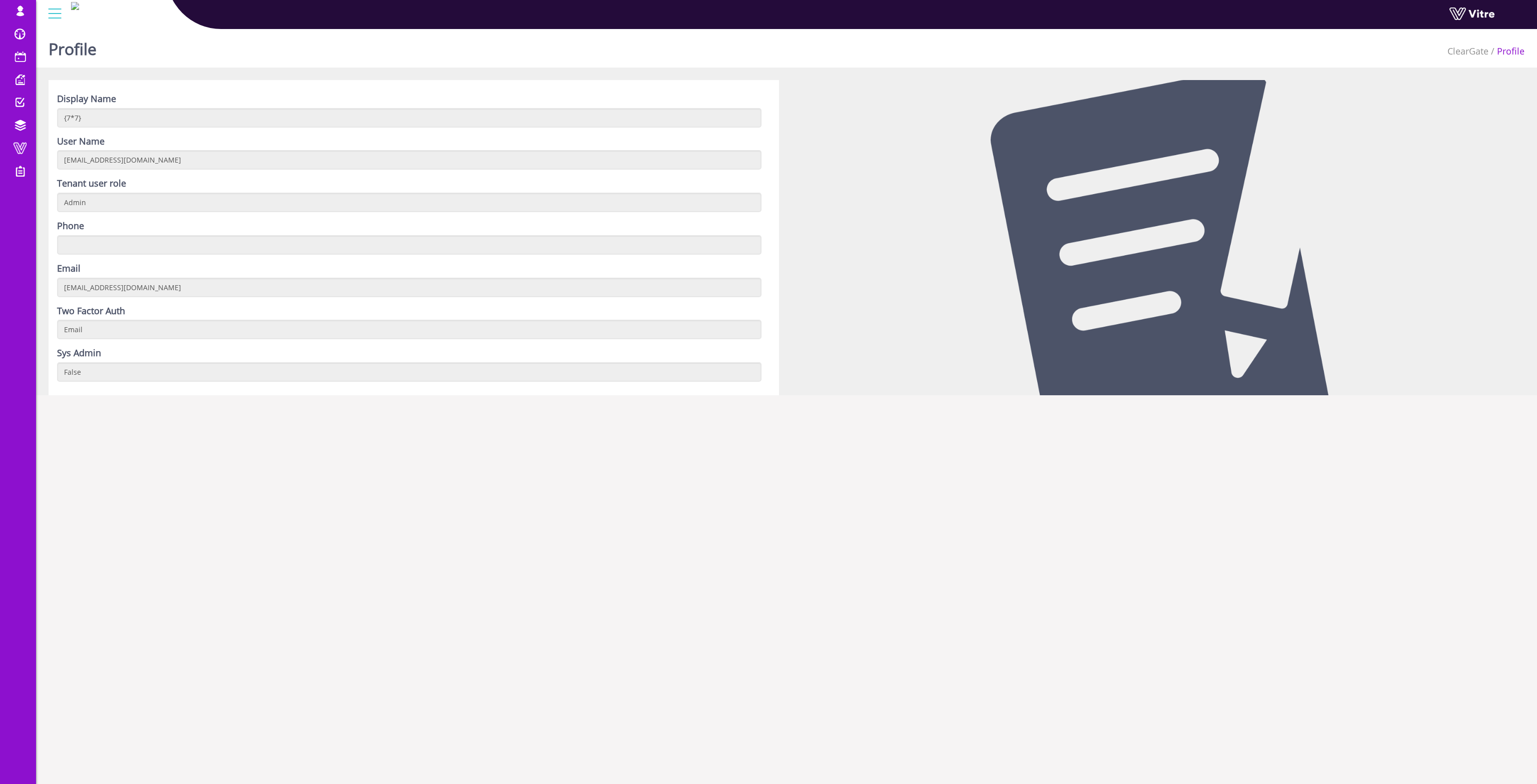
drag, startPoint x: 1167, startPoint y: 252, endPoint x: 1224, endPoint y: 298, distance: 73.2
click at [1224, 298] on div at bounding box center [1160, 237] width 746 height 315
click at [82, 383] on div "Display Name {7*7} User Name cleargatemysmwnwlog@yopmail.com Tenant user role A…" at bounding box center [413, 237] width 730 height 315
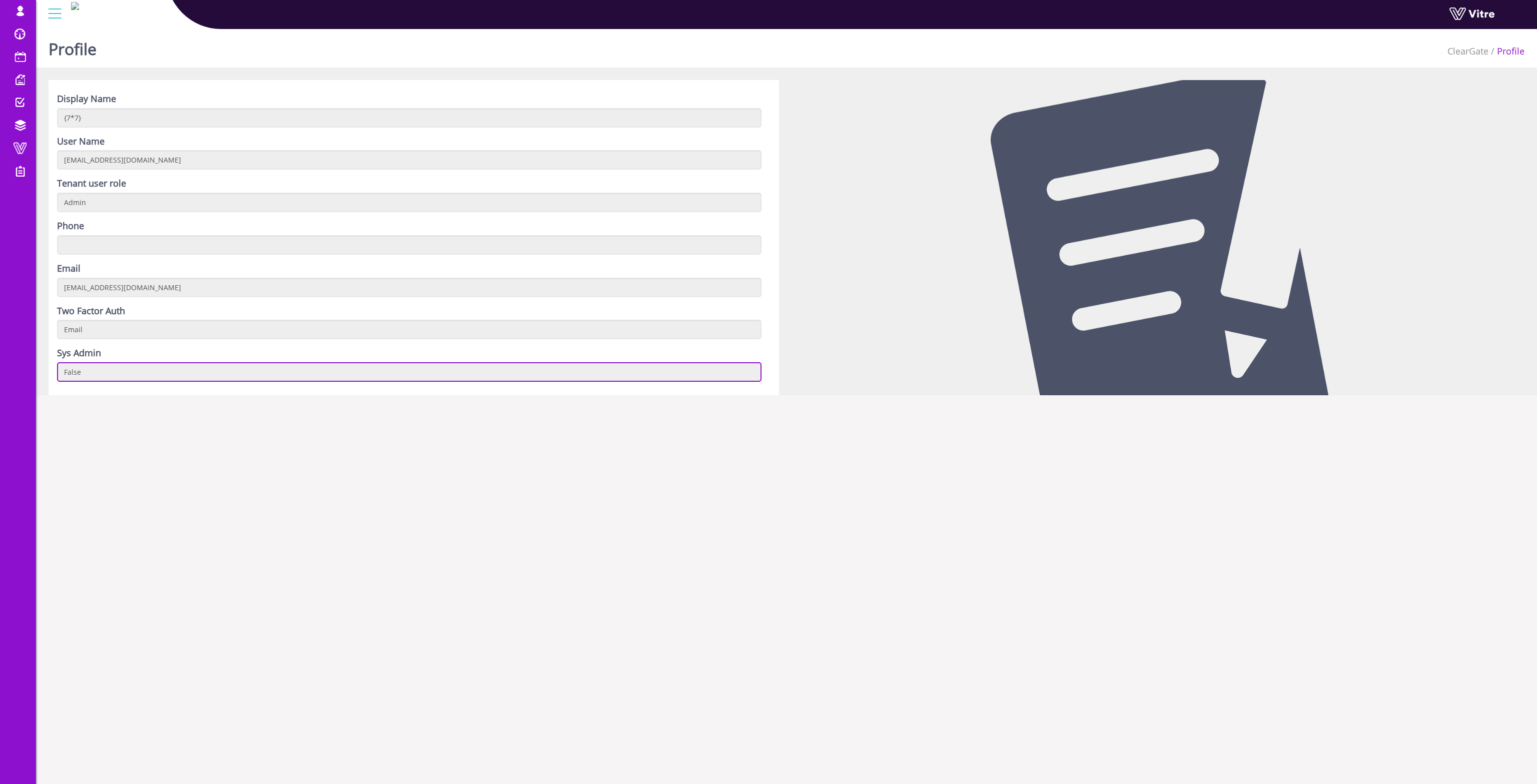
click at [89, 365] on input "False" at bounding box center [409, 372] width 704 height 20
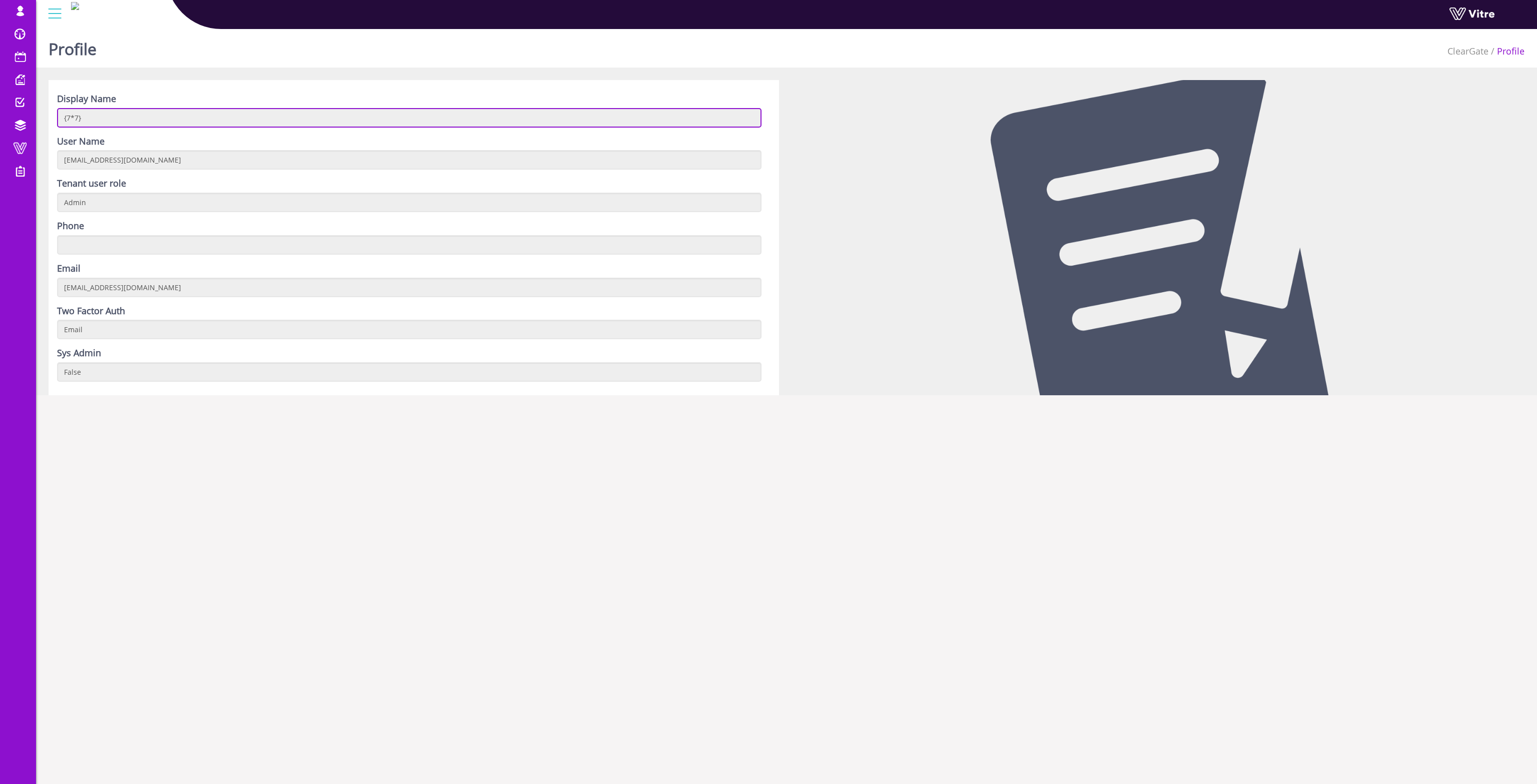
click at [91, 122] on input "{7*7}" at bounding box center [409, 118] width 704 height 20
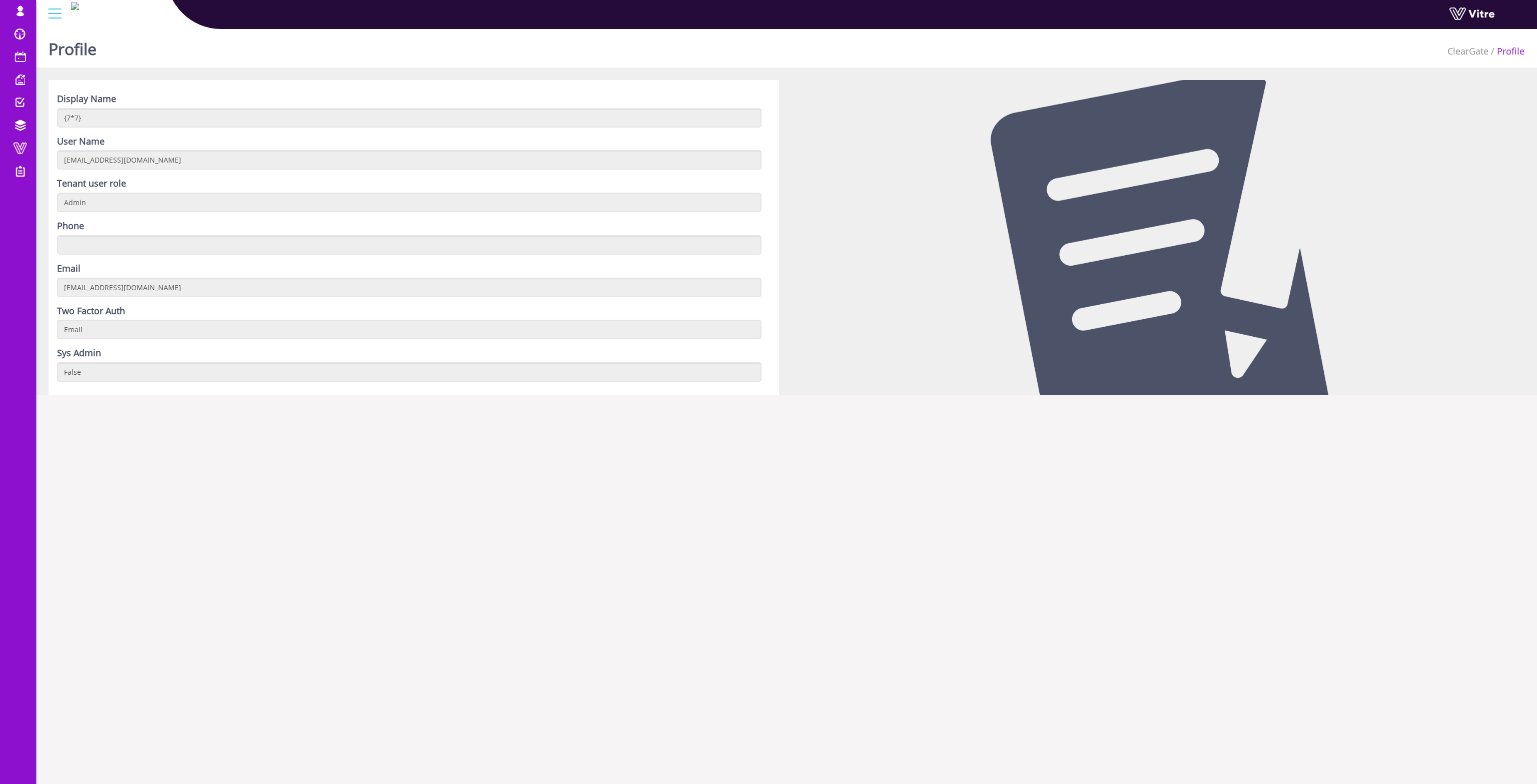
click at [210, 408] on html "cleargatemysmwnwlog@yopmail.com Profile Notification English English Español Fr…" at bounding box center [768, 204] width 1537 height 408
click at [60, 16] on span at bounding box center [56, 11] width 25 height 12
click at [14, 144] on span at bounding box center [20, 148] width 25 height 12
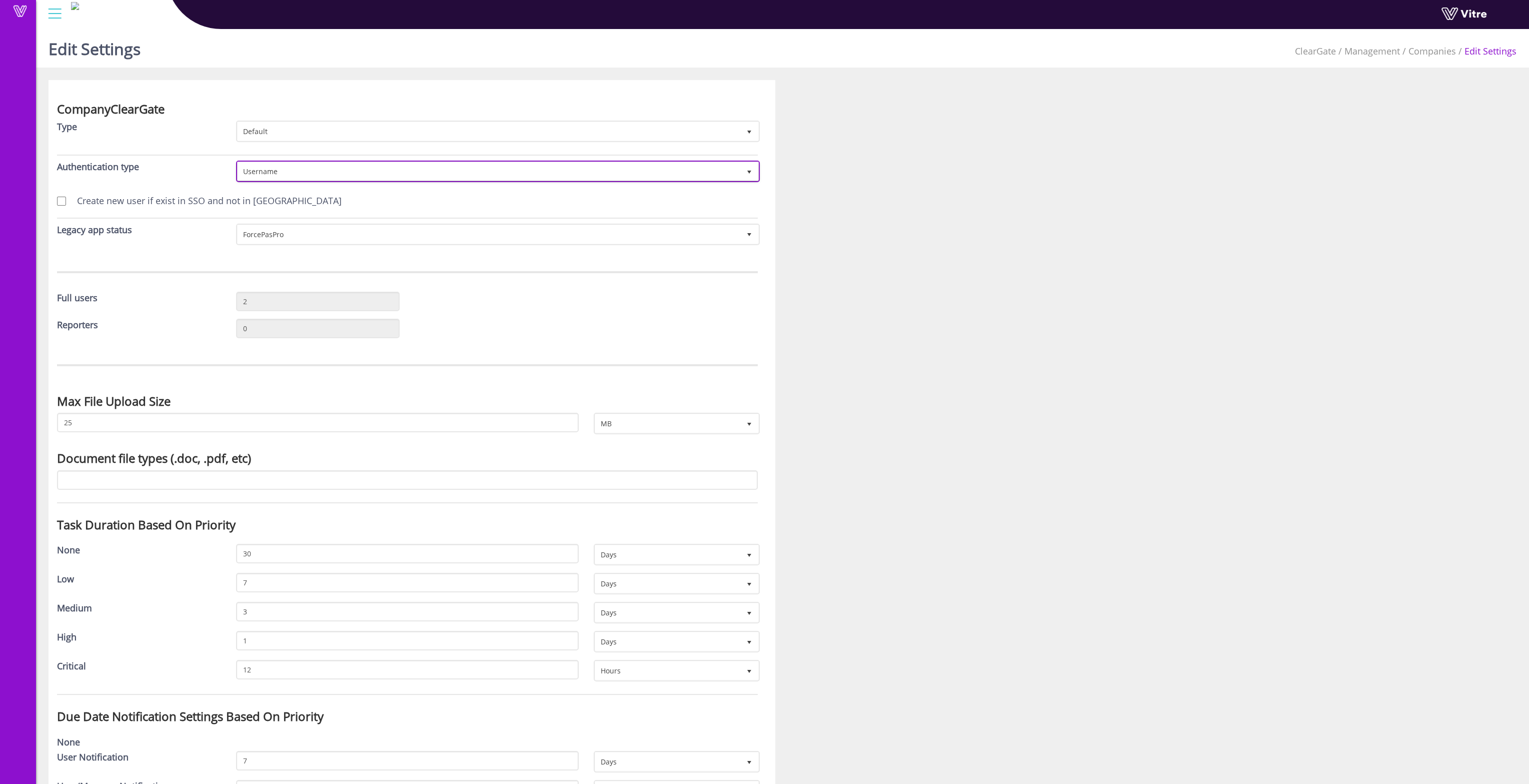
click at [334, 167] on span "Username" at bounding box center [489, 171] width 503 height 18
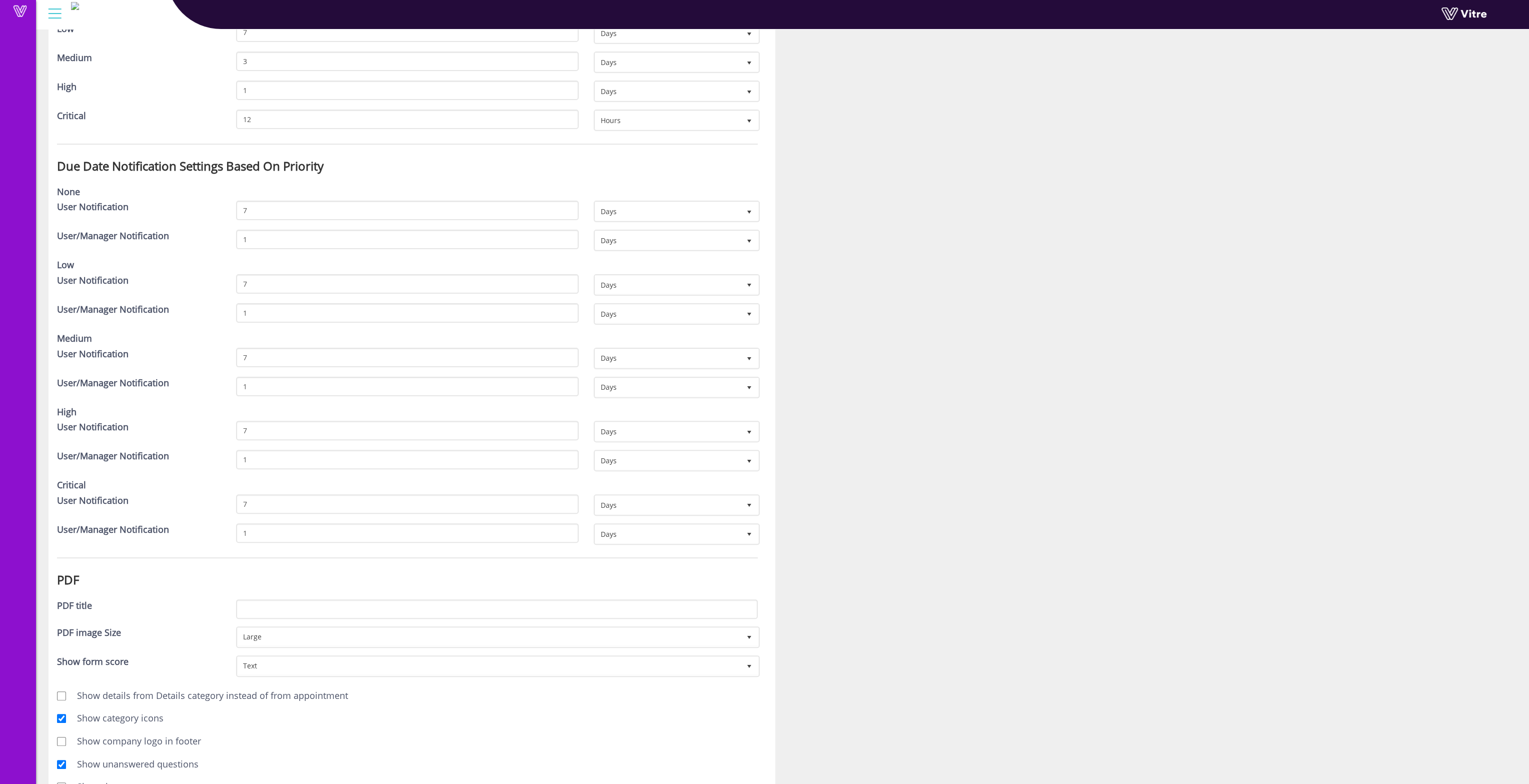
scroll to position [850, 0]
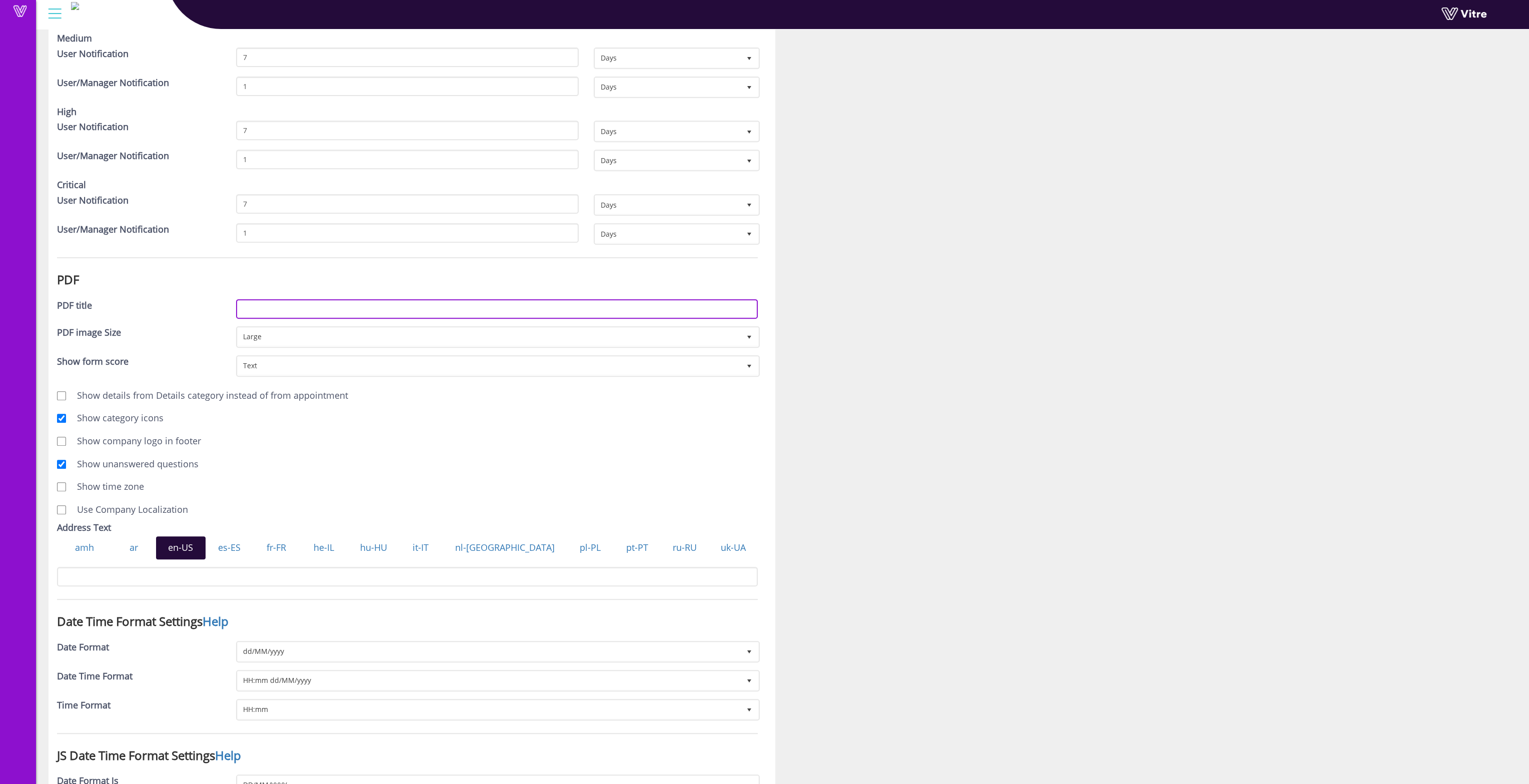
click at [256, 299] on input "PDF title" at bounding box center [497, 309] width 522 height 20
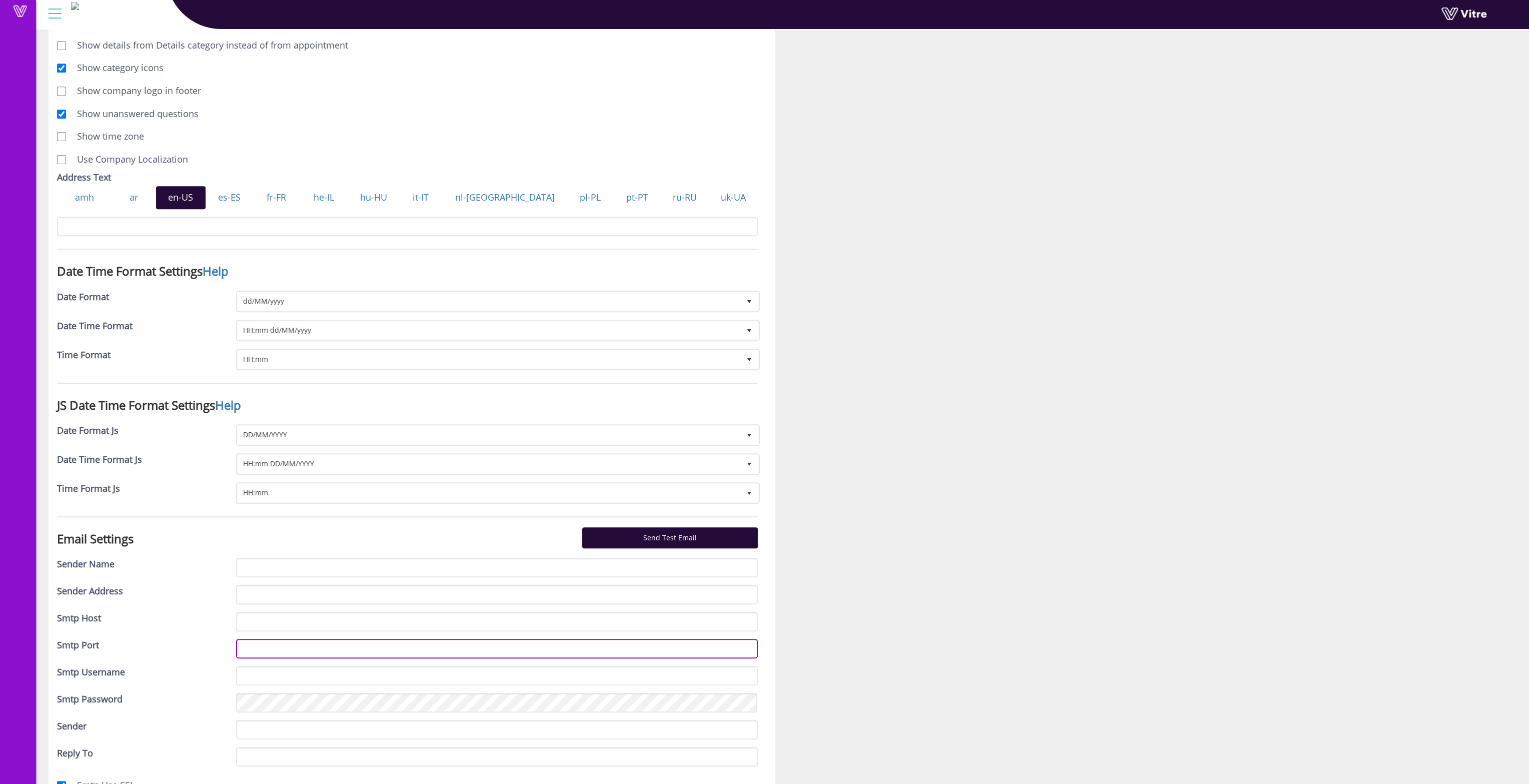
click at [267, 639] on input "Smtp Port" at bounding box center [497, 648] width 522 height 20
click at [621, 527] on link "Send Test Email" at bounding box center [670, 538] width 175 height 21
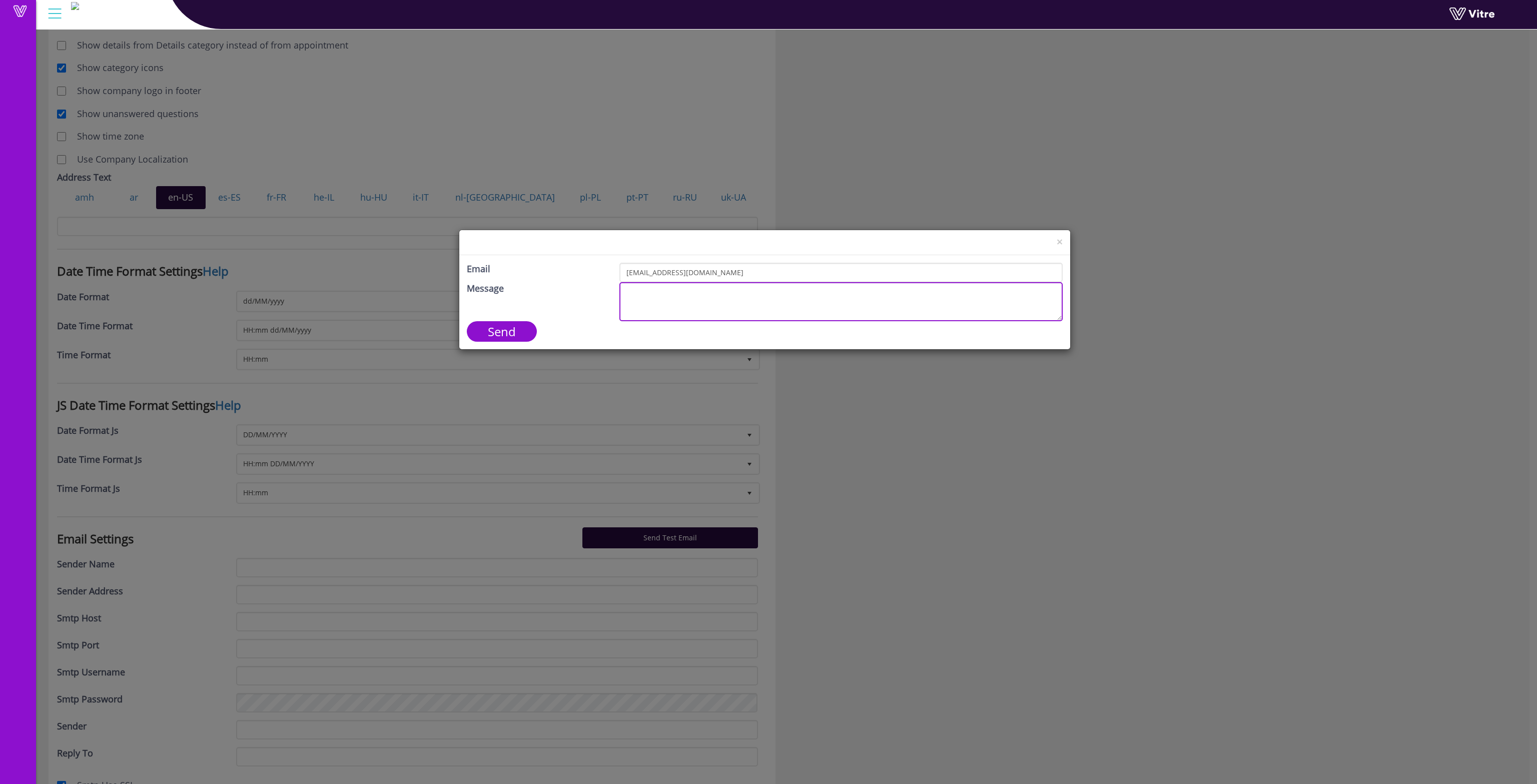
click at [679, 299] on textarea "Message" at bounding box center [841, 302] width 443 height 39
type textarea "test"
click at [509, 334] on input "Send" at bounding box center [502, 331] width 70 height 20
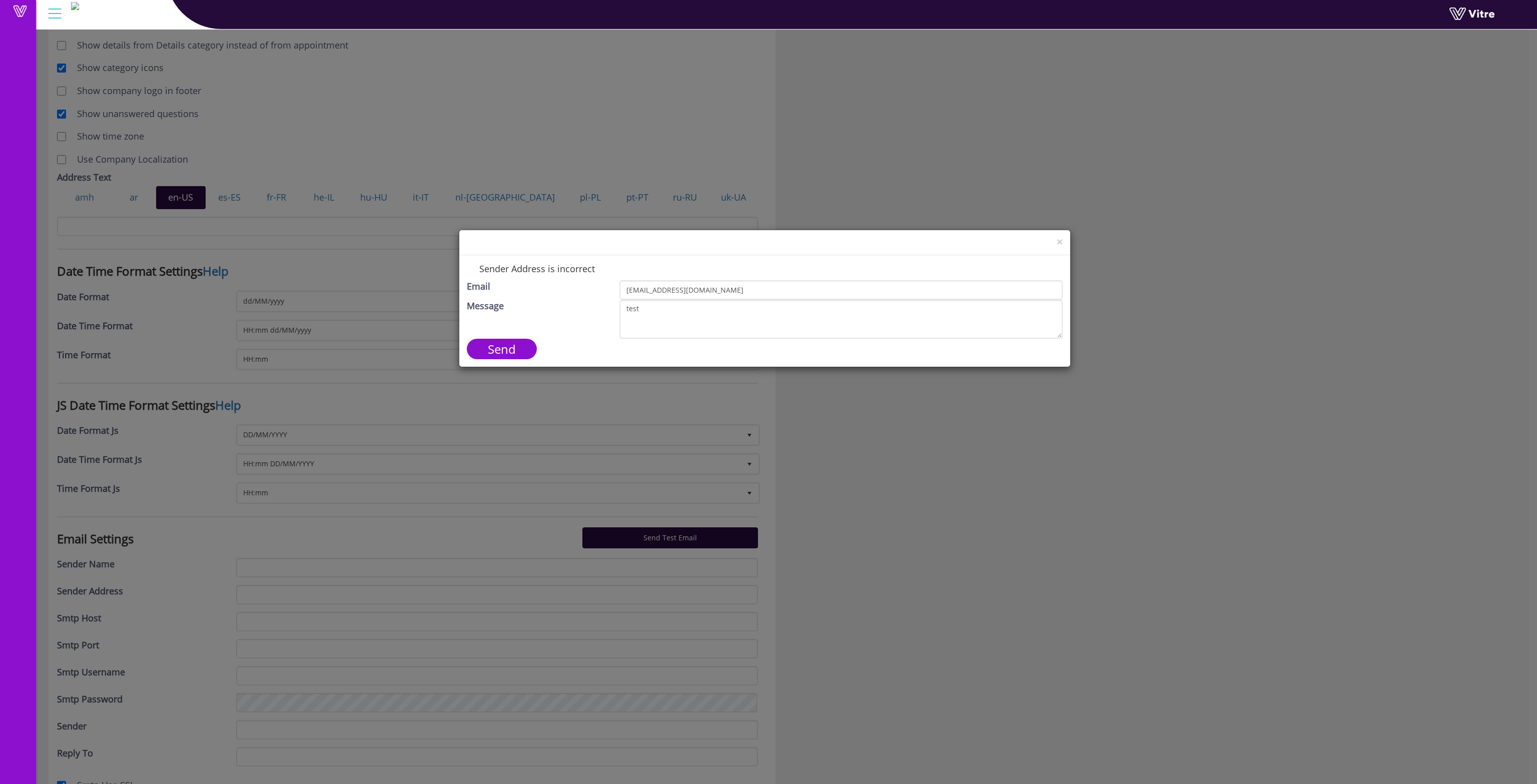
click at [1039, 508] on div "× Sender Address is incorrect Email cleargatemysmwnwlog@yopmail.com Message tes…" at bounding box center [768, 392] width 1537 height 784
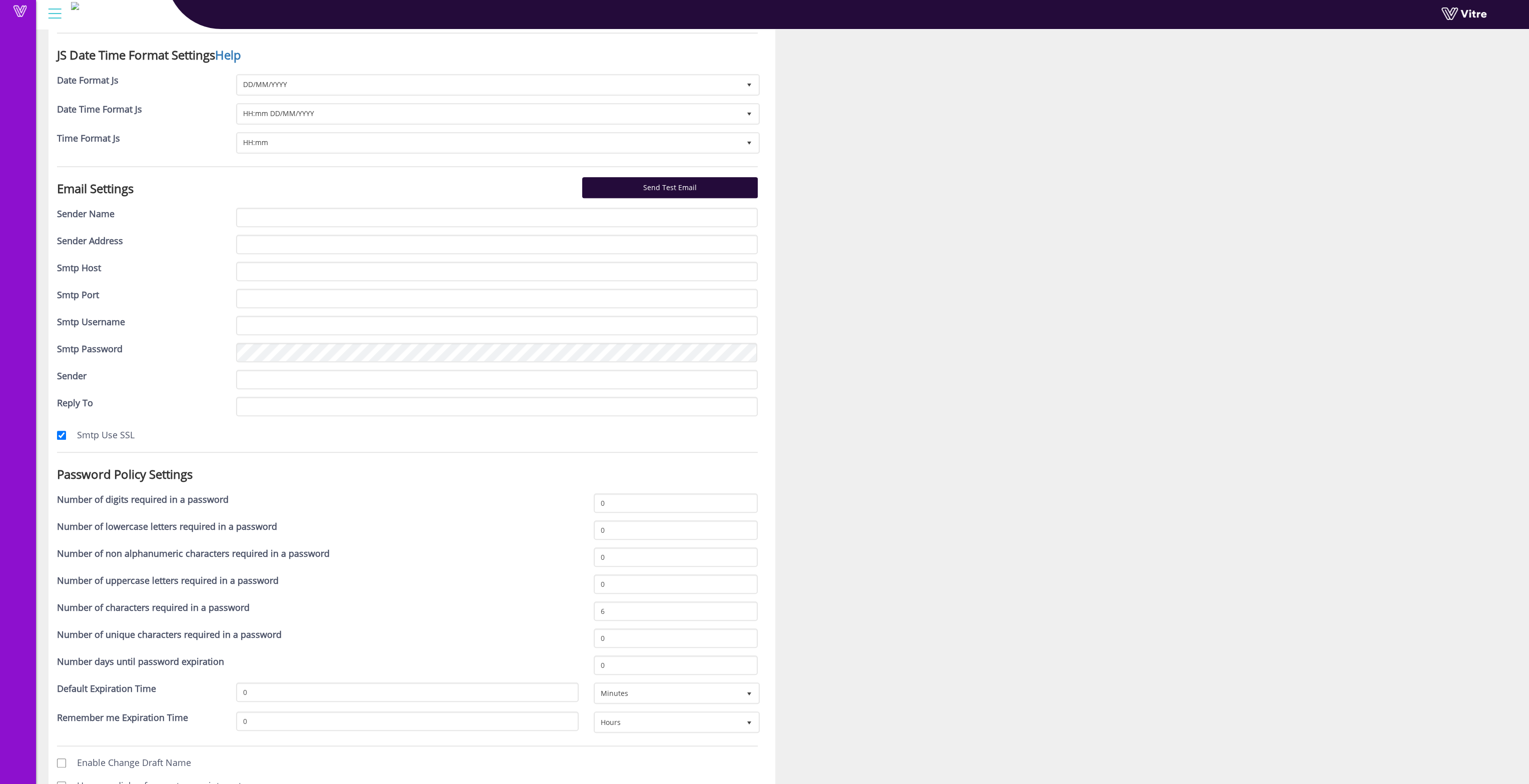
scroll to position [1850, 0]
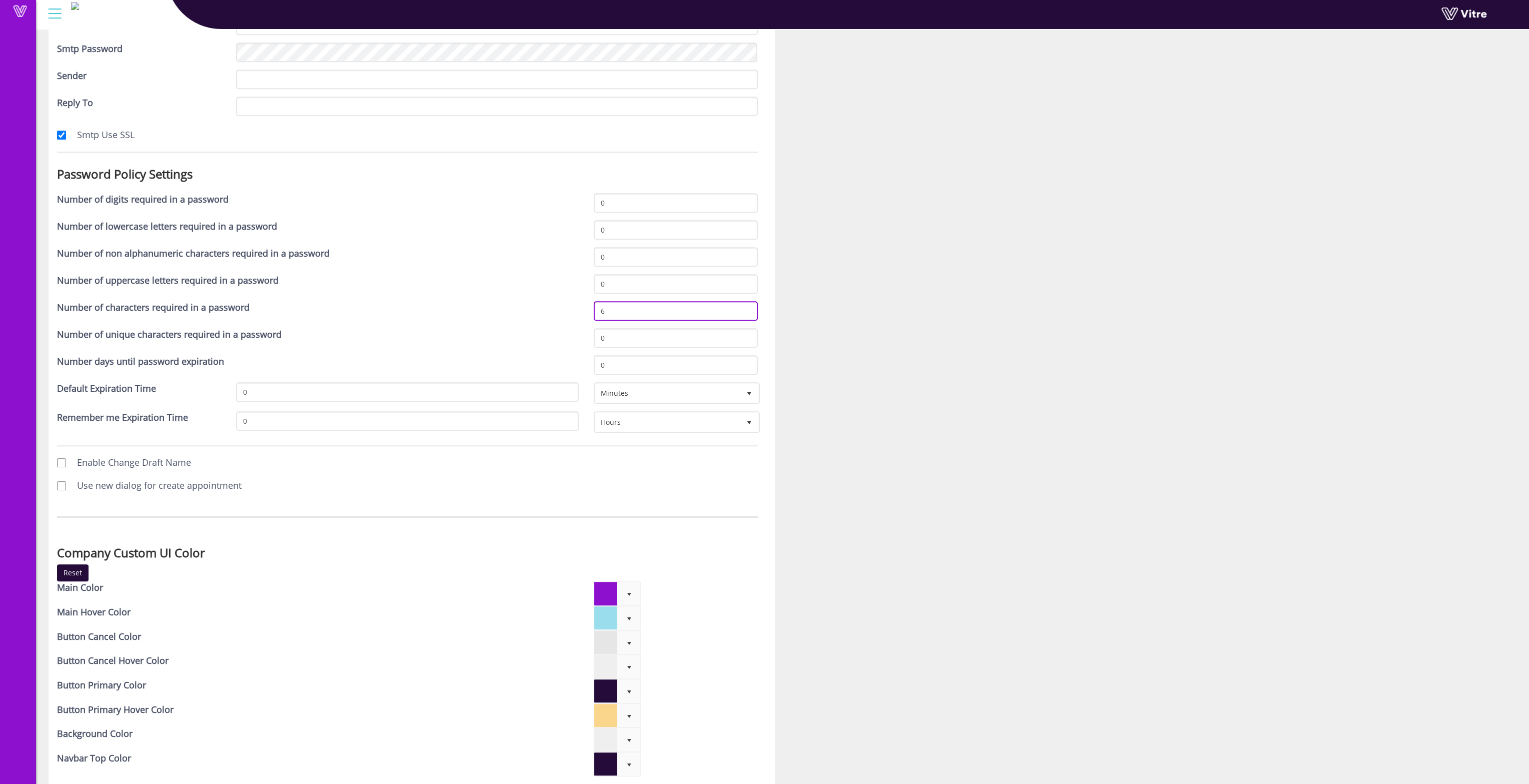
drag, startPoint x: 626, startPoint y: 300, endPoint x: 581, endPoint y: 300, distance: 45.0
click at [581, 301] on div "Number of characters required in a password 6" at bounding box center [407, 314] width 715 height 27
click at [547, 193] on div "Number of digits required in a password 0" at bounding box center [407, 206] width 715 height 27
type input "1"
drag, startPoint x: 621, startPoint y: 219, endPoint x: 570, endPoint y: 219, distance: 51.0
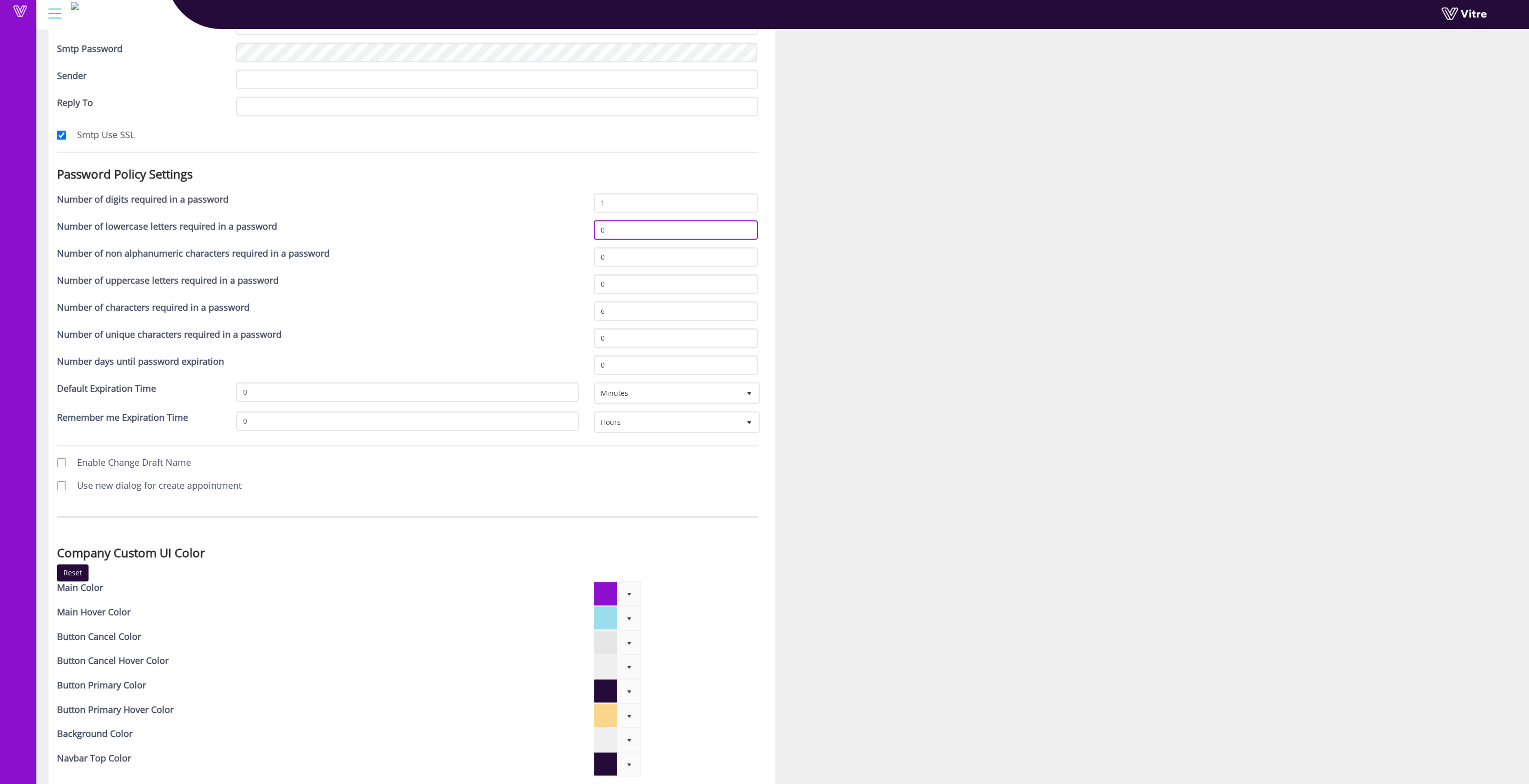
click at [572, 220] on div "Number of lowercase letters required in a password 0" at bounding box center [407, 233] width 715 height 27
type input "1"
drag, startPoint x: 627, startPoint y: 240, endPoint x: 632, endPoint y: 277, distance: 37.3
type input "1"
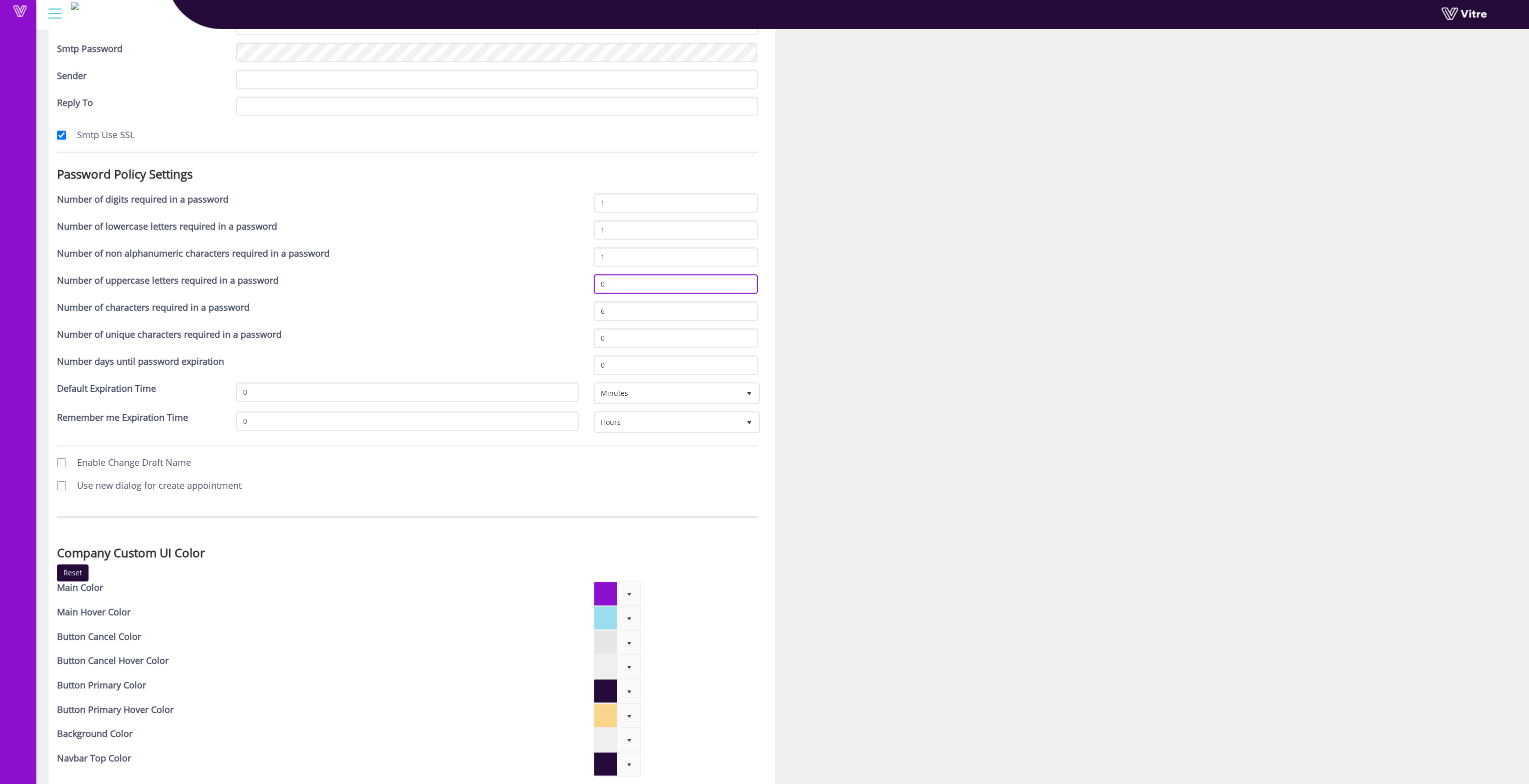
drag, startPoint x: 621, startPoint y: 280, endPoint x: 624, endPoint y: 270, distance: 10.4
click at [567, 274] on div "Number of uppercase letters required in a password 0" at bounding box center [407, 287] width 715 height 27
type input "1"
click at [618, 301] on input "6" at bounding box center [675, 311] width 164 height 20
drag, startPoint x: 618, startPoint y: 296, endPoint x: 569, endPoint y: 293, distance: 49.1
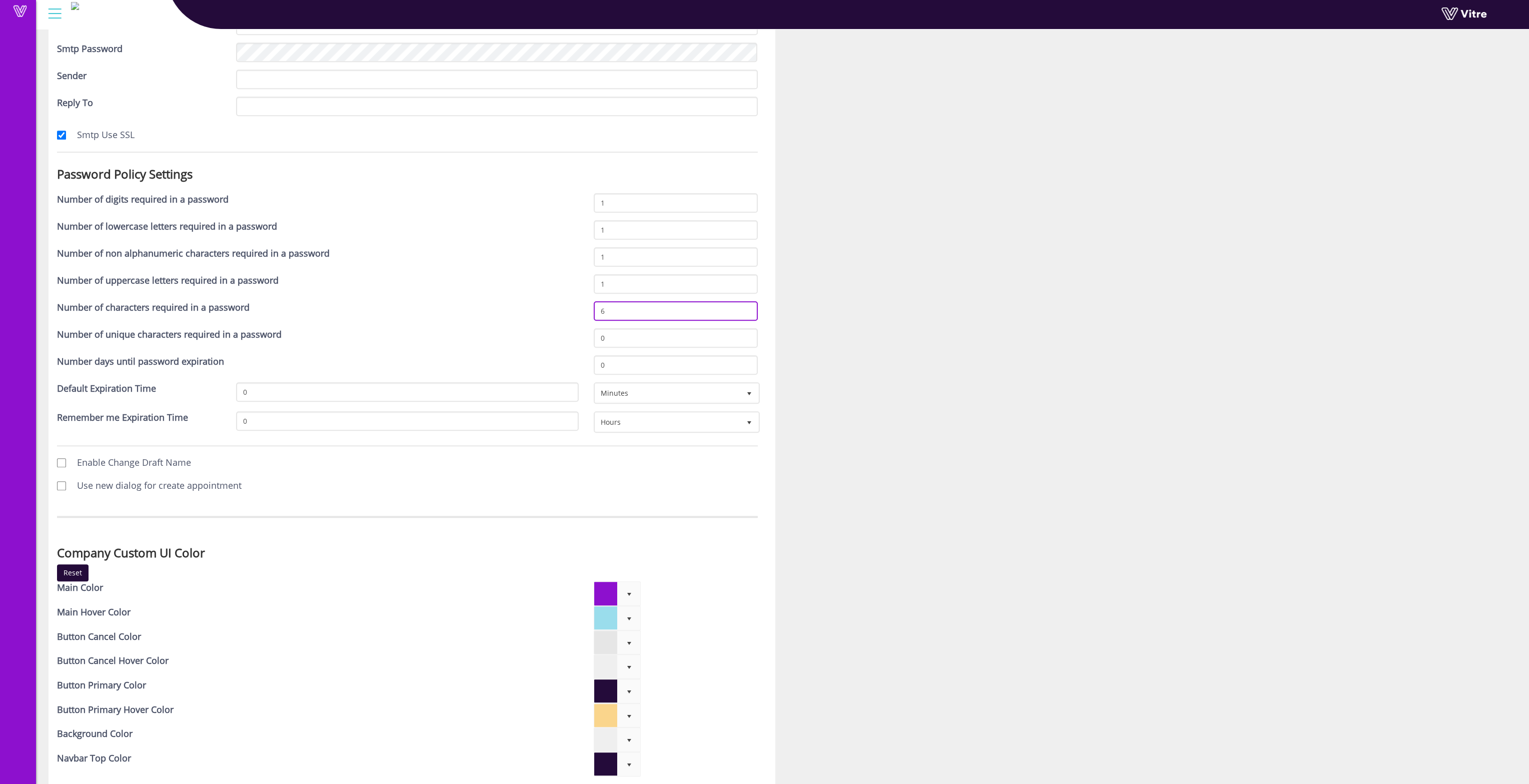
click at [567, 301] on div "Number of characters required in a password 6" at bounding box center [407, 314] width 715 height 27
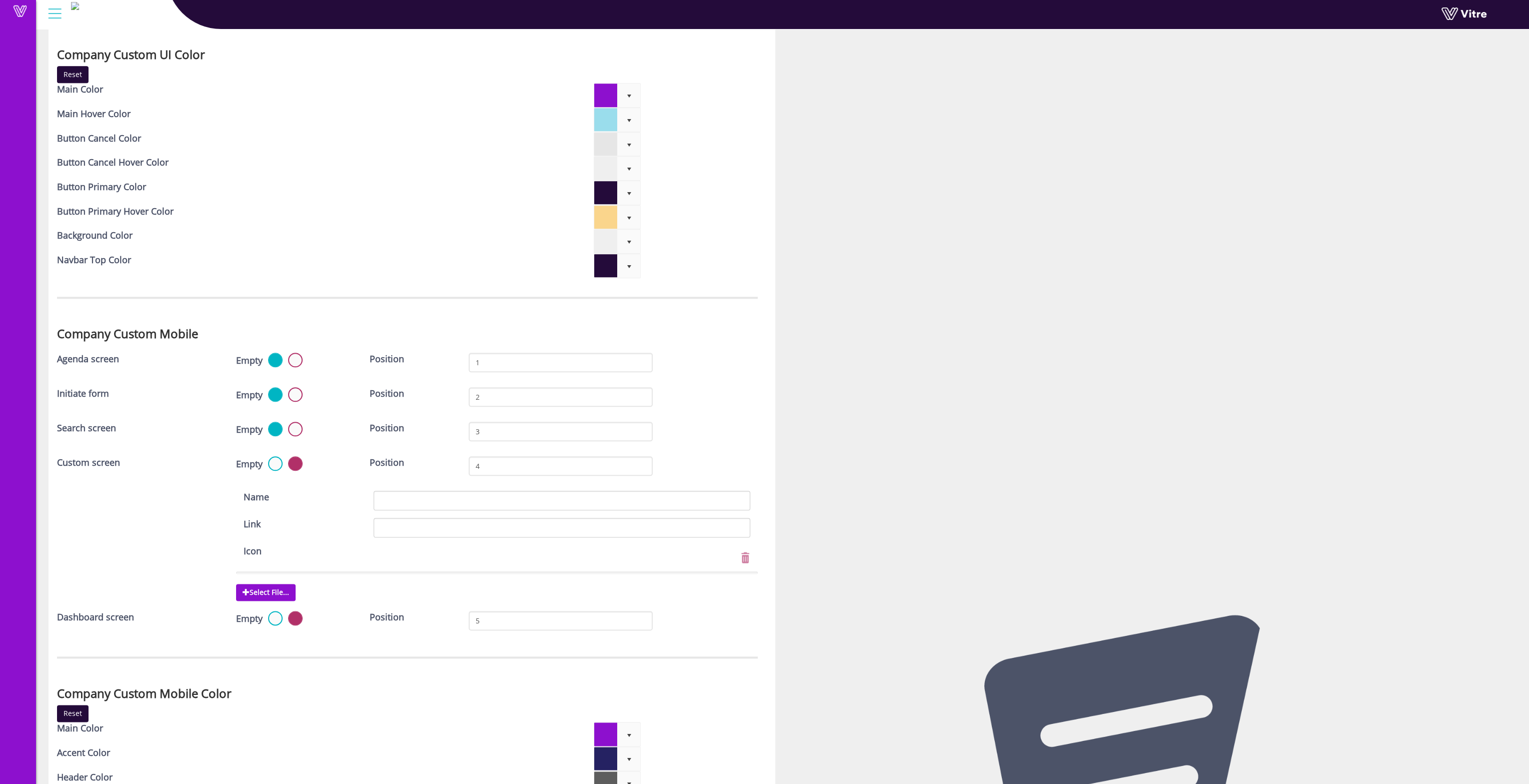
scroll to position [2498, 0]
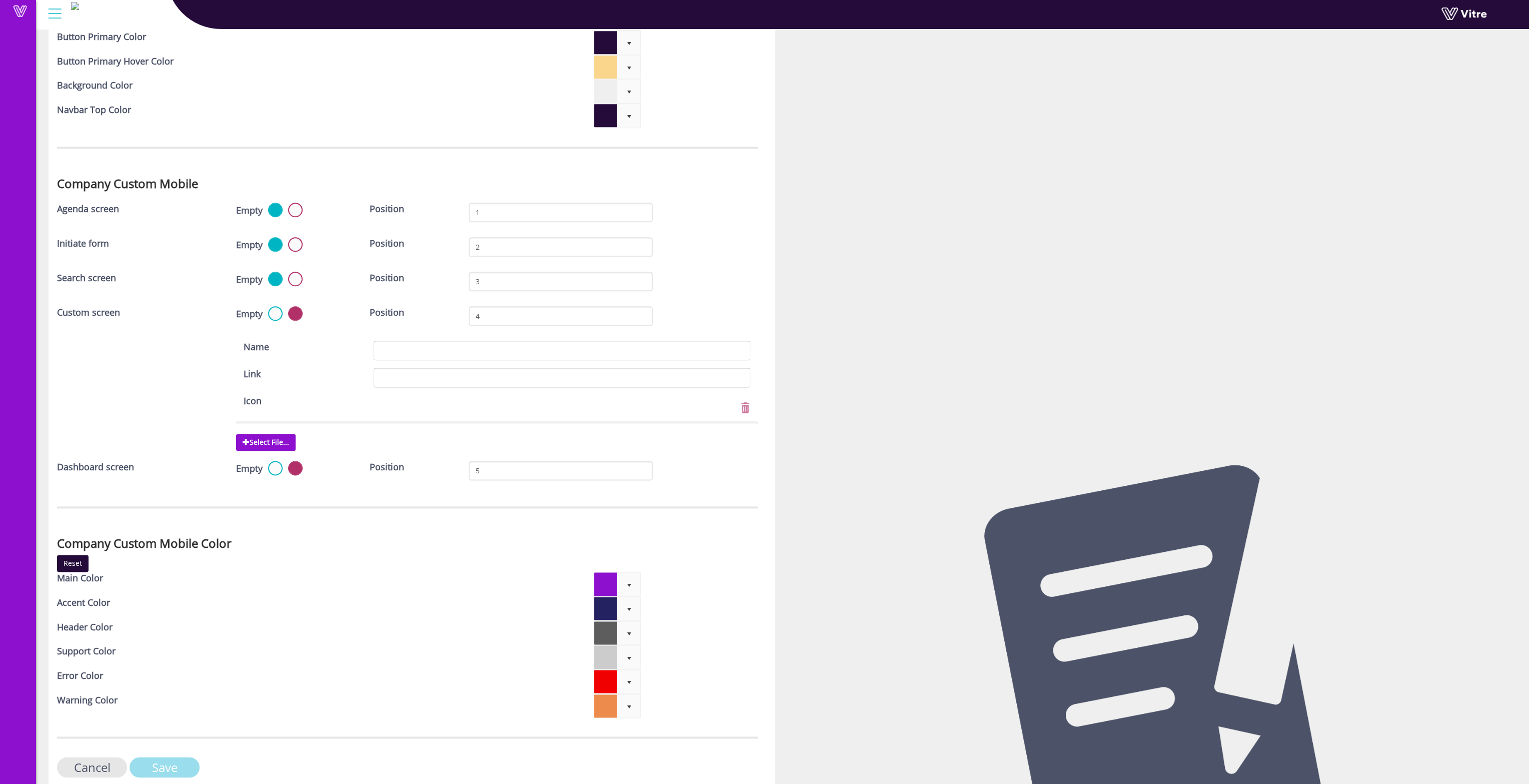
type input "8"
click at [182, 757] on input "Save" at bounding box center [164, 767] width 70 height 20
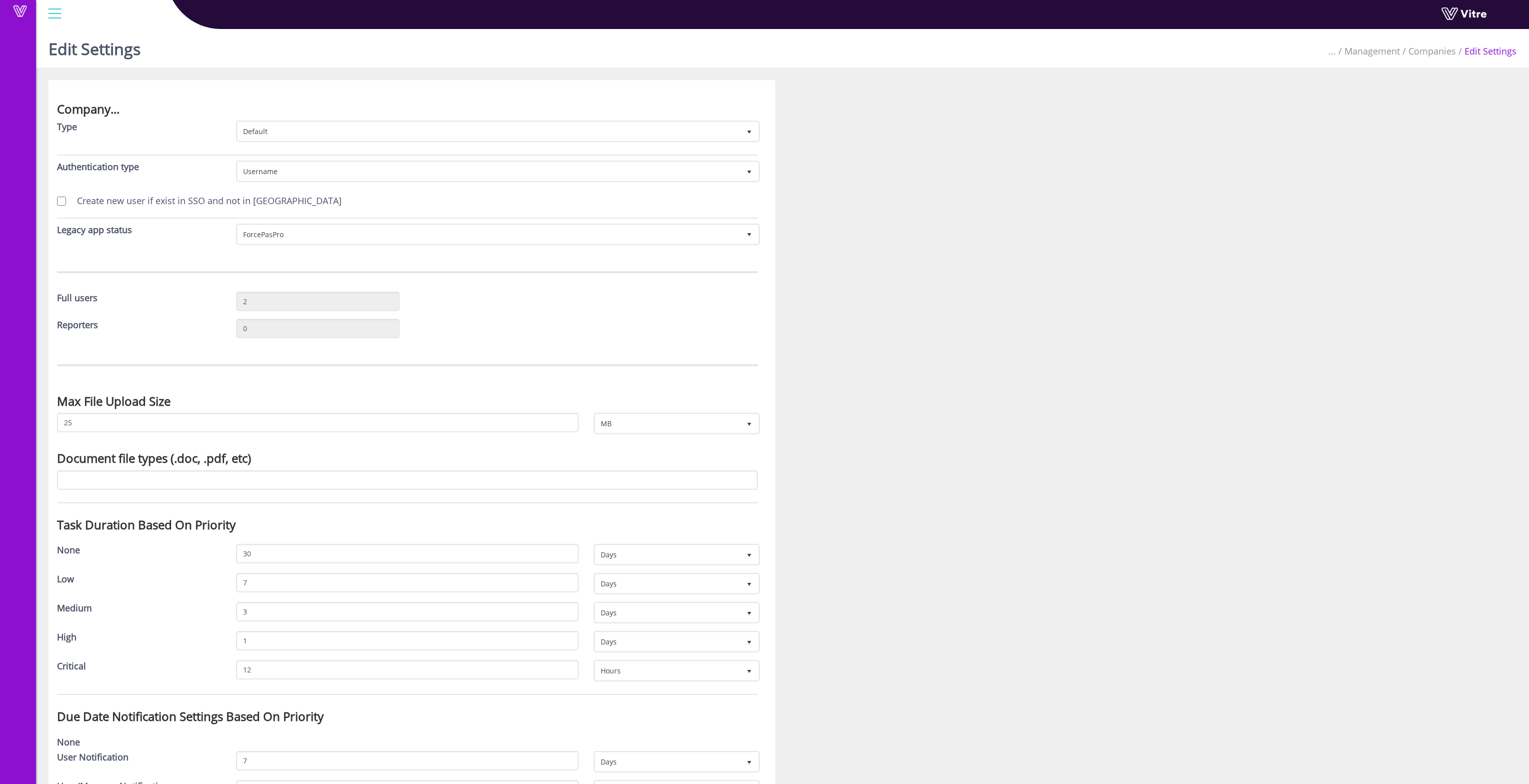
scroll to position [2498, 0]
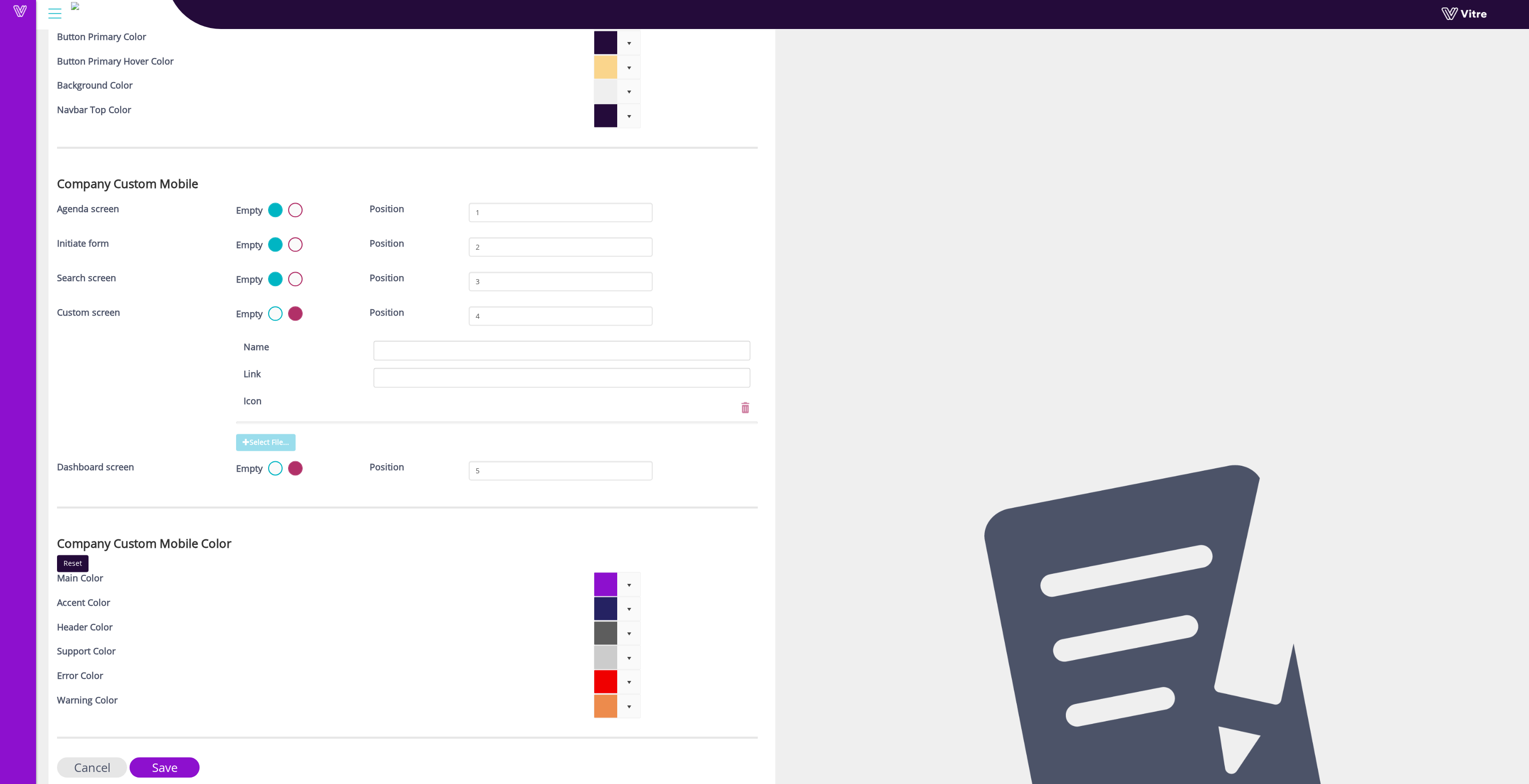
click at [248, 438] on icon at bounding box center [246, 441] width 7 height 7
click at [0, 0] on input "Select File..." at bounding box center [0, 0] width 0 height 0
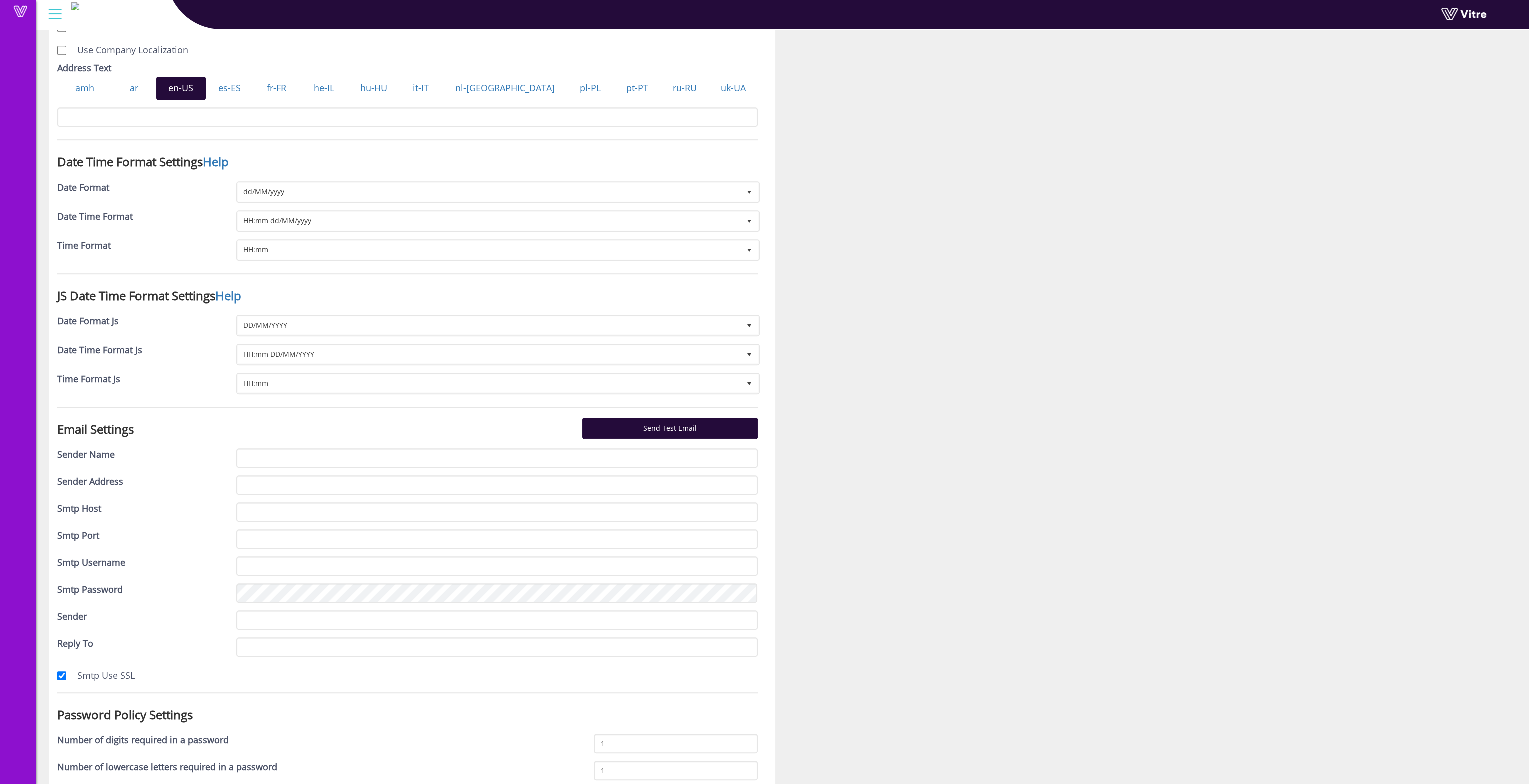
scroll to position [1248, 0]
